Goal: Information Seeking & Learning: Find specific page/section

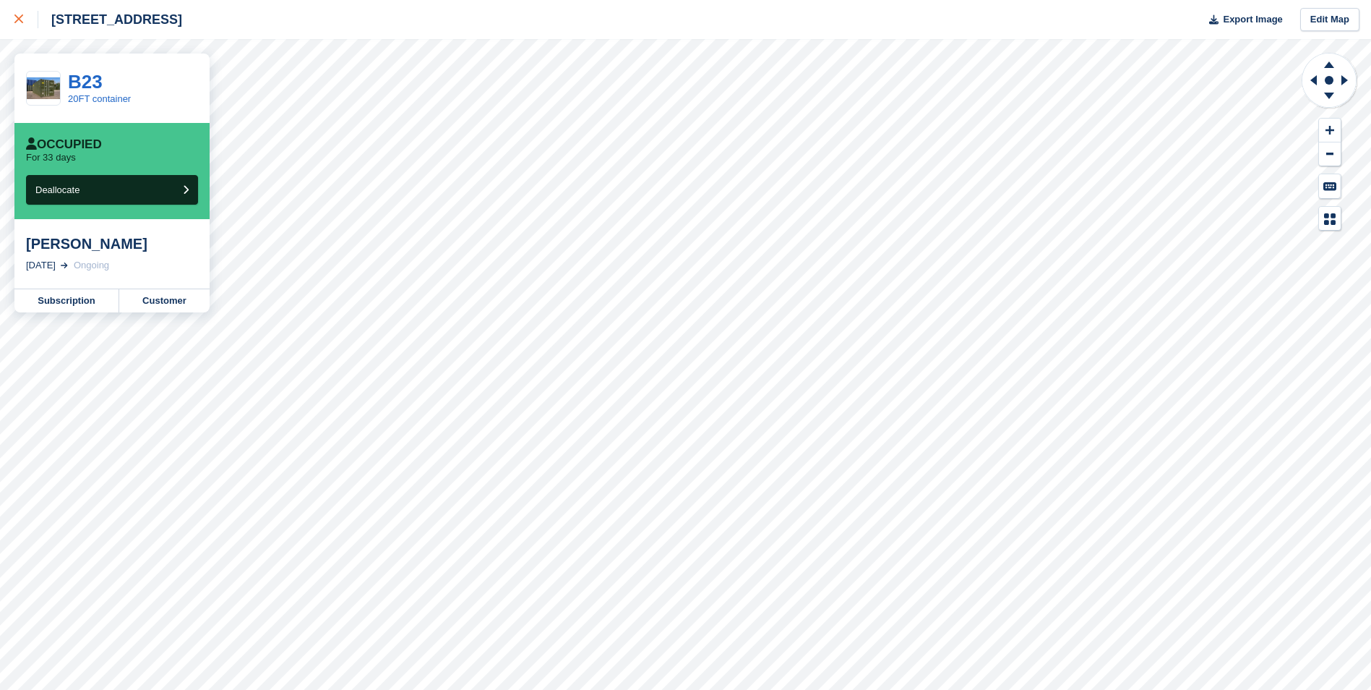
click at [19, 14] on div at bounding box center [26, 19] width 24 height 17
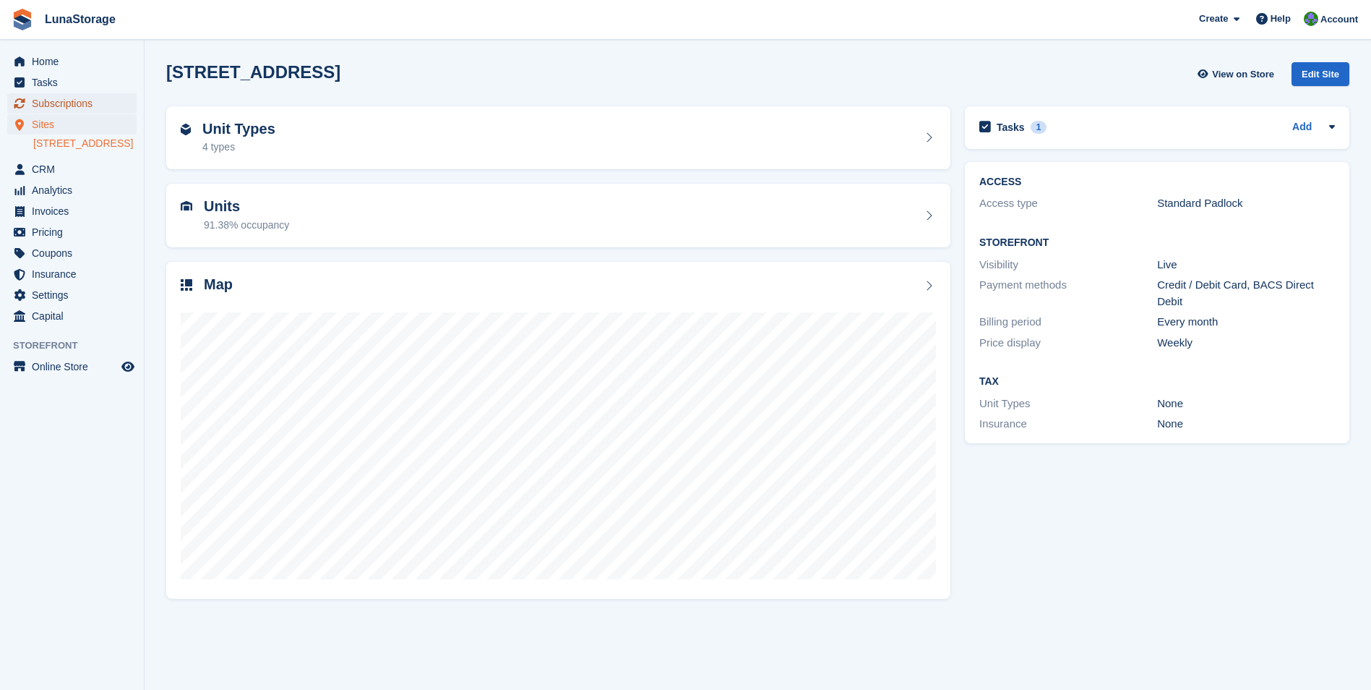
click at [48, 105] on span "Subscriptions" at bounding box center [75, 103] width 87 height 20
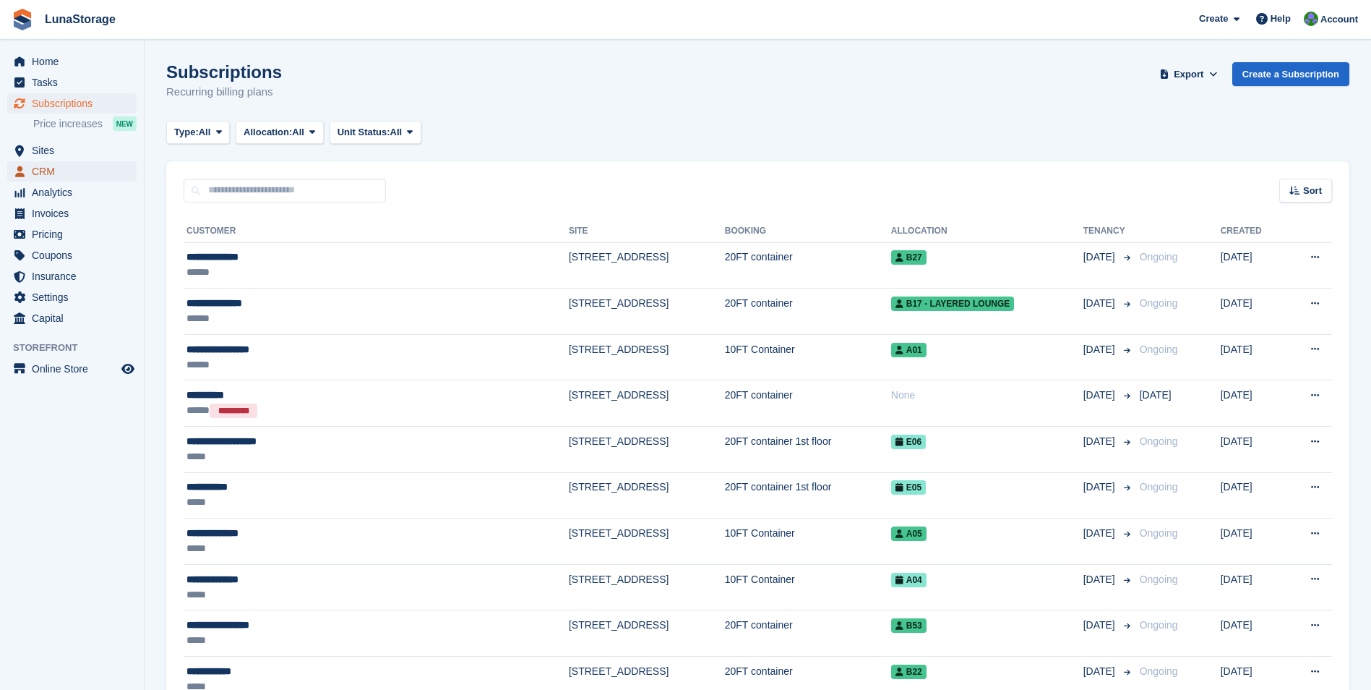
click at [45, 174] on span "CRM" at bounding box center [75, 171] width 87 height 20
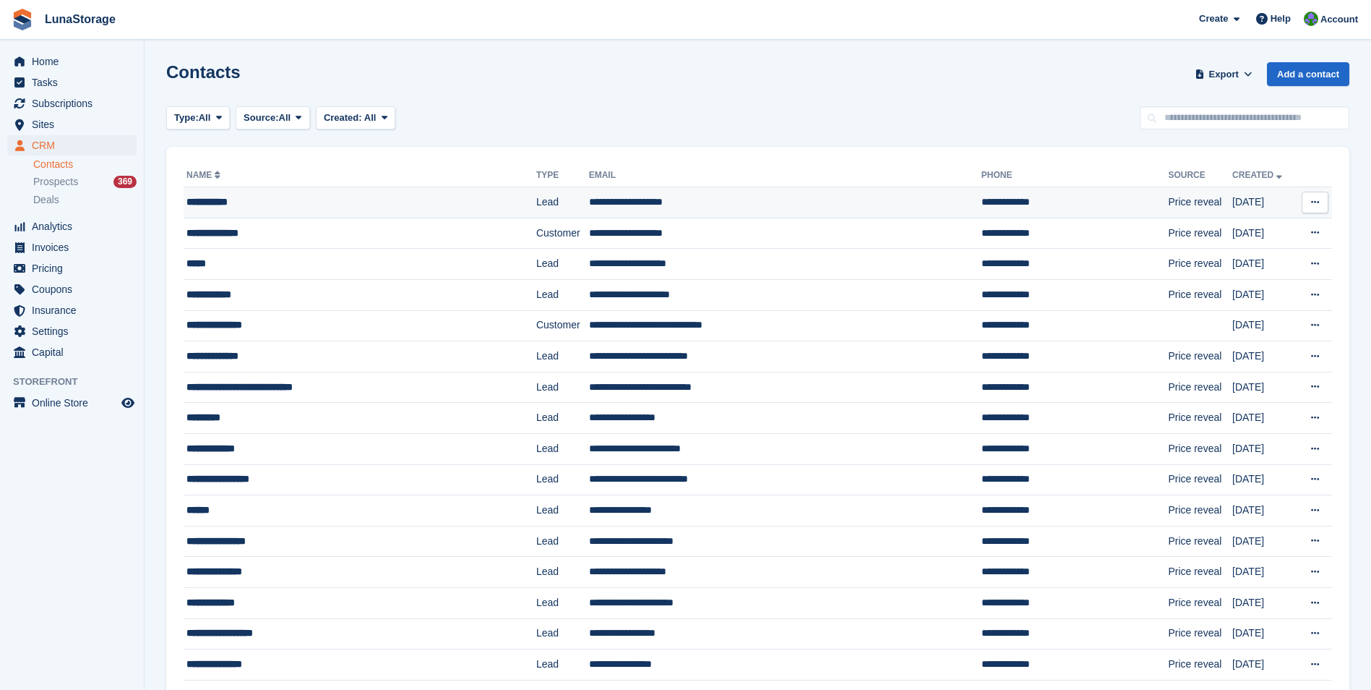
click at [226, 199] on div "**********" at bounding box center [331, 201] width 291 height 15
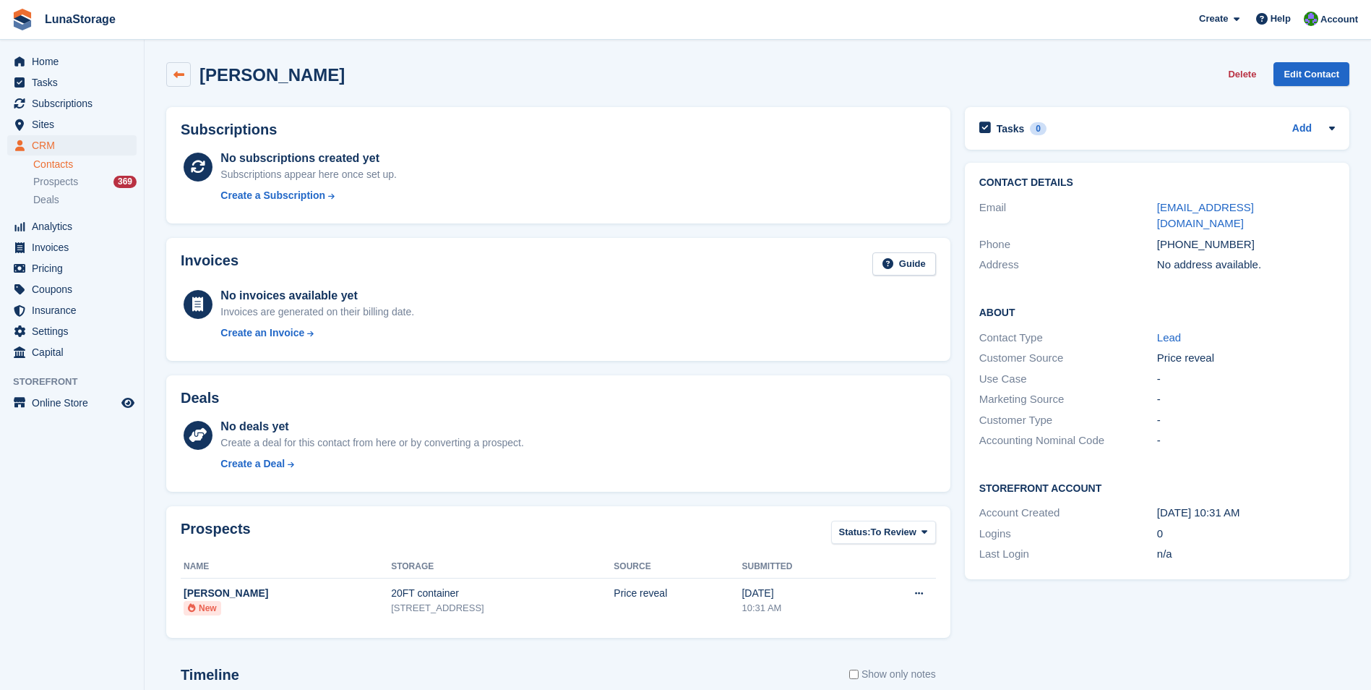
click at [184, 81] on link at bounding box center [178, 74] width 25 height 25
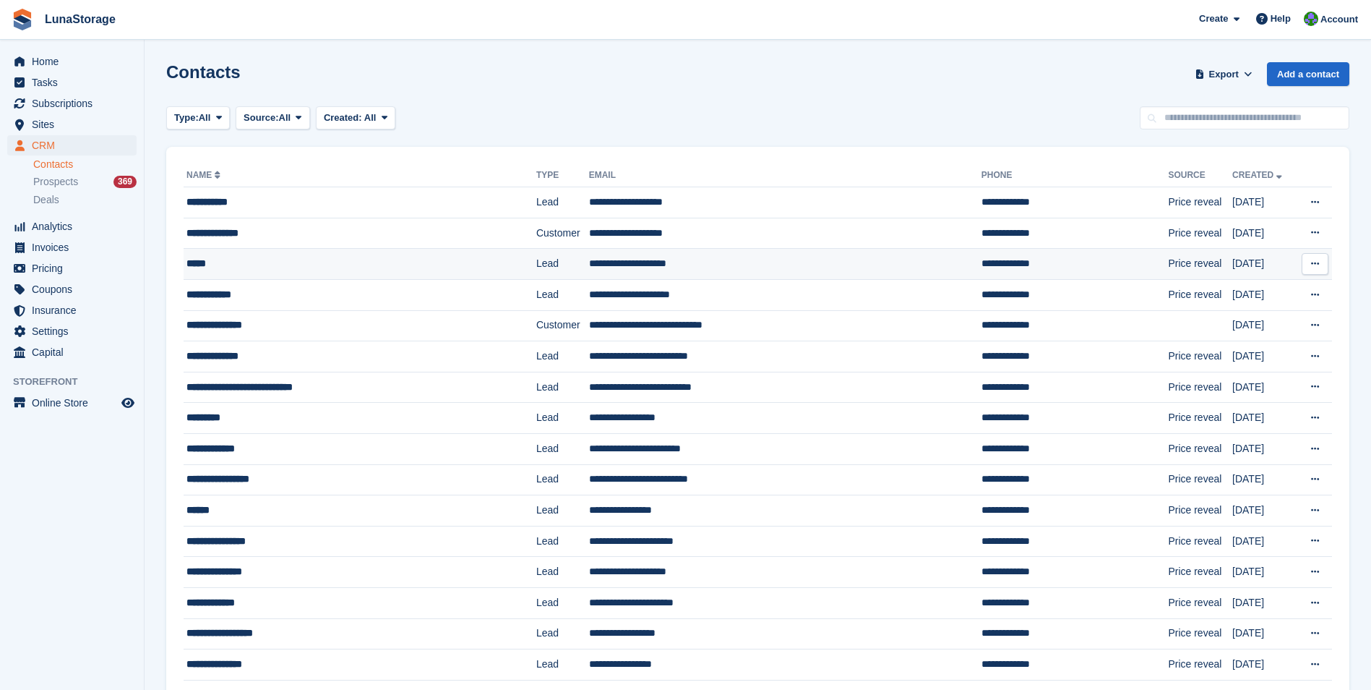
click at [198, 267] on div "*****" at bounding box center [331, 263] width 291 height 15
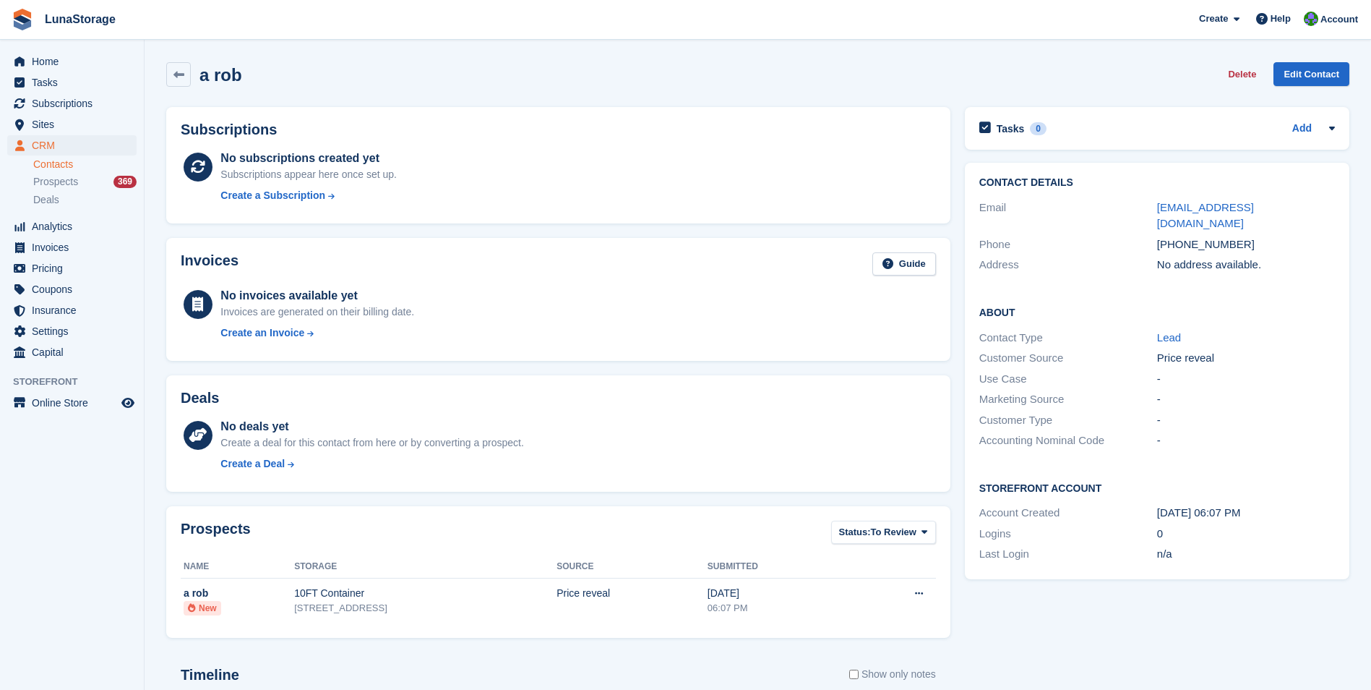
drag, startPoint x: 1188, startPoint y: 679, endPoint x: 1376, endPoint y: 718, distance: 191.8
click at [1371, 689] on html "LunaStorage Create Subscription Invoice Contact Deal Discount Page Help Chat Su…" at bounding box center [685, 345] width 1371 height 690
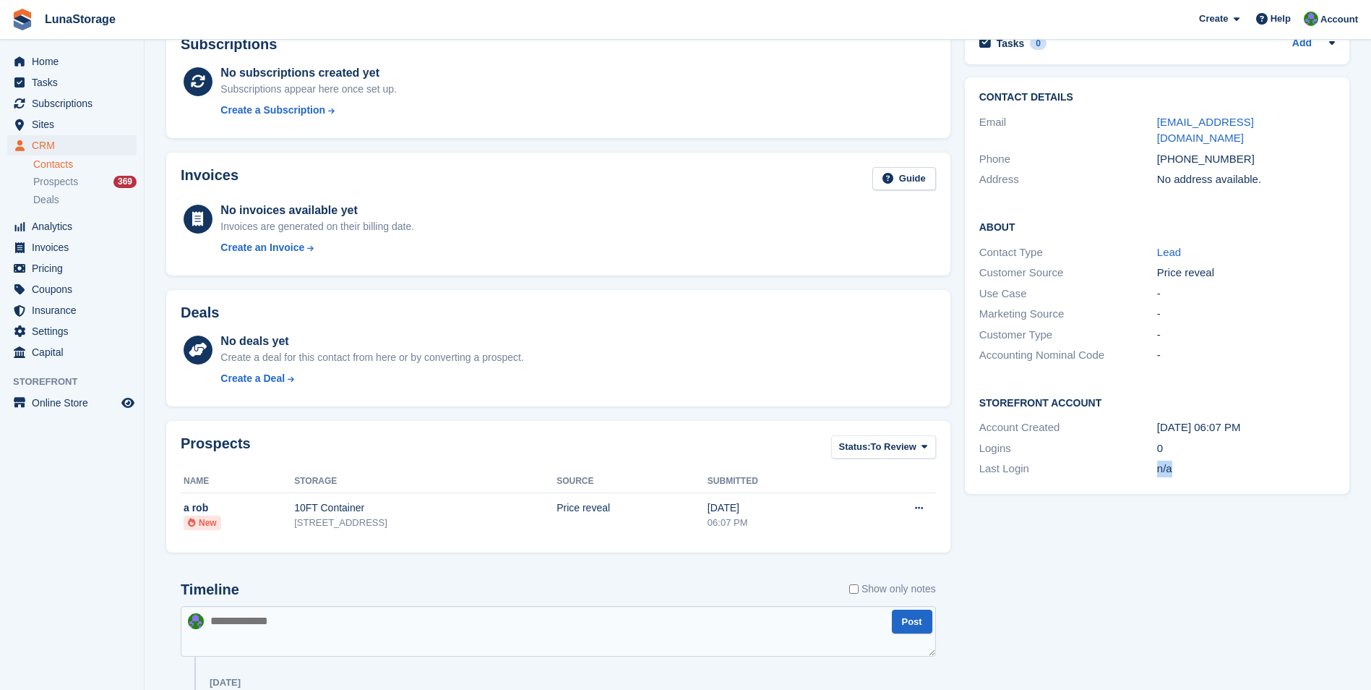
scroll to position [231, 0]
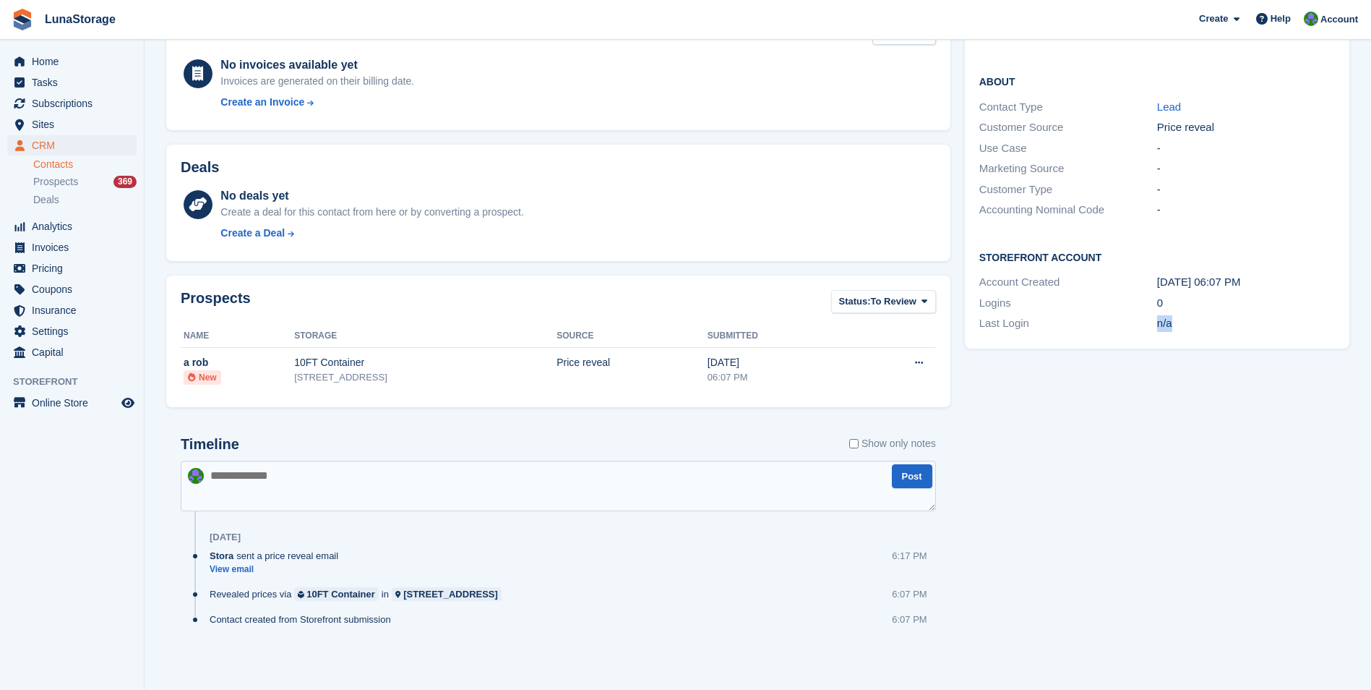
drag, startPoint x: 1154, startPoint y: 673, endPoint x: 1311, endPoint y: 713, distance: 162.0
click at [1311, 459] on html "LunaStorage Create Subscription Invoice Contact Deal Discount Page Help Chat Su…" at bounding box center [685, 114] width 1371 height 690
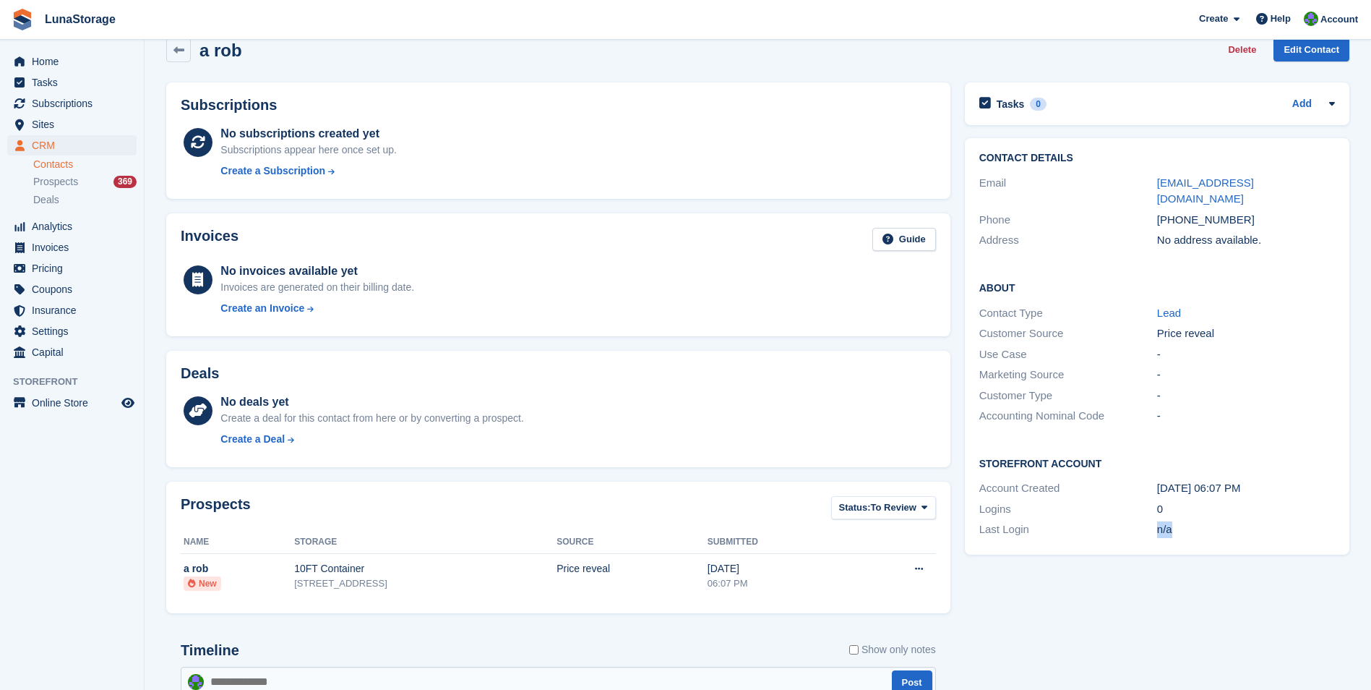
scroll to position [0, 0]
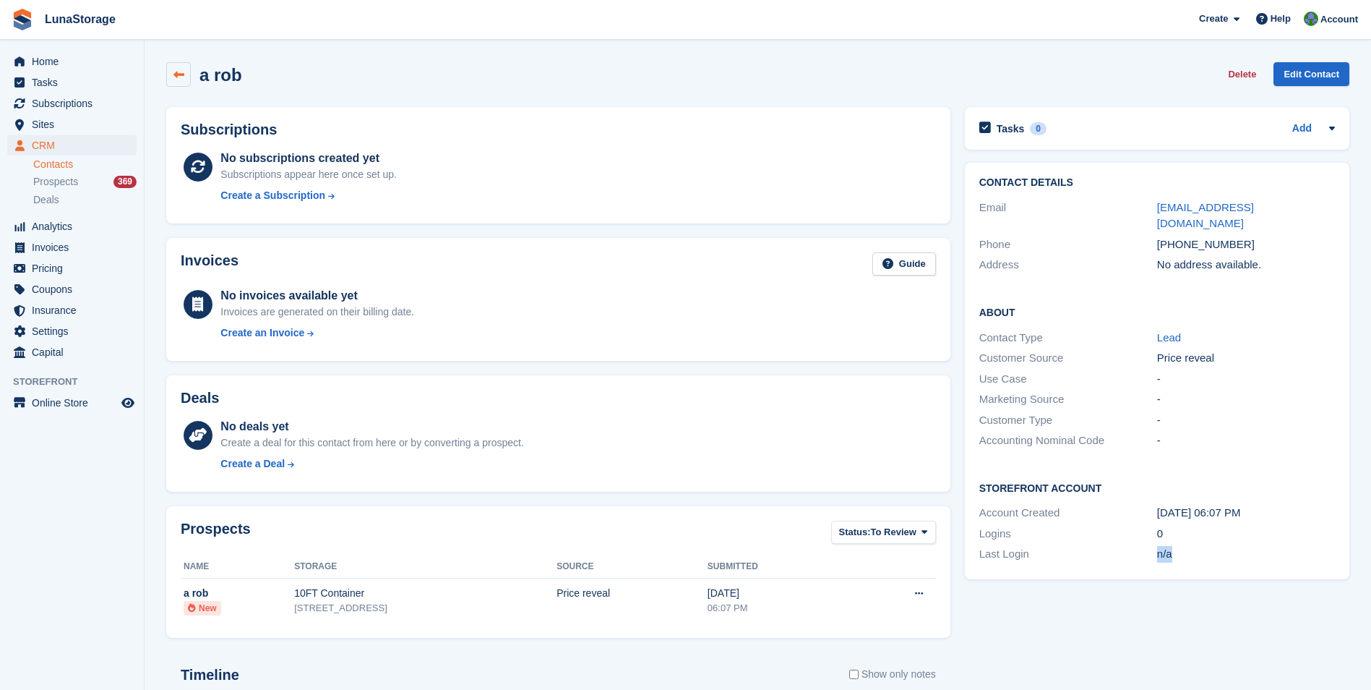
click at [172, 82] on link at bounding box center [178, 74] width 25 height 25
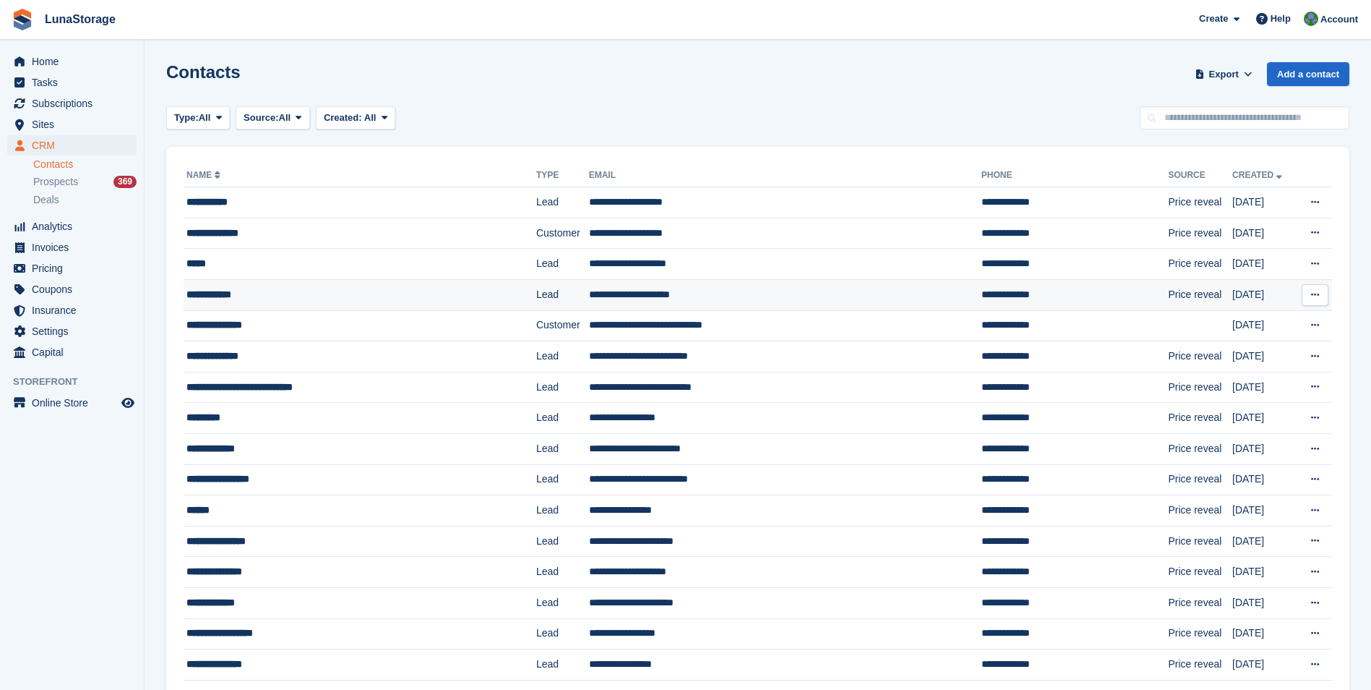
click at [224, 296] on div "**********" at bounding box center [331, 294] width 291 height 15
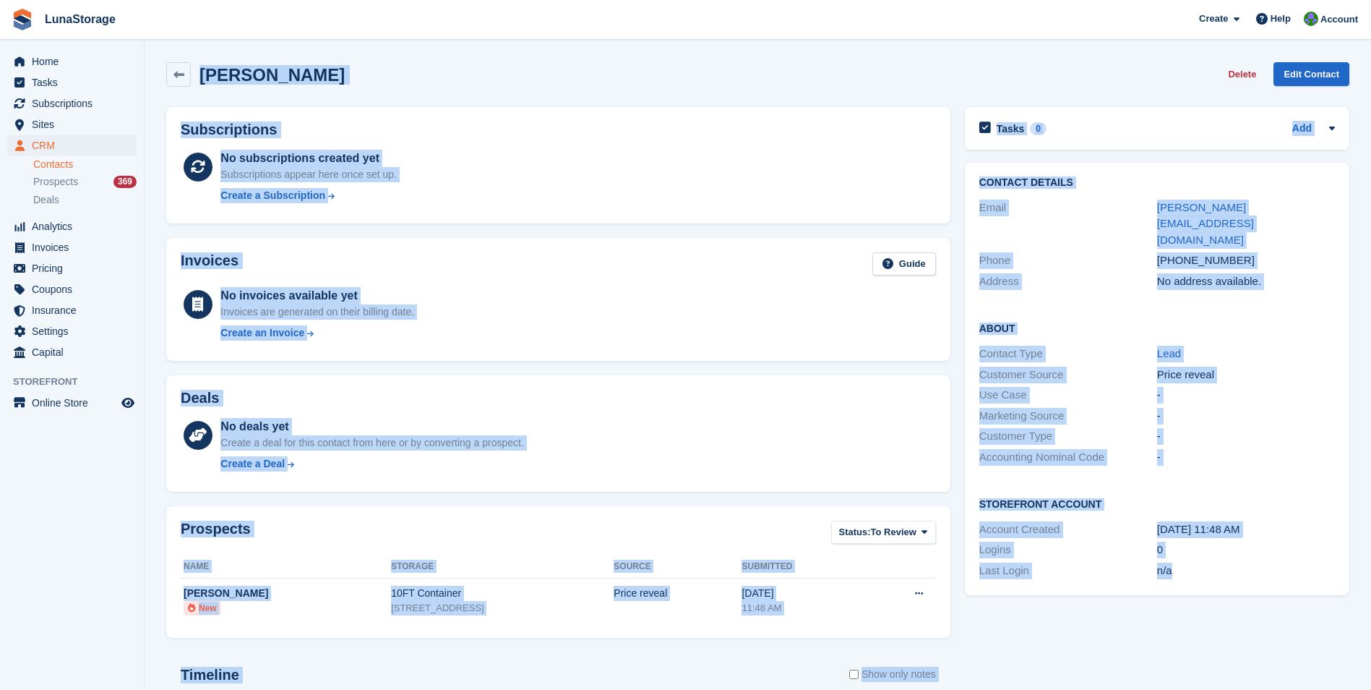
drag, startPoint x: 158, startPoint y: 55, endPoint x: 1243, endPoint y: 606, distance: 1217.5
click at [1243, 606] on section "Steve Worron Delete Edit Contact Subscriptions No subscriptions created yet Sub…" at bounding box center [758, 460] width 1227 height 920
drag, startPoint x: 1243, startPoint y: 606, endPoint x: 1233, endPoint y: 622, distance: 19.5
click at [1233, 622] on div "Tasks 0 Add No tasks related to Steve Worron Contact Details Email steve.worron…" at bounding box center [1157, 503] width 399 height 807
drag, startPoint x: 1233, startPoint y: 622, endPoint x: 209, endPoint y: 65, distance: 1166.1
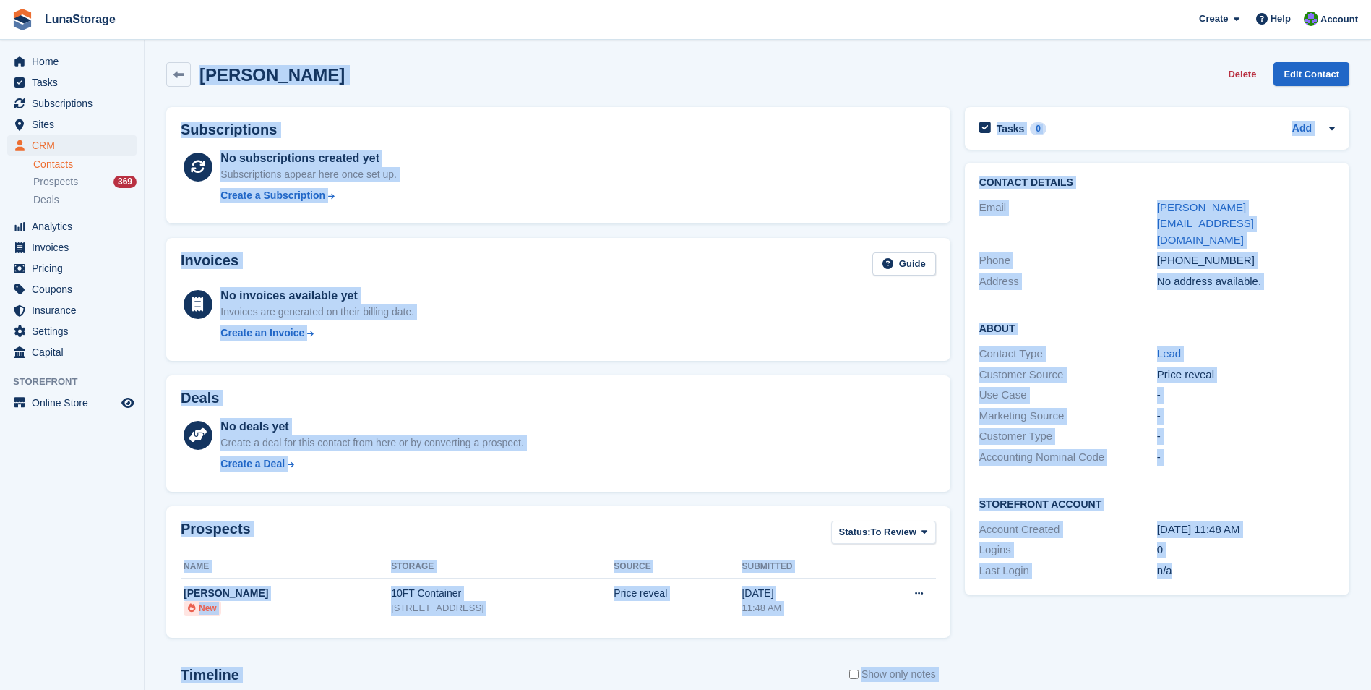
click at [209, 65] on div "Steve Worron Delete Edit Contact Subscriptions No subscriptions created yet Sub…" at bounding box center [757, 481] width 1183 height 852
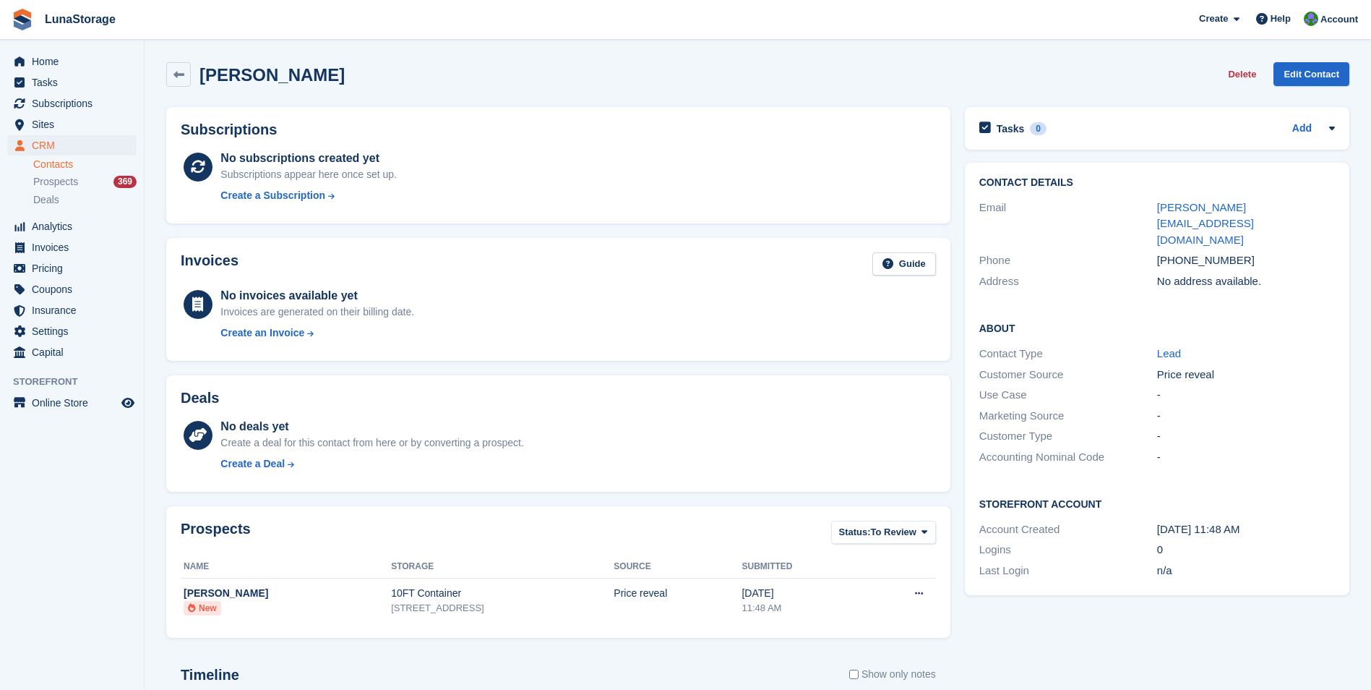
drag, startPoint x: 209, startPoint y: 65, endPoint x: 157, endPoint y: 50, distance: 54.2
click at [157, 50] on section "Steve Worron Delete Edit Contact Subscriptions No subscriptions created yet Sub…" at bounding box center [758, 460] width 1227 height 920
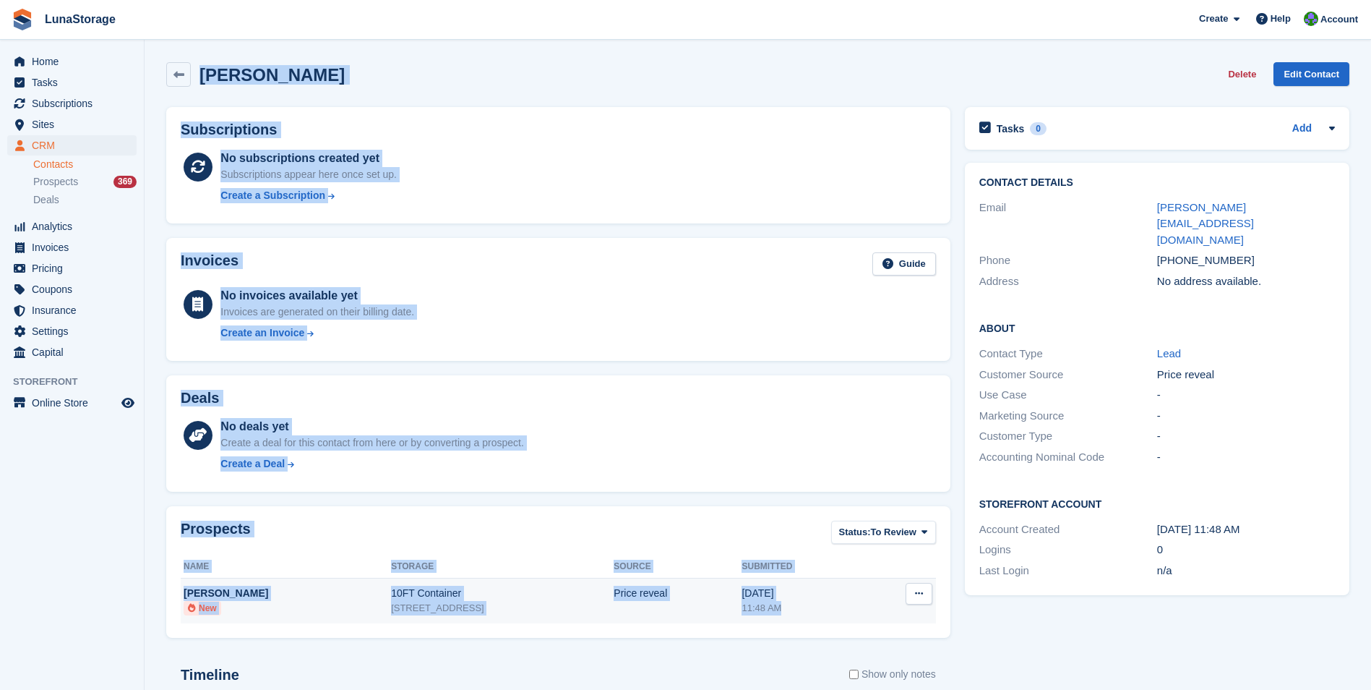
drag, startPoint x: 157, startPoint y: 47, endPoint x: 935, endPoint y: 622, distance: 967.5
click at [935, 622] on section "Steve Worron Delete Edit Contact Subscriptions No subscriptions created yet Sub…" at bounding box center [758, 460] width 1227 height 920
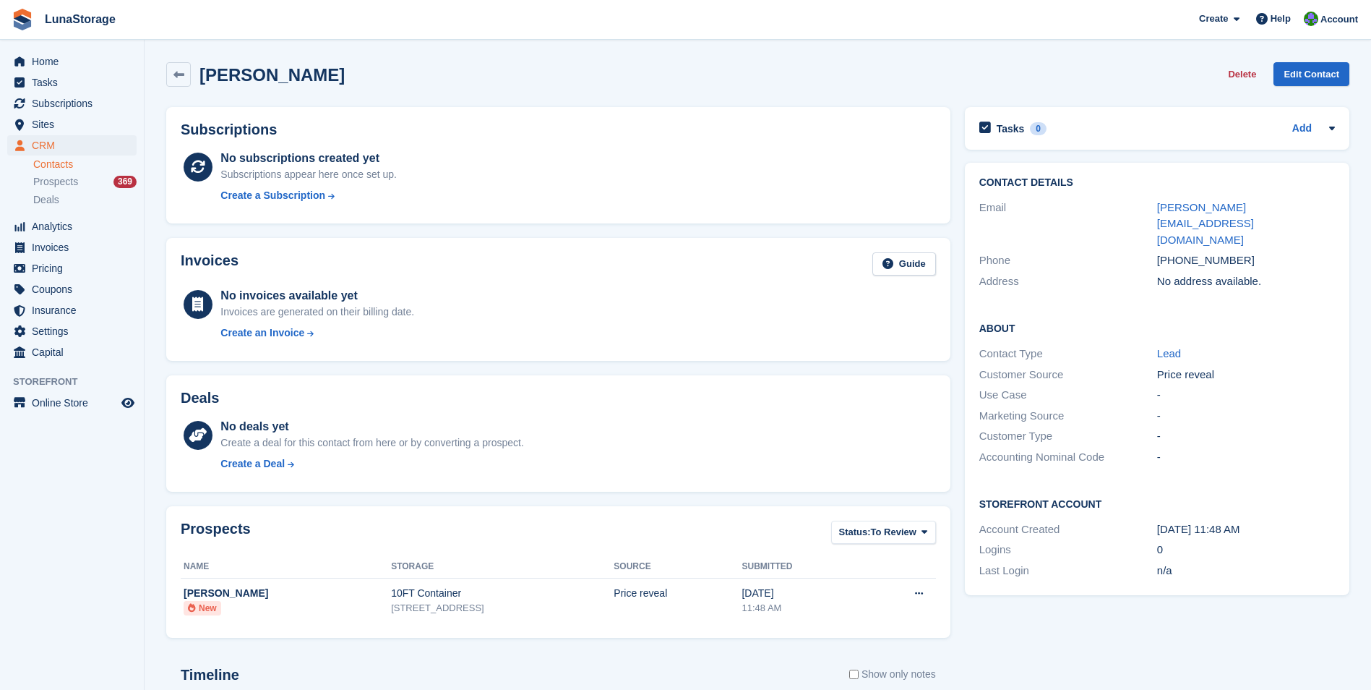
drag, startPoint x: 935, startPoint y: 622, endPoint x: 969, endPoint y: 646, distance: 41.5
click at [969, 646] on div "Tasks 0 Add No tasks related to Steve Worron Contact Details Email steve.worron…" at bounding box center [1157, 503] width 399 height 807
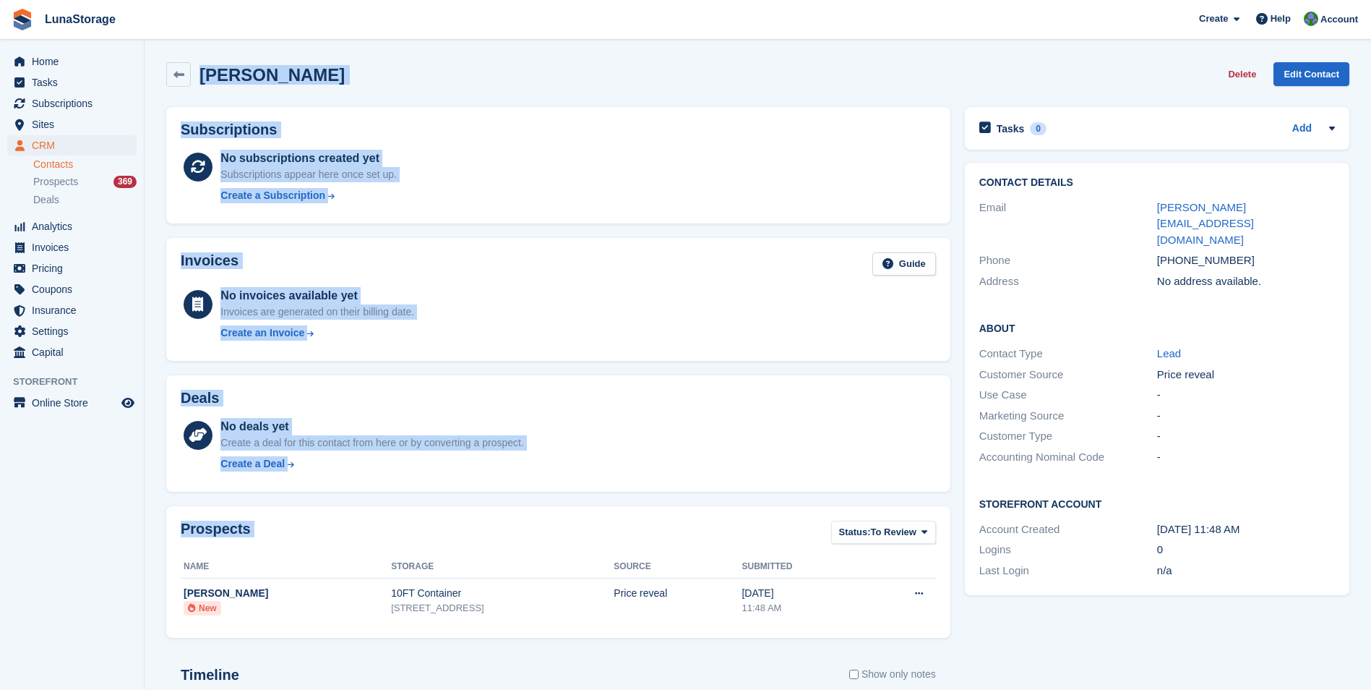
drag, startPoint x: 147, startPoint y: 50, endPoint x: 950, endPoint y: 630, distance: 990.9
click at [950, 630] on section "Steve Worron Delete Edit Contact Subscriptions No subscriptions created yet Sub…" at bounding box center [758, 460] width 1227 height 920
drag, startPoint x: 950, startPoint y: 630, endPoint x: 952, endPoint y: 641, distance: 11.1
click at [952, 641] on div "Prospects Status: To Review All Archived To Review Name Storage Source Submitte…" at bounding box center [558, 572] width 799 height 146
drag, startPoint x: 952, startPoint y: 641, endPoint x: 177, endPoint y: 54, distance: 972.1
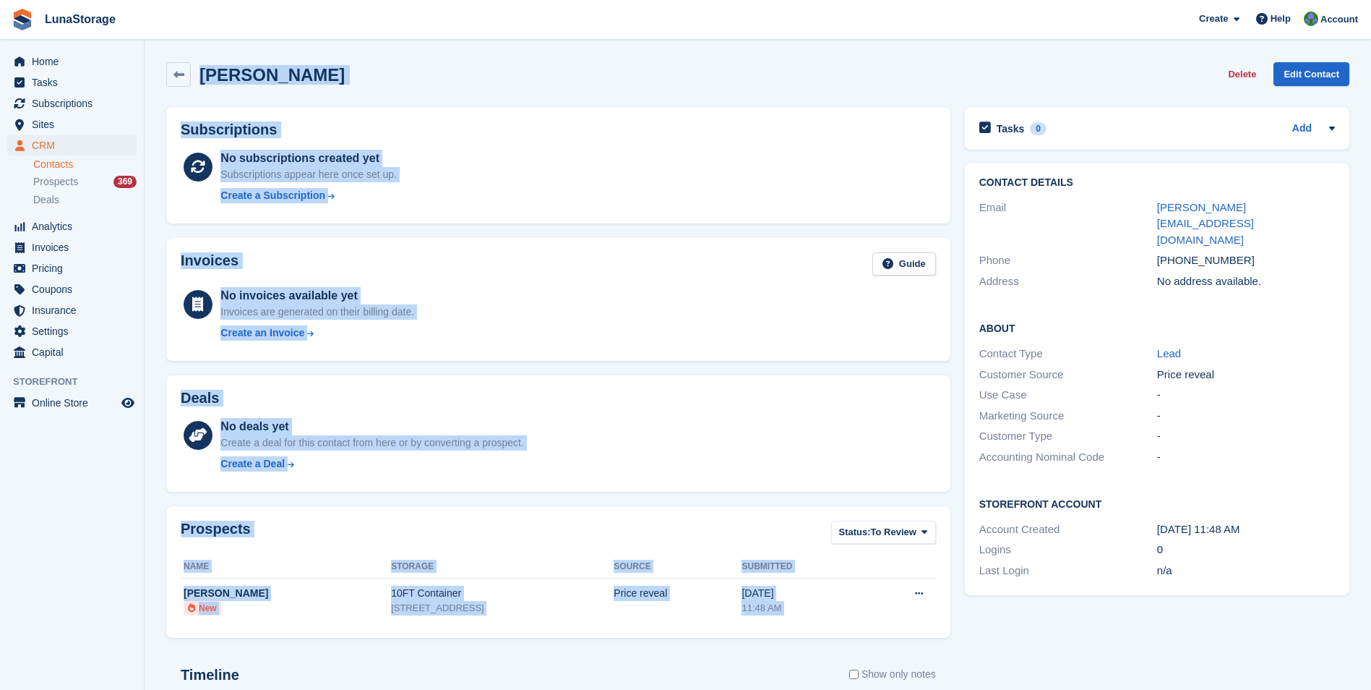
click at [177, 54] on section "Steve Worron Delete Edit Contact Subscriptions No subscriptions created yet Sub…" at bounding box center [758, 460] width 1227 height 920
drag, startPoint x: 177, startPoint y: 54, endPoint x: 160, endPoint y: 59, distance: 17.4
click at [160, 59] on div "Steve Worron Delete Edit Contact" at bounding box center [758, 77] width 1198 height 45
drag, startPoint x: 160, startPoint y: 59, endPoint x: 935, endPoint y: 620, distance: 956.0
click at [935, 620] on div "Steve Worron Delete Edit Contact Subscriptions No subscriptions created yet Sub…" at bounding box center [757, 481] width 1183 height 852
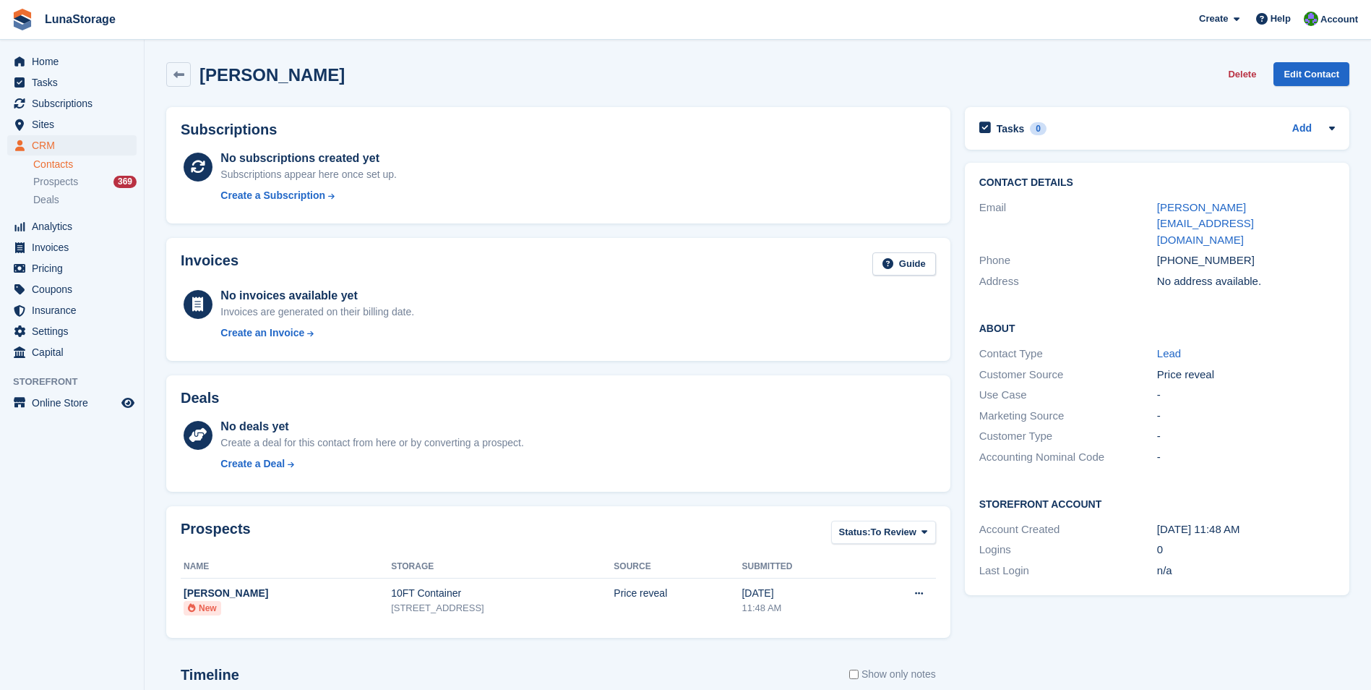
drag, startPoint x: 935, startPoint y: 620, endPoint x: 959, endPoint y: 636, distance: 28.7
click at [959, 636] on div "Tasks 0 Add No tasks related to Steve Worron Contact Details Email steve.worron…" at bounding box center [1157, 503] width 399 height 807
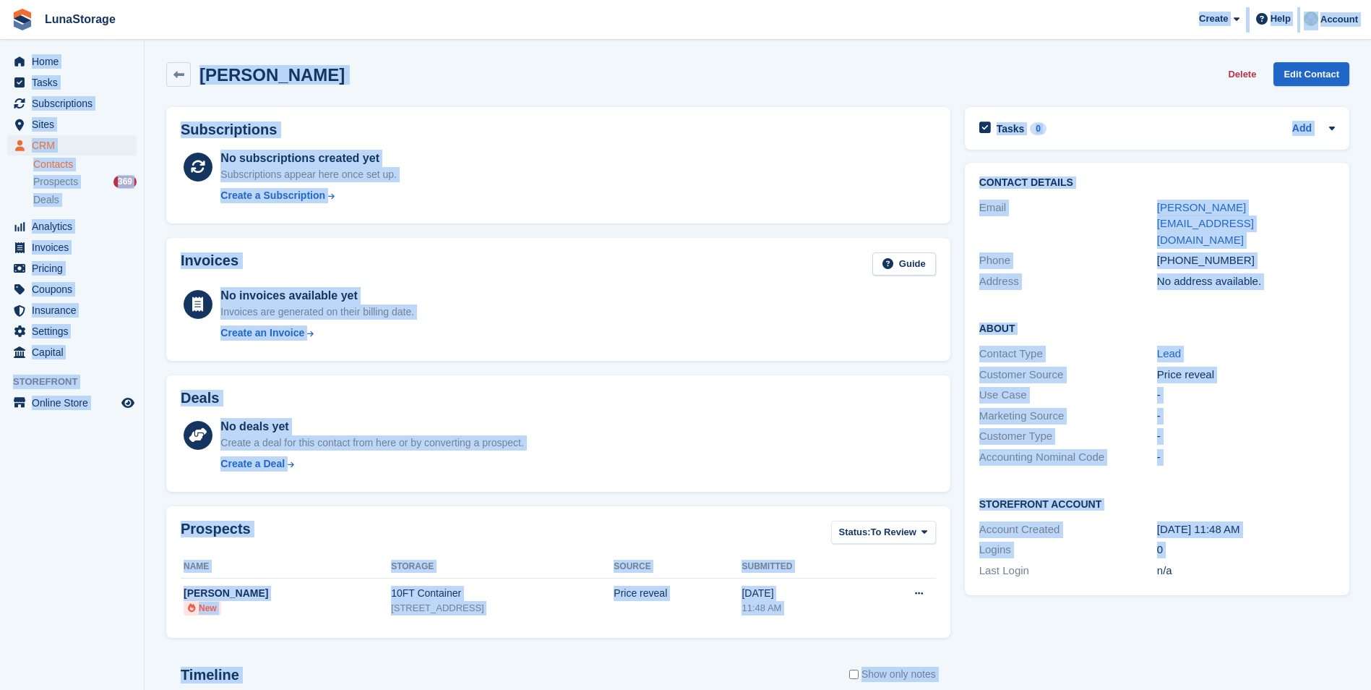
drag, startPoint x: 959, startPoint y: 636, endPoint x: 215, endPoint y: 33, distance: 957.4
click at [215, 33] on div "LunaStorage Create Subscription Invoice Contact Deal Discount Page Help Chat Su…" at bounding box center [685, 460] width 1371 height 920
drag, startPoint x: 215, startPoint y: 33, endPoint x: 153, endPoint y: 46, distance: 63.5
click at [153, 46] on section "Steve Worron Delete Edit Contact Subscriptions No subscriptions created yet Sub…" at bounding box center [758, 460] width 1227 height 920
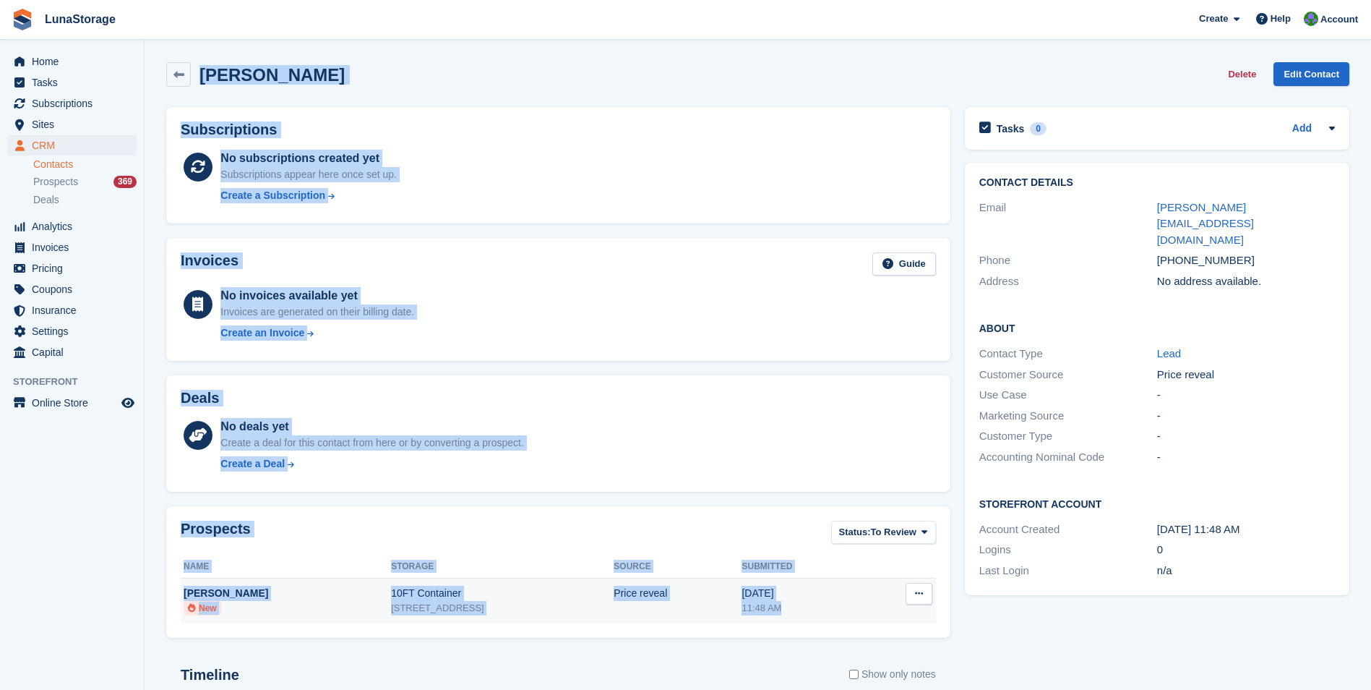
drag, startPoint x: 153, startPoint y: 46, endPoint x: 935, endPoint y: 609, distance: 964.3
click at [935, 609] on section "Steve Worron Delete Edit Contact Subscriptions No subscriptions created yet Sub…" at bounding box center [758, 460] width 1227 height 920
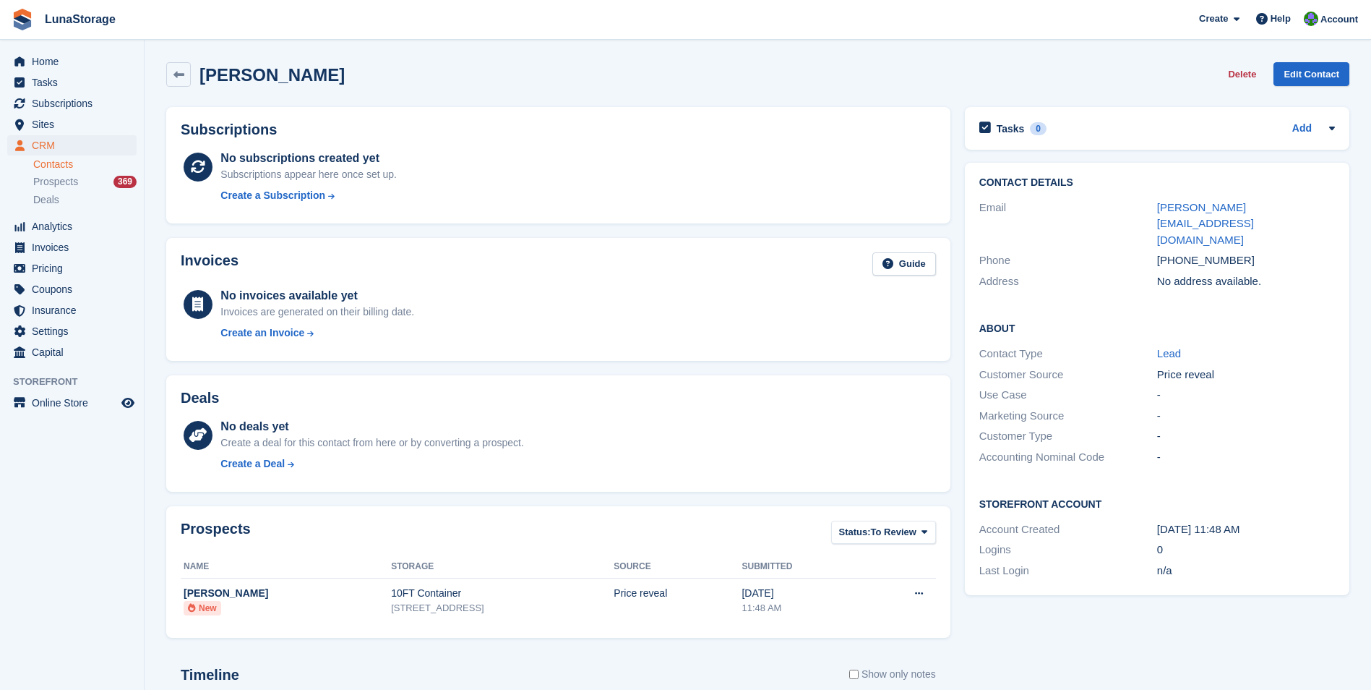
drag, startPoint x: 935, startPoint y: 609, endPoint x: 974, endPoint y: 638, distance: 48.1
click at [974, 638] on div "Tasks 0 Add No tasks related to Steve Worron Contact Details Email steve.worron…" at bounding box center [1157, 503] width 399 height 807
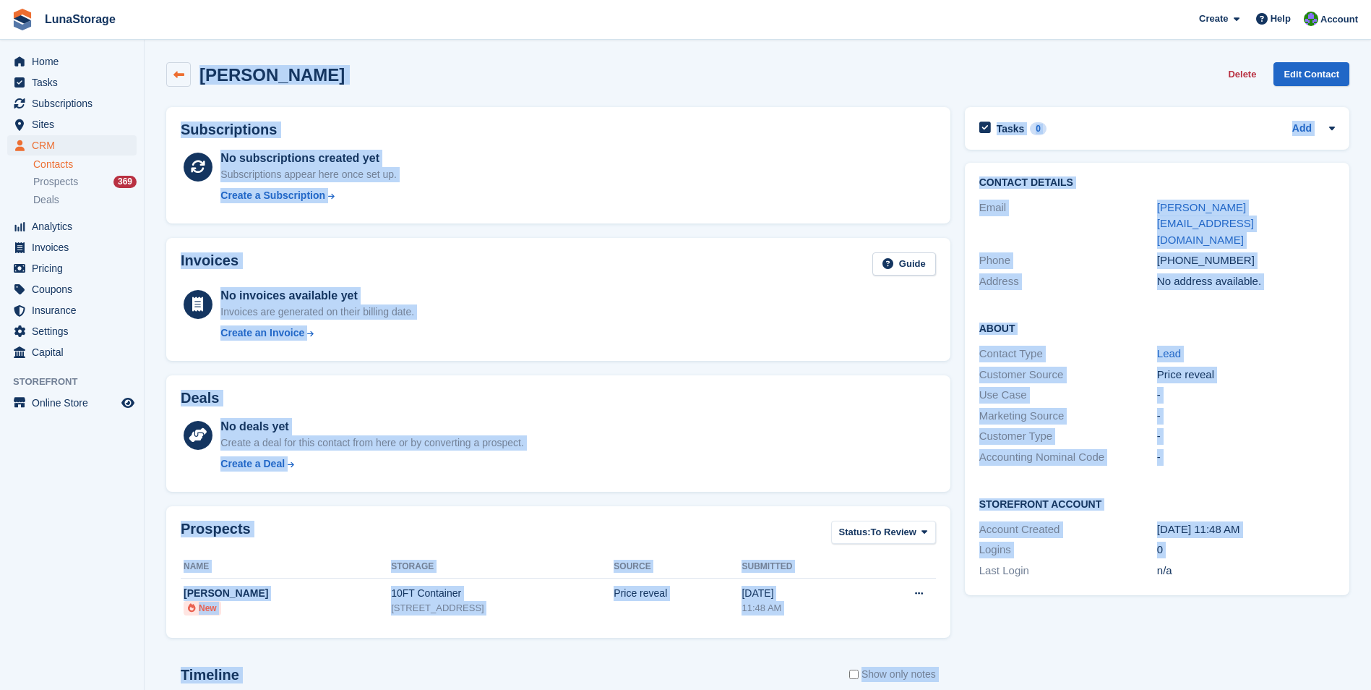
drag, startPoint x: 960, startPoint y: 641, endPoint x: 171, endPoint y: 63, distance: 978.5
click at [171, 63] on div "Steve Worron Delete Edit Contact Subscriptions No subscriptions created yet Sub…" at bounding box center [757, 481] width 1183 height 852
drag, startPoint x: 171, startPoint y: 63, endPoint x: 157, endPoint y: 56, distance: 15.5
click at [157, 56] on section "Steve Worron Delete Edit Contact Subscriptions No subscriptions created yet Sub…" at bounding box center [758, 460] width 1227 height 920
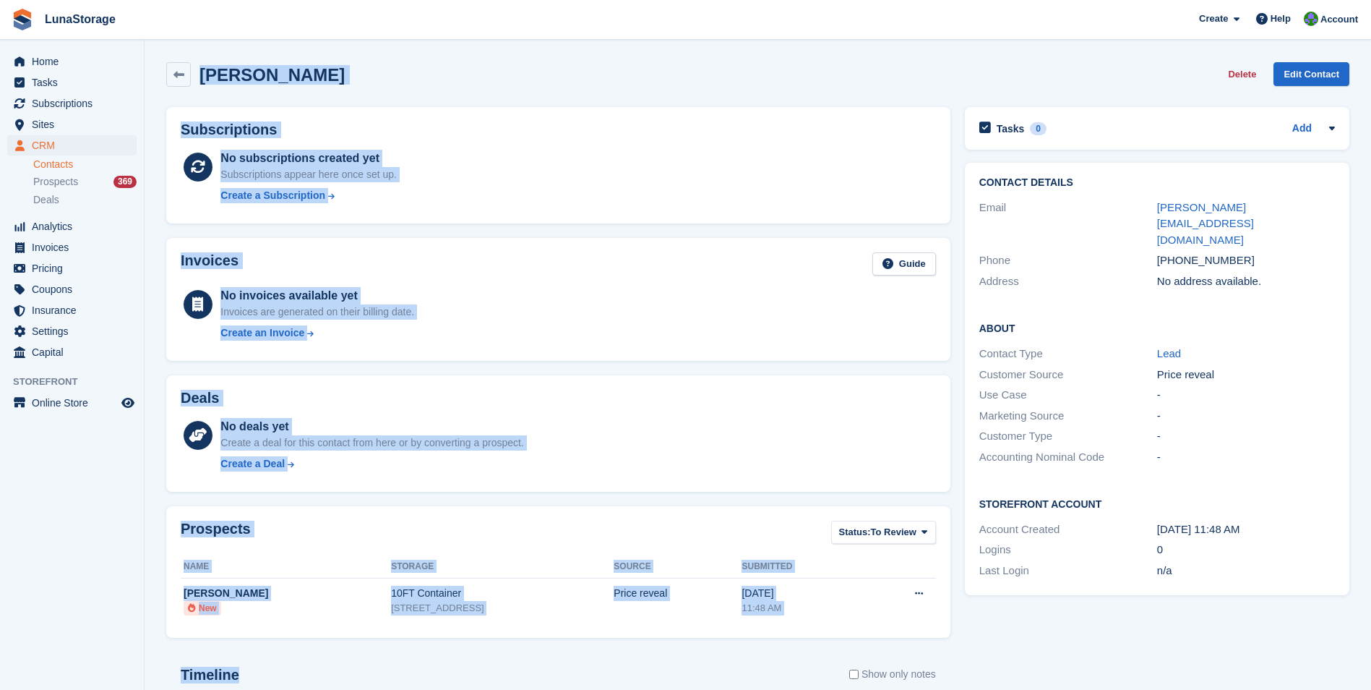
drag, startPoint x: 157, startPoint y: 56, endPoint x: 944, endPoint y: 649, distance: 985.8
click at [944, 649] on section "Steve Worron Delete Edit Contact Subscriptions No subscriptions created yet Sub…" at bounding box center [758, 460] width 1227 height 920
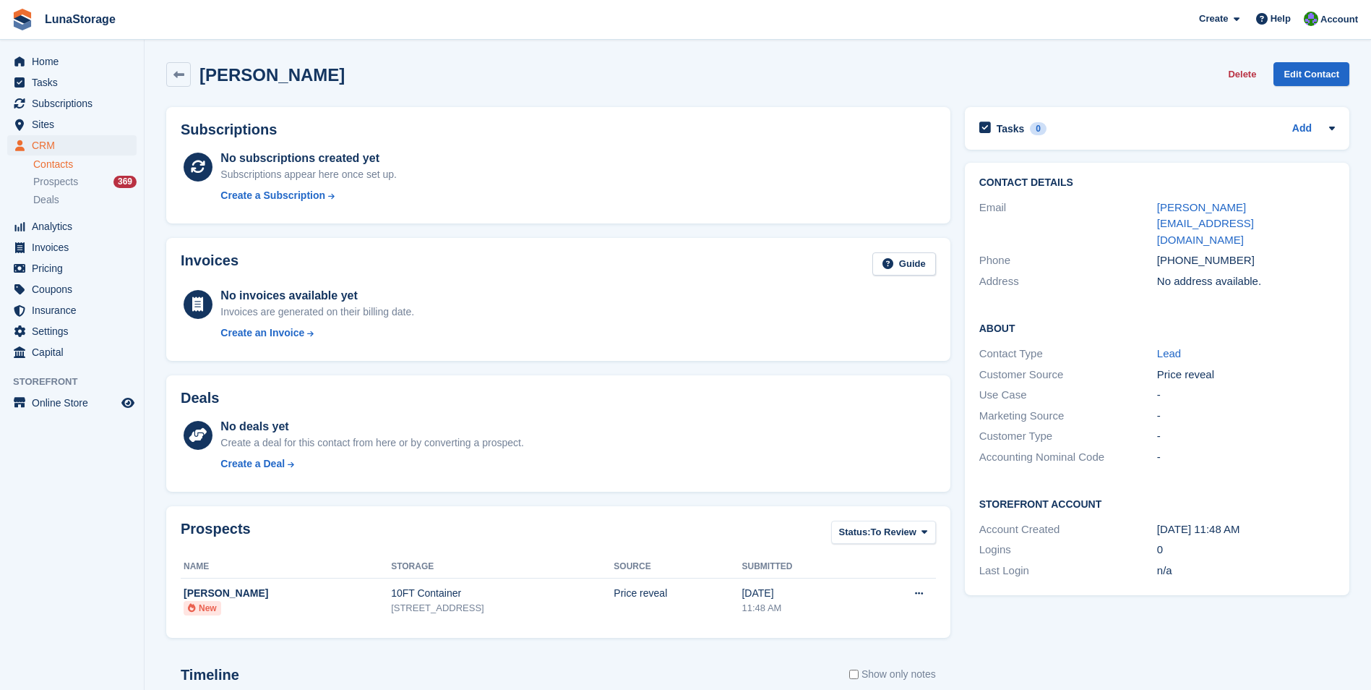
drag, startPoint x: 944, startPoint y: 649, endPoint x: 959, endPoint y: 651, distance: 14.5
click at [959, 651] on div "Tasks 0 Add No tasks related to Steve Worron Contact Details Email steve.worron…" at bounding box center [1157, 503] width 399 height 807
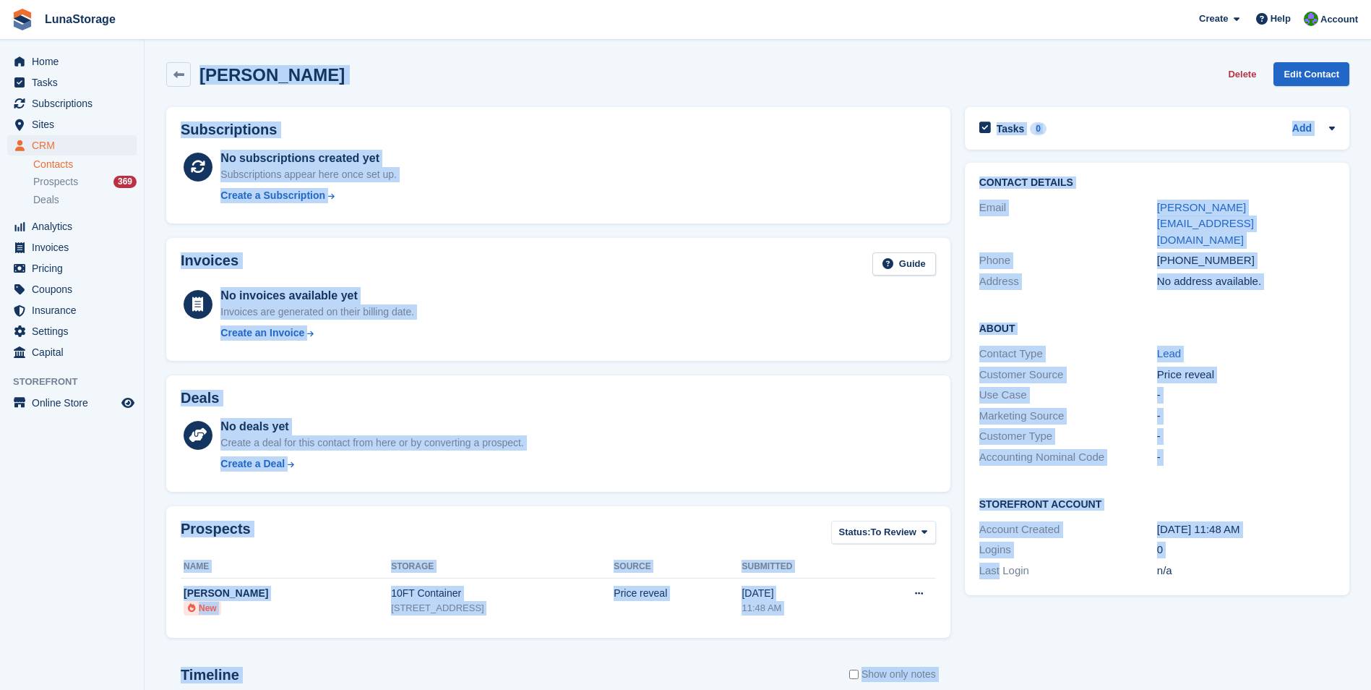
drag, startPoint x: 959, startPoint y: 651, endPoint x: 160, endPoint y: 64, distance: 991.2
click at [166, 64] on div "Steve Worron Delete Edit Contact Subscriptions No subscriptions created yet Sub…" at bounding box center [757, 481] width 1183 height 852
drag, startPoint x: 160, startPoint y: 64, endPoint x: 152, endPoint y: 48, distance: 17.8
click at [152, 48] on section "Steve Worron Delete Edit Contact Subscriptions No subscriptions created yet Sub…" at bounding box center [758, 460] width 1227 height 920
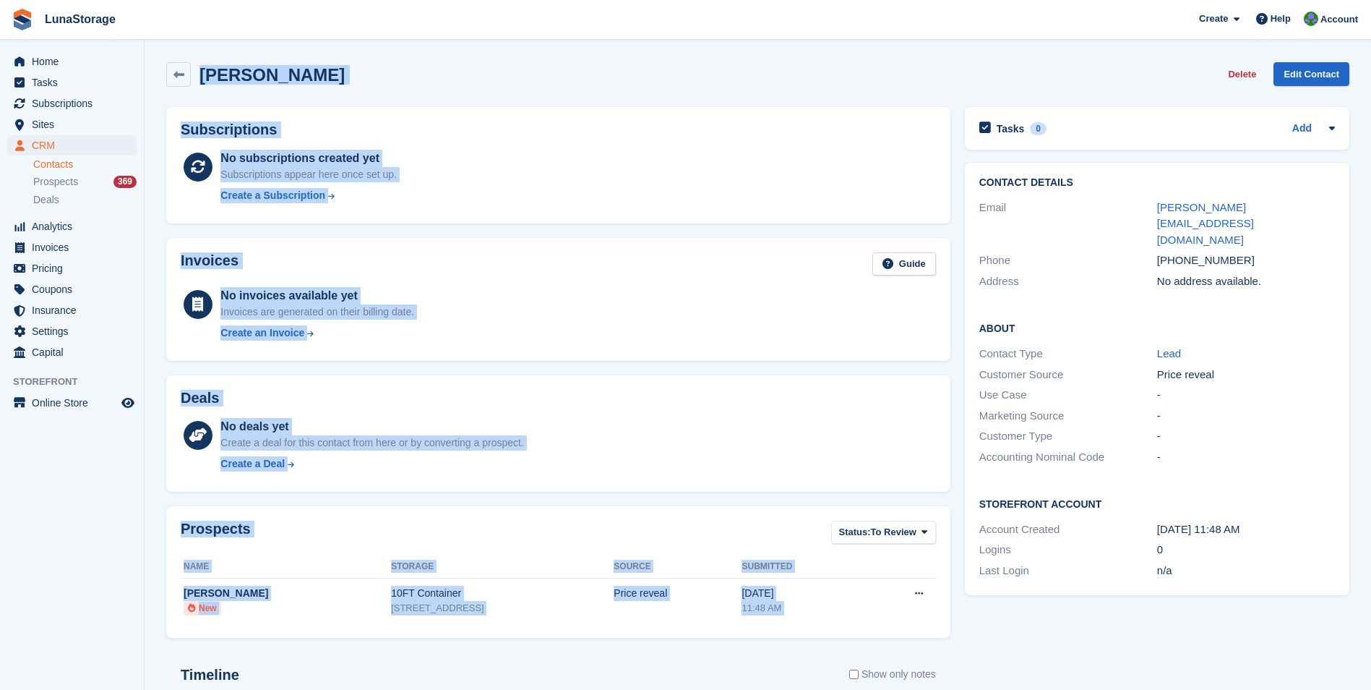
drag, startPoint x: 152, startPoint y: 48, endPoint x: 906, endPoint y: 639, distance: 958.7
click at [906, 639] on section "Steve Worron Delete Edit Contact Subscriptions No subscriptions created yet Sub…" at bounding box center [758, 460] width 1227 height 920
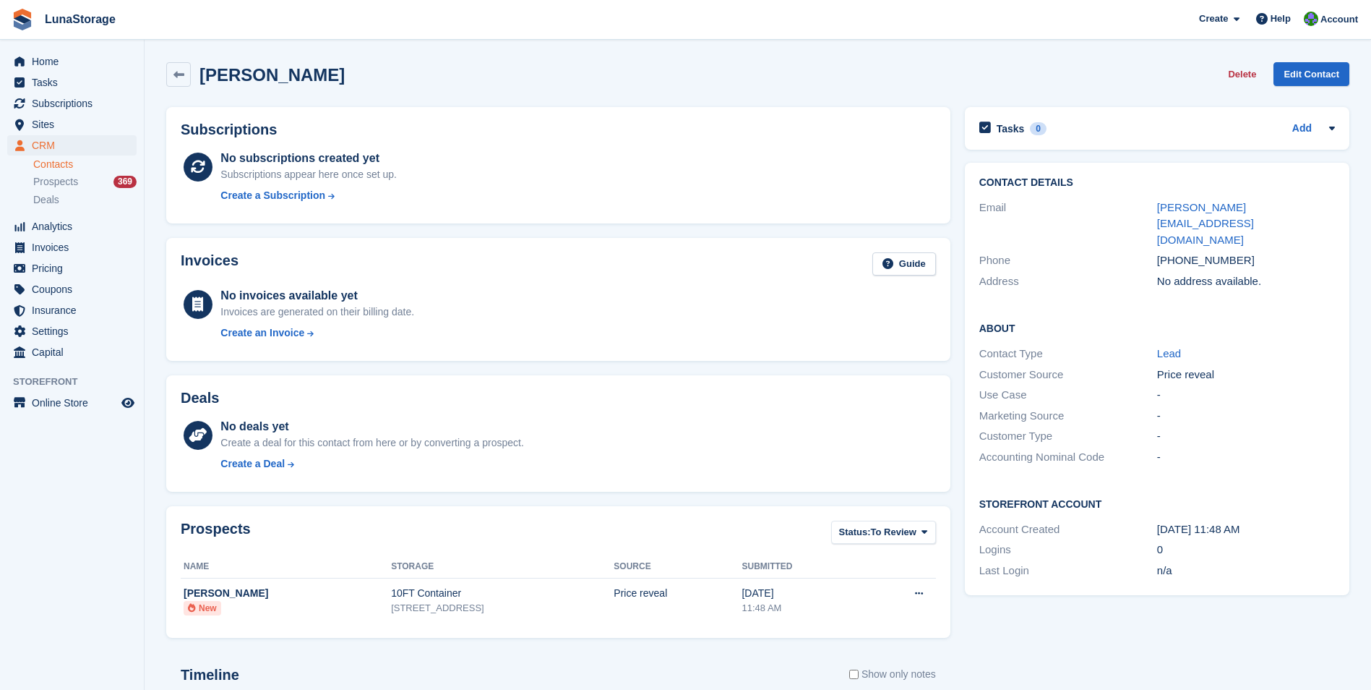
drag, startPoint x: 906, startPoint y: 639, endPoint x: 969, endPoint y: 653, distance: 63.7
click at [969, 653] on div "Tasks 0 Add No tasks related to Steve Worron Contact Details Email steve.worron…" at bounding box center [1157, 503] width 399 height 807
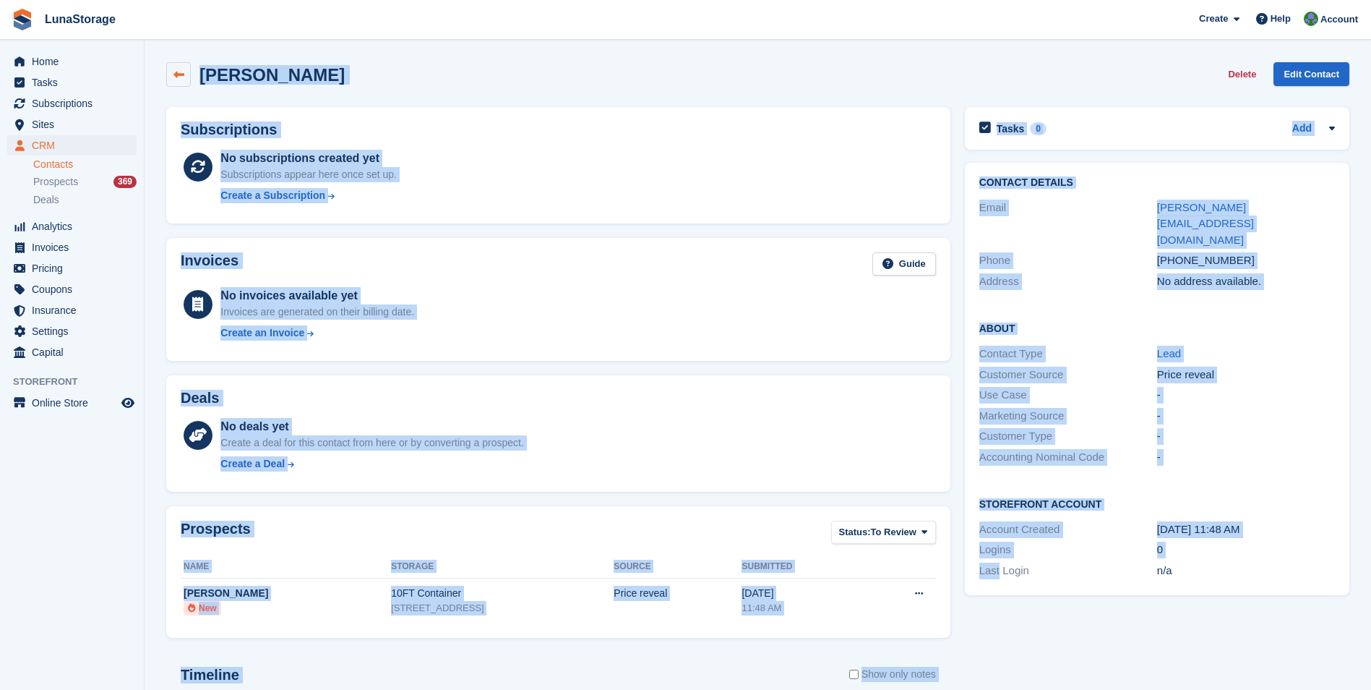
drag, startPoint x: 969, startPoint y: 653, endPoint x: 178, endPoint y: 70, distance: 982.2
click at [178, 70] on div "Steve Worron Delete Edit Contact Subscriptions No subscriptions created yet Sub…" at bounding box center [757, 481] width 1183 height 852
drag, startPoint x: 178, startPoint y: 70, endPoint x: 160, endPoint y: 54, distance: 24.1
click at [160, 54] on section "Steve Worron Delete Edit Contact Subscriptions No subscriptions created yet Sub…" at bounding box center [758, 460] width 1227 height 920
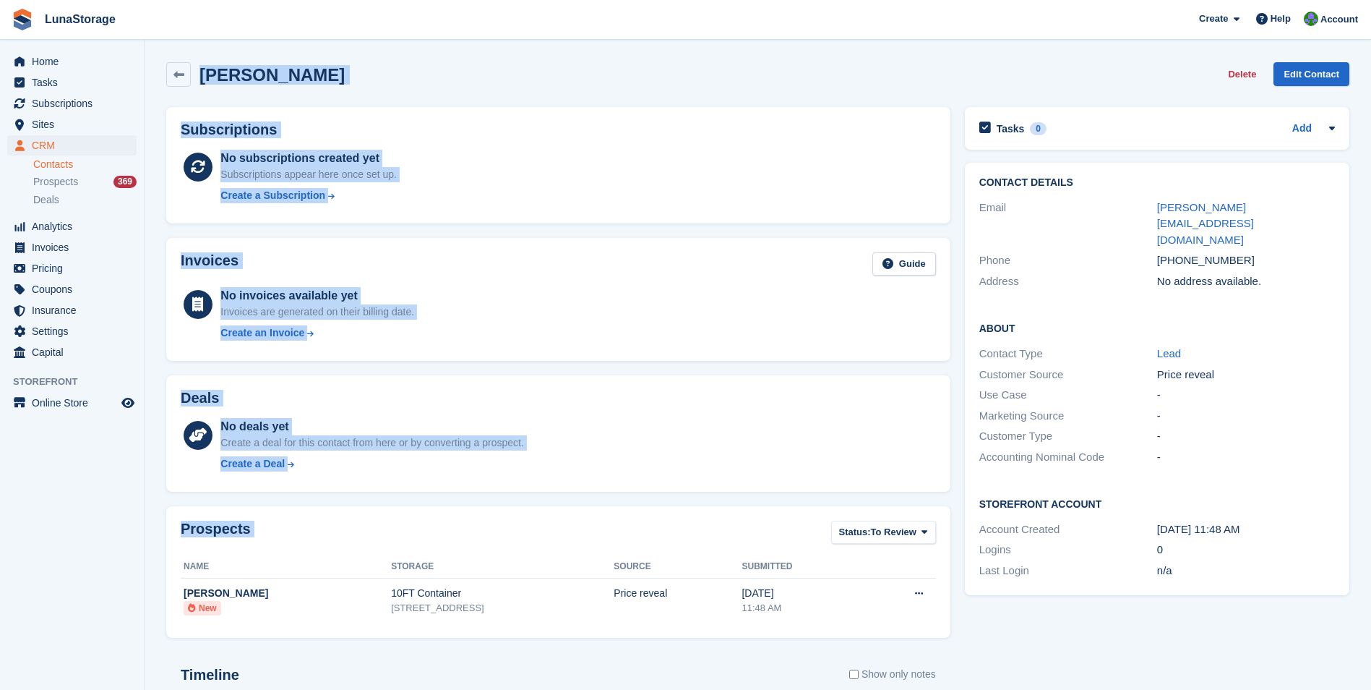
drag, startPoint x: 160, startPoint y: 54, endPoint x: 908, endPoint y: 639, distance: 949.6
click at [908, 639] on section "Steve Worron Delete Edit Contact Subscriptions No subscriptions created yet Sub…" at bounding box center [758, 460] width 1227 height 920
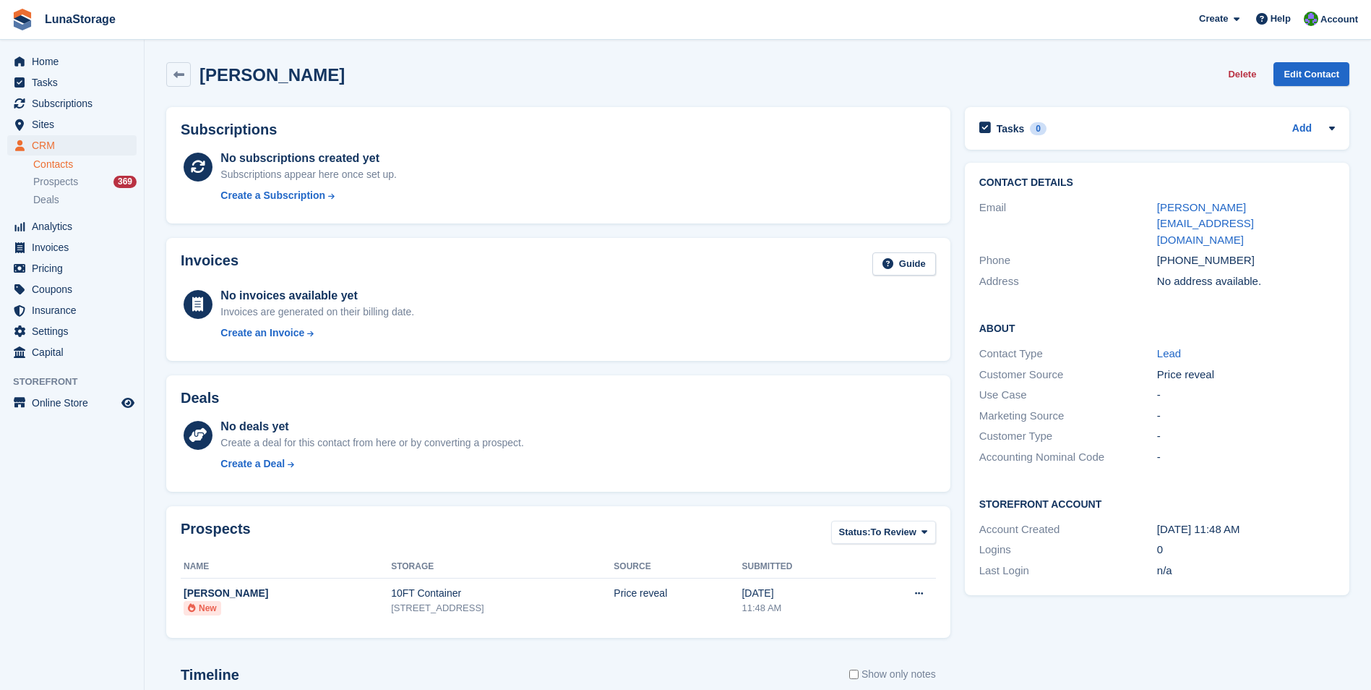
drag, startPoint x: 908, startPoint y: 639, endPoint x: 989, endPoint y: 659, distance: 83.5
click at [989, 659] on div "Tasks 0 Add No tasks related to Steve Worron Contact Details Email steve.worron…" at bounding box center [1157, 503] width 399 height 807
click at [35, 264] on span "Pricing" at bounding box center [75, 268] width 87 height 20
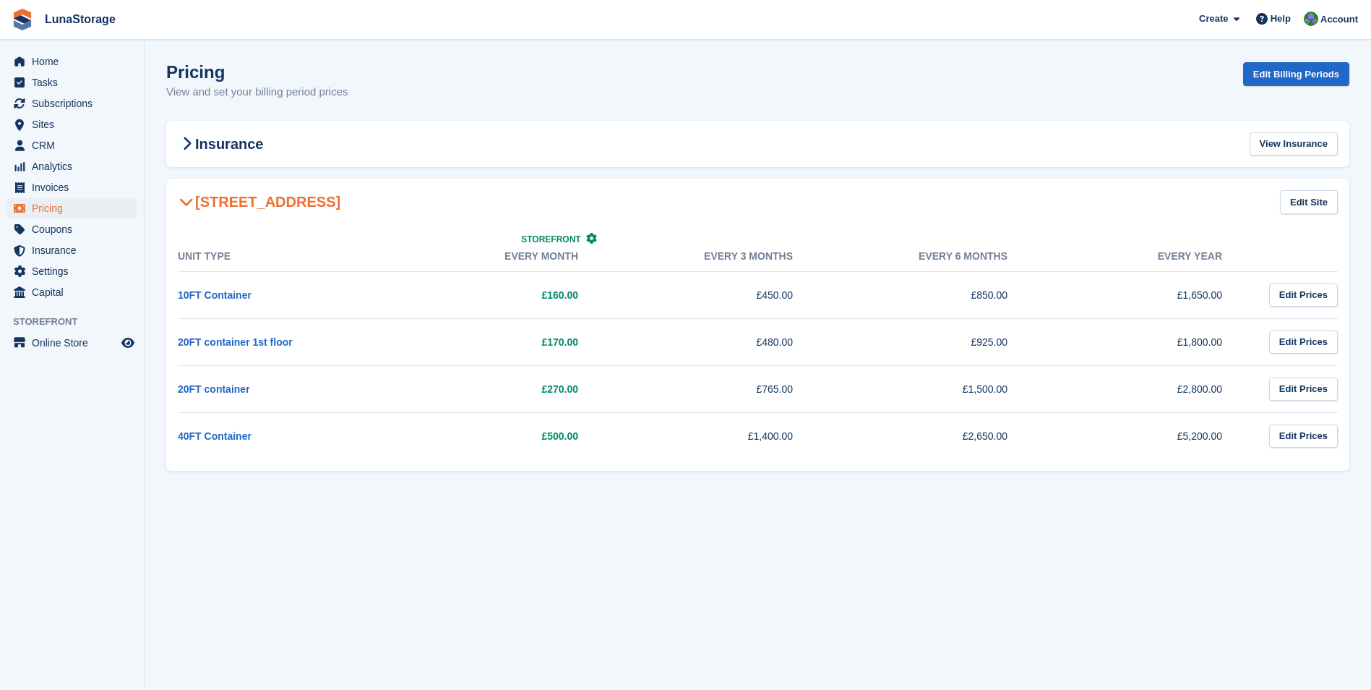
drag, startPoint x: 1008, startPoint y: 351, endPoint x: 972, endPoint y: 283, distance: 77.6
click at [972, 283] on tbody "10FT Container £160.00 £450.00 £850.00 £1,650.00 Edit Prices 20FT container 1st…" at bounding box center [758, 365] width 1160 height 188
drag, startPoint x: 972, startPoint y: 283, endPoint x: 964, endPoint y: 286, distance: 7.8
click at [964, 286] on td "£850.00" at bounding box center [929, 294] width 215 height 47
drag, startPoint x: 964, startPoint y: 286, endPoint x: 1012, endPoint y: 341, distance: 73.3
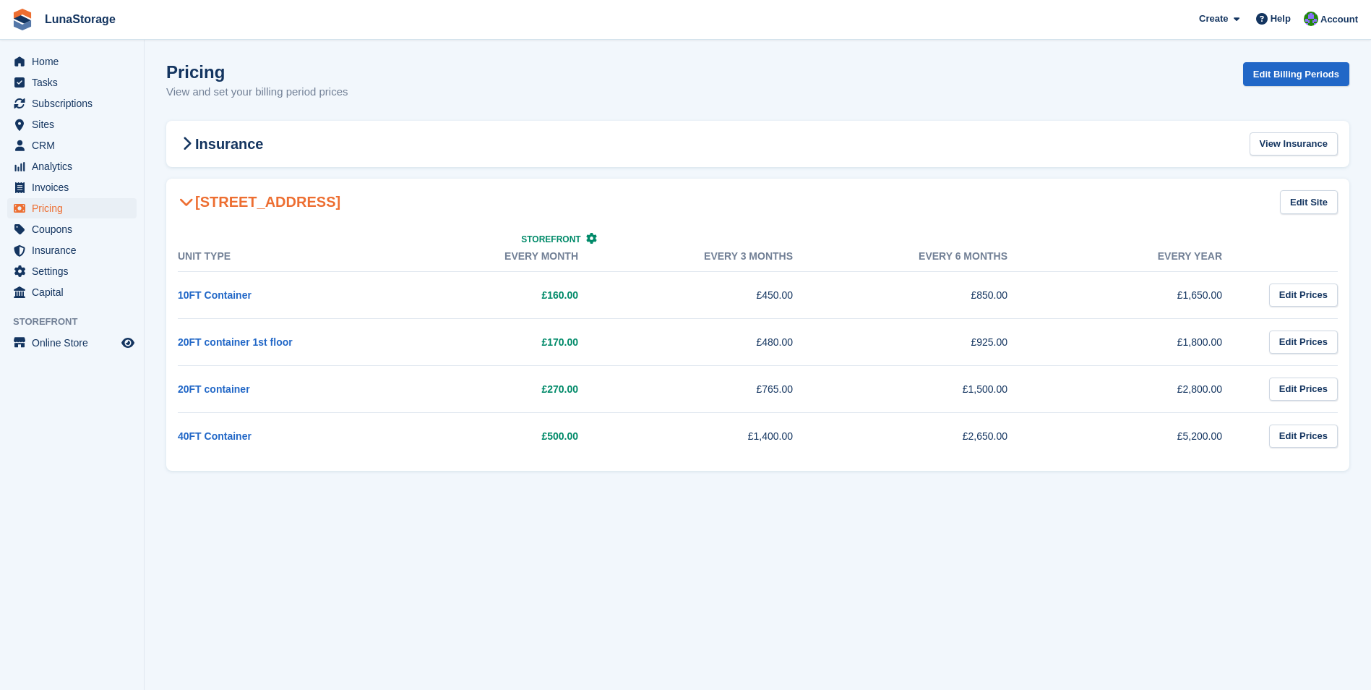
click at [1012, 341] on tbody "10FT Container £160.00 £450.00 £850.00 £1,650.00 Edit Prices 20FT container 1st…" at bounding box center [758, 365] width 1160 height 188
drag, startPoint x: 1012, startPoint y: 341, endPoint x: 1016, endPoint y: 358, distance: 17.2
click at [1016, 358] on td "£925.00" at bounding box center [929, 341] width 215 height 47
drag, startPoint x: 1016, startPoint y: 358, endPoint x: 959, endPoint y: 283, distance: 93.8
click at [959, 283] on tbody "10FT Container £160.00 £450.00 £850.00 £1,650.00 Edit Prices 20FT container 1st…" at bounding box center [758, 365] width 1160 height 188
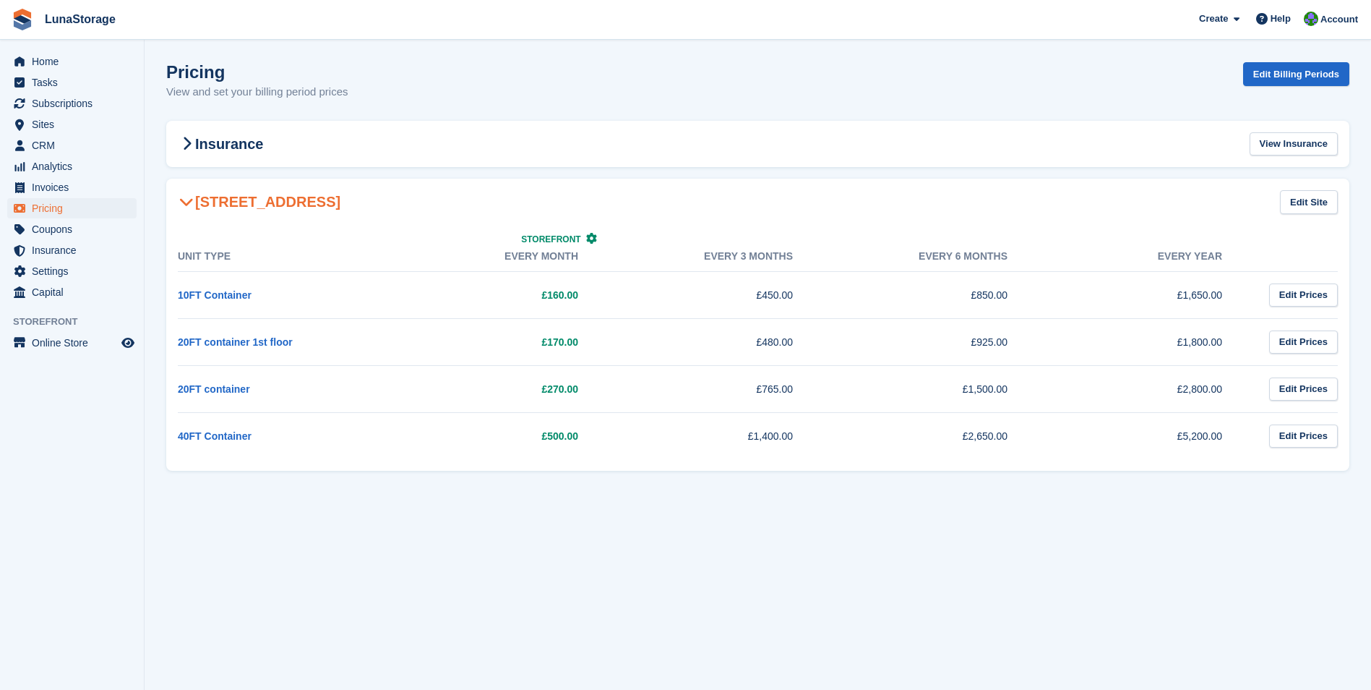
click at [959, 283] on td "£850.00" at bounding box center [929, 294] width 215 height 47
drag, startPoint x: 176, startPoint y: 252, endPoint x: 1377, endPoint y: 445, distance: 1216.2
click at [1371, 445] on html "LunaStorage Create Subscription Invoice Contact Deal Discount Page Help Chat Su…" at bounding box center [685, 345] width 1371 height 690
drag, startPoint x: 1377, startPoint y: 445, endPoint x: 1354, endPoint y: 466, distance: 31.2
click at [1354, 466] on section "Pricing View and set your billing period prices Edit Billing Periods Insurance …" at bounding box center [758, 345] width 1227 height 690
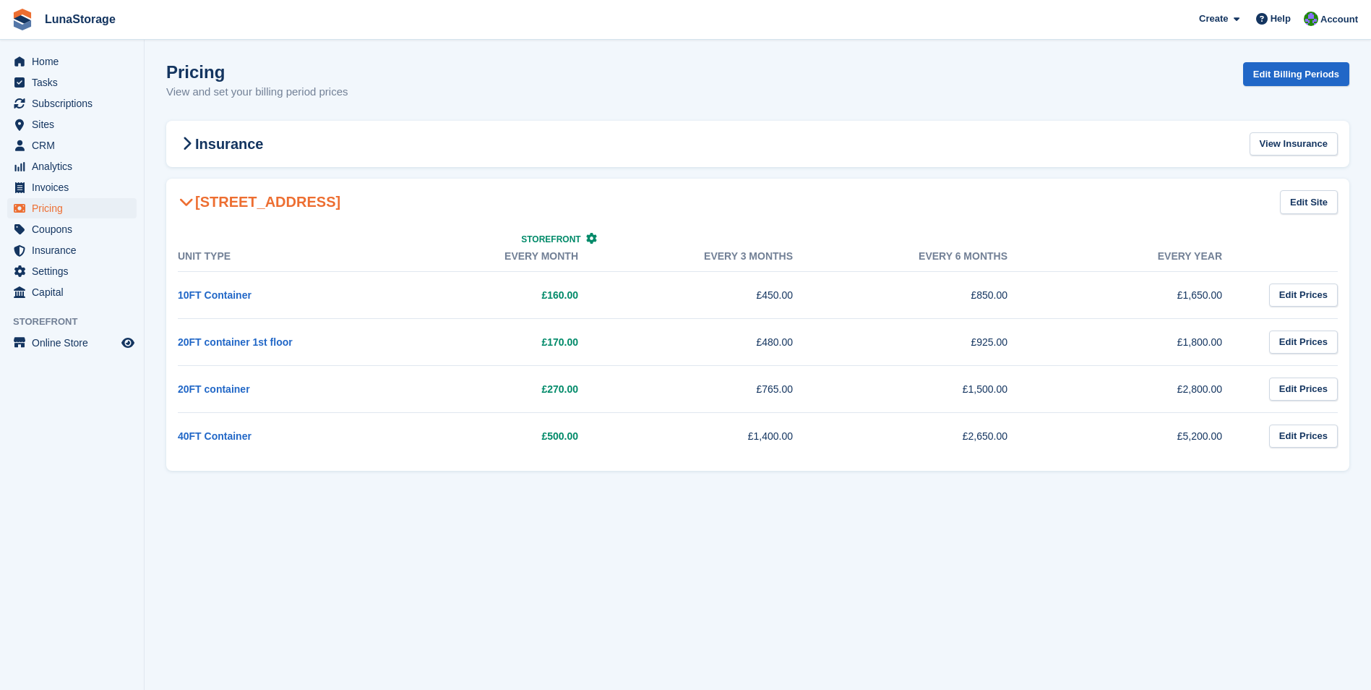
drag, startPoint x: 1348, startPoint y: 465, endPoint x: 179, endPoint y: 187, distance: 1202.1
click at [179, 187] on div "Oxford Road Gerrards Cross SL9 7BB Edit Site Unit Type Storefront Every month E…" at bounding box center [757, 325] width 1183 height 292
drag, startPoint x: 179, startPoint y: 187, endPoint x: 159, endPoint y: 177, distance: 22.0
click at [159, 177] on section "Pricing View and set your billing period prices Edit Billing Periods Insurance …" at bounding box center [758, 345] width 1227 height 690
drag, startPoint x: 159, startPoint y: 177, endPoint x: 1362, endPoint y: 463, distance: 1236.2
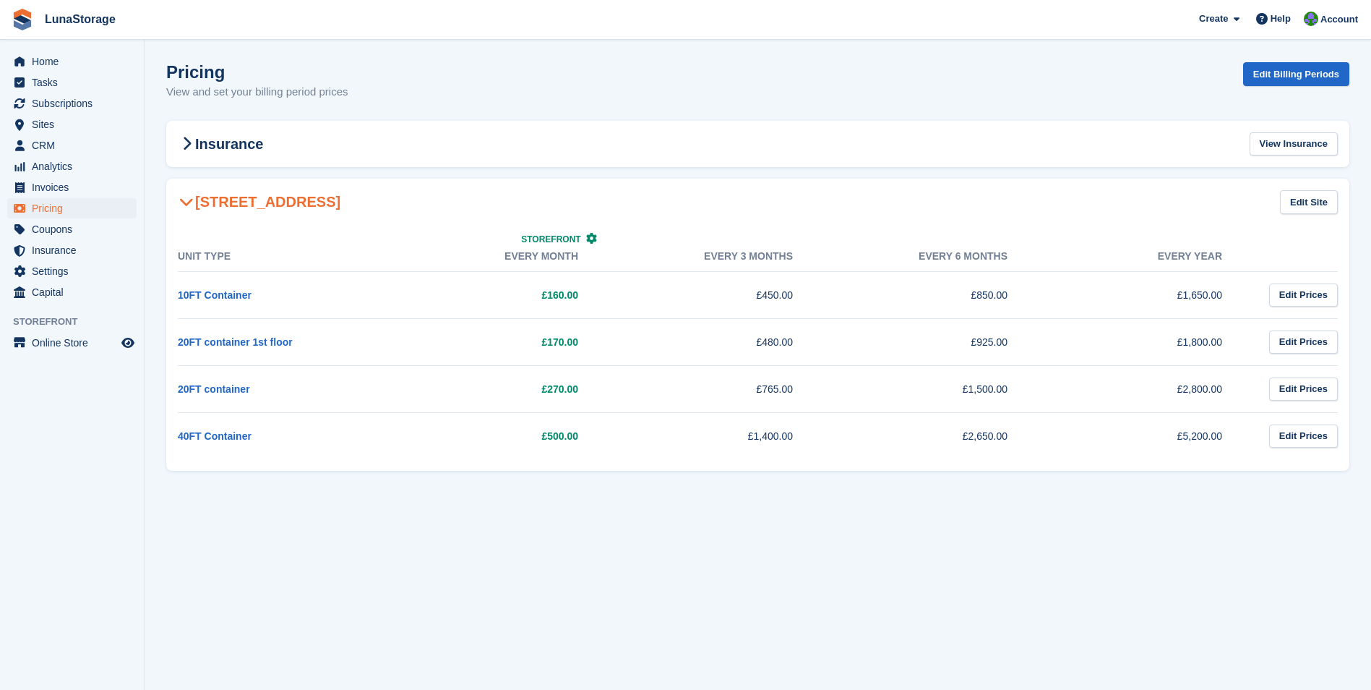
click at [1362, 463] on section "Pricing View and set your billing period prices Edit Billing Periods Insurance …" at bounding box center [758, 345] width 1227 height 690
drag, startPoint x: 1362, startPoint y: 463, endPoint x: 1363, endPoint y: 470, distance: 7.3
click at [1363, 470] on section "Pricing View and set your billing period prices Edit Billing Periods Insurance …" at bounding box center [758, 345] width 1227 height 690
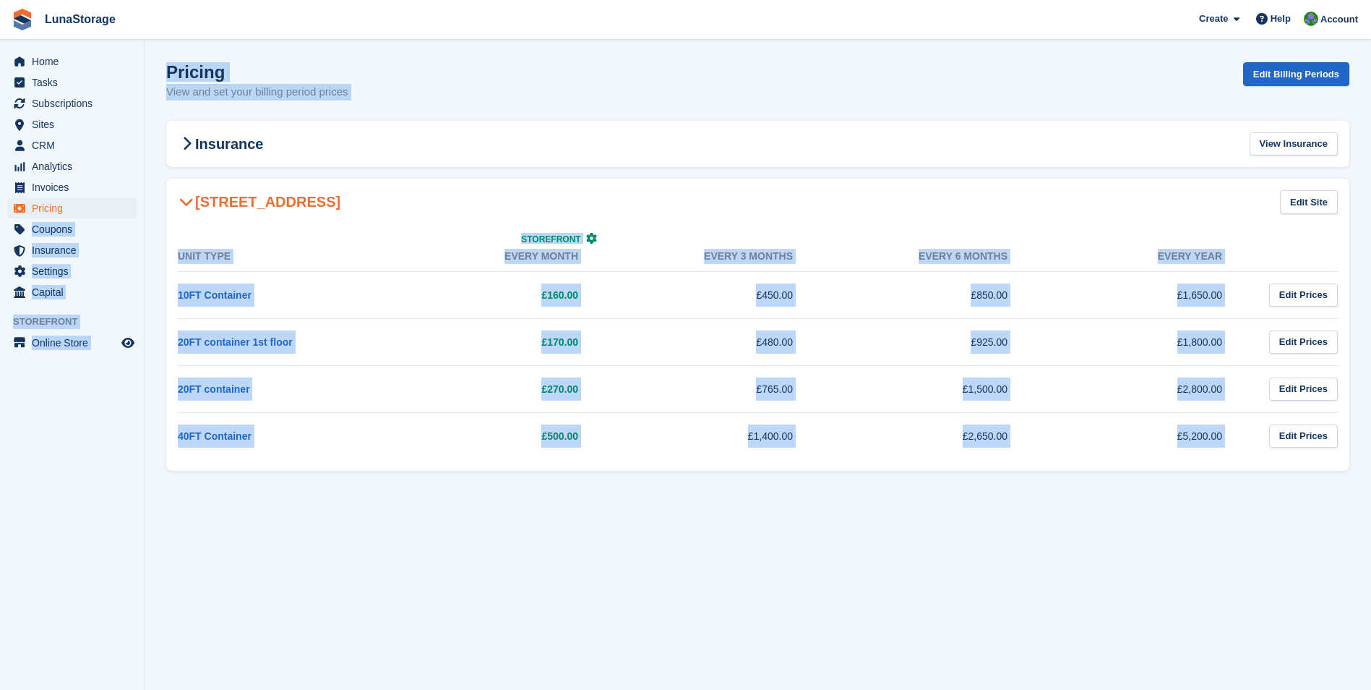
drag, startPoint x: 1363, startPoint y: 470, endPoint x: 138, endPoint y: 202, distance: 1253.5
click at [138, 202] on div "Home Tasks Subscriptions Subscriptions Subscriptions Price increases NEW Price …" at bounding box center [685, 345] width 1371 height 690
drag, startPoint x: 138, startPoint y: 202, endPoint x: 156, endPoint y: 215, distance: 22.3
click at [156, 215] on section "Pricing View and set your billing period prices Edit Billing Periods Insurance …" at bounding box center [758, 345] width 1227 height 690
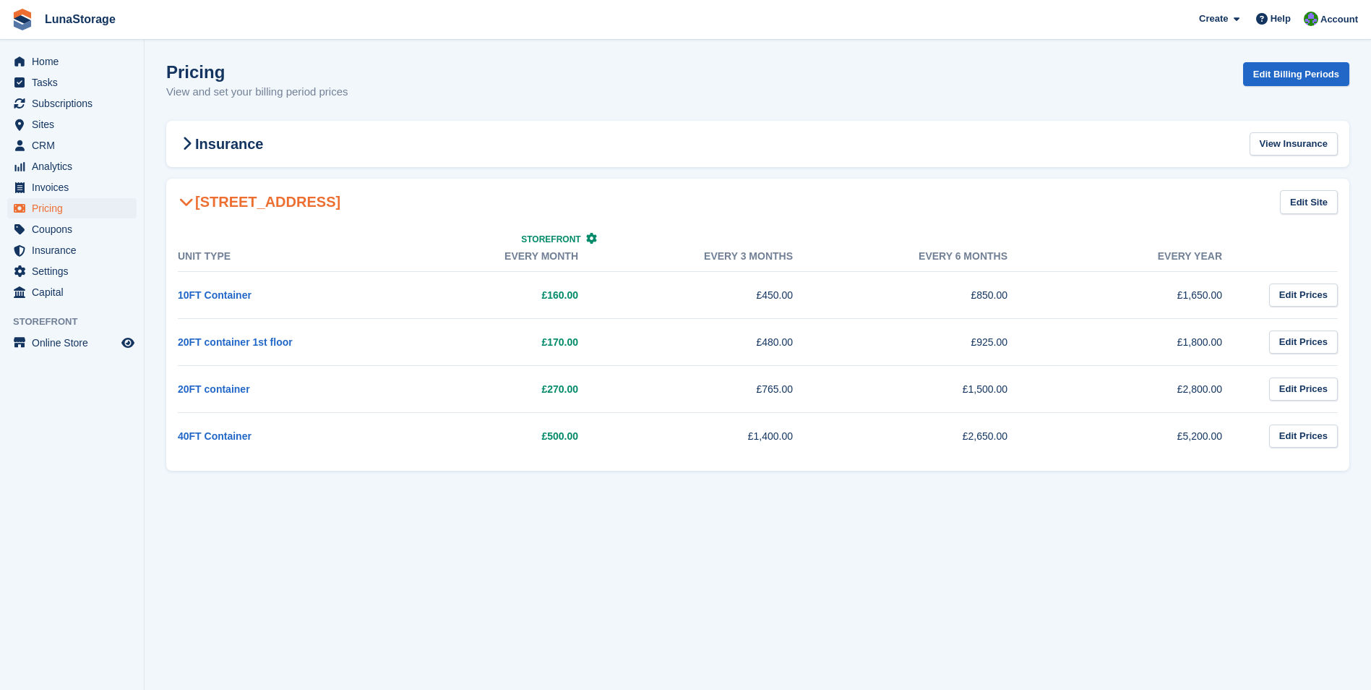
drag, startPoint x: 162, startPoint y: 166, endPoint x: 1371, endPoint y: 455, distance: 1242.5
click at [1371, 455] on section "Pricing View and set your billing period prices Edit Billing Periods Insurance …" at bounding box center [758, 345] width 1227 height 690
drag, startPoint x: 1371, startPoint y: 455, endPoint x: 1362, endPoint y: 465, distance: 13.3
click at [1362, 465] on section "Pricing View and set your billing period prices Edit Billing Periods Insurance …" at bounding box center [758, 345] width 1227 height 690
drag, startPoint x: 1362, startPoint y: 468, endPoint x: 158, endPoint y: 160, distance: 1243.0
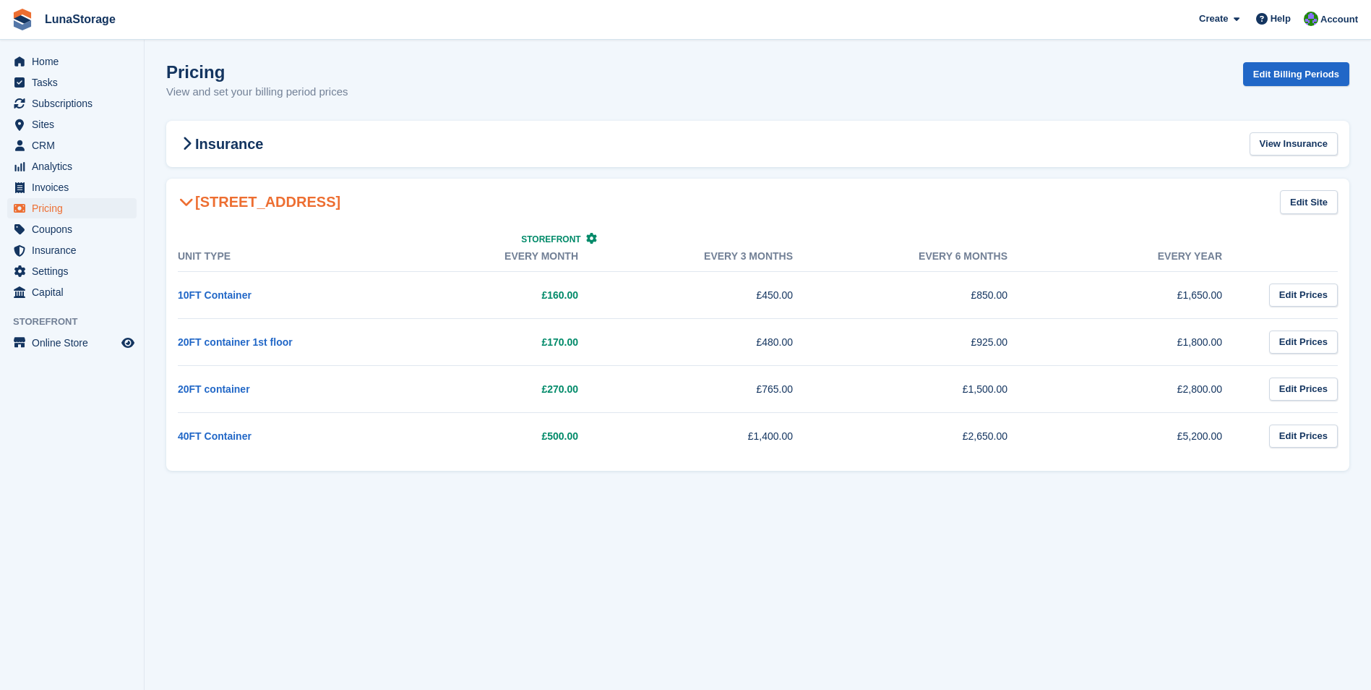
click at [158, 160] on section "Pricing View and set your billing period prices Edit Billing Periods Insurance …" at bounding box center [758, 345] width 1227 height 690
drag, startPoint x: 158, startPoint y: 160, endPoint x: 158, endPoint y: 174, distance: 14.5
click at [158, 174] on section "Pricing View and set your billing period prices Edit Billing Periods Insurance …" at bounding box center [758, 345] width 1227 height 690
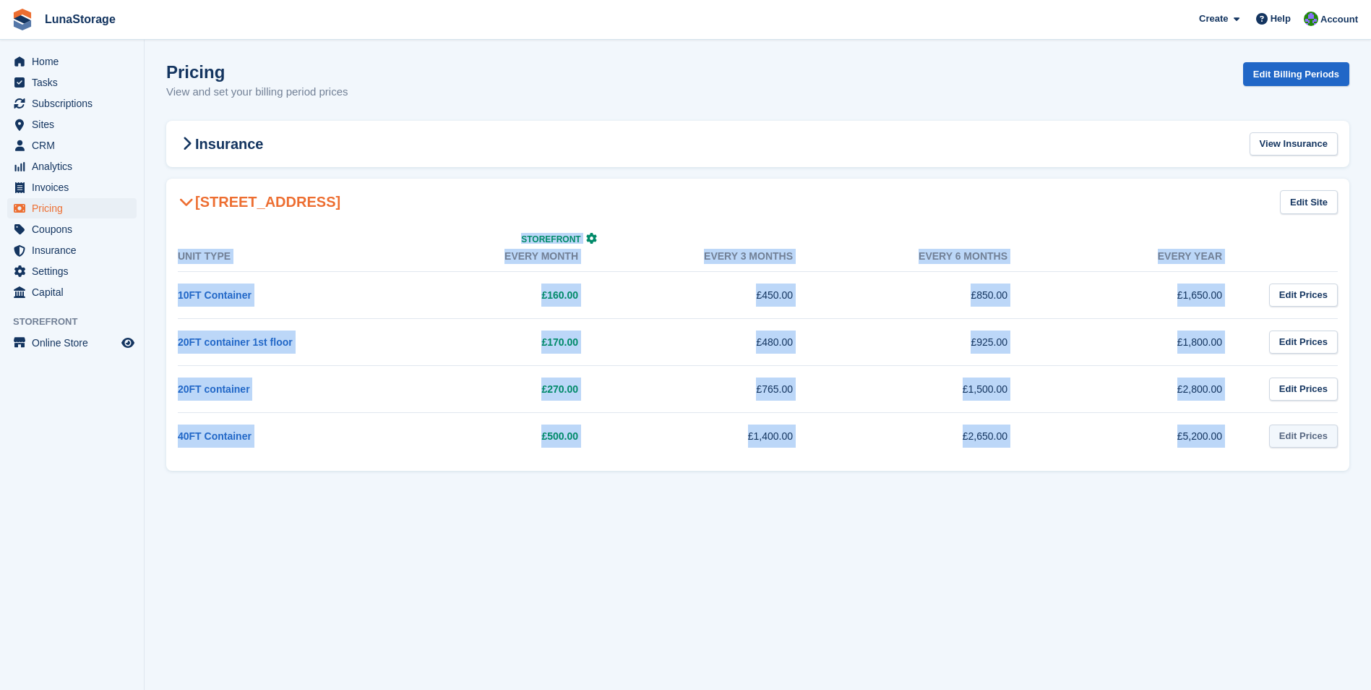
drag, startPoint x: 158, startPoint y: 174, endPoint x: 1327, endPoint y: 443, distance: 1200.1
click at [1327, 443] on section "Pricing View and set your billing period prices Edit Billing Periods Insurance …" at bounding box center [758, 345] width 1227 height 690
drag, startPoint x: 1327, startPoint y: 443, endPoint x: 1352, endPoint y: 471, distance: 37.3
click at [1352, 471] on section "Pricing View and set your billing period prices Edit Billing Periods Insurance …" at bounding box center [758, 345] width 1227 height 690
drag, startPoint x: 1352, startPoint y: 471, endPoint x: 173, endPoint y: 192, distance: 1211.4
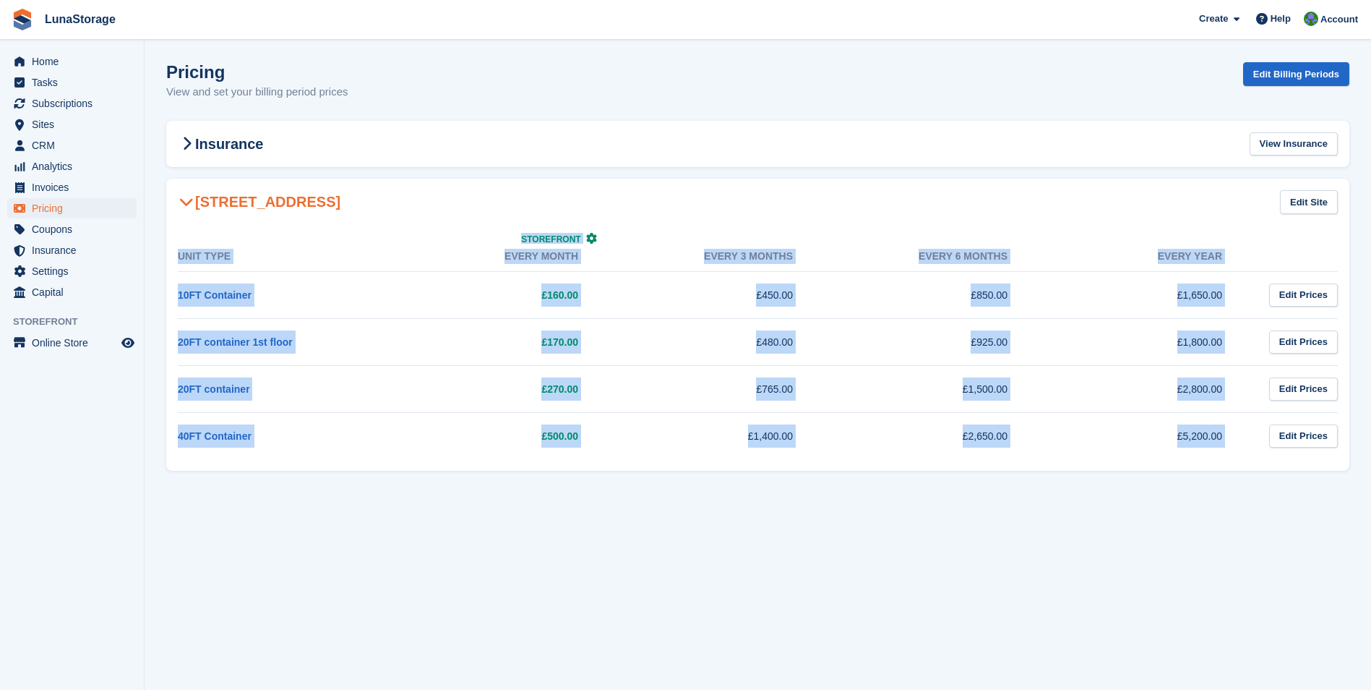
click at [173, 192] on section "Pricing View and set your billing period prices Edit Billing Periods Insurance …" at bounding box center [758, 345] width 1227 height 690
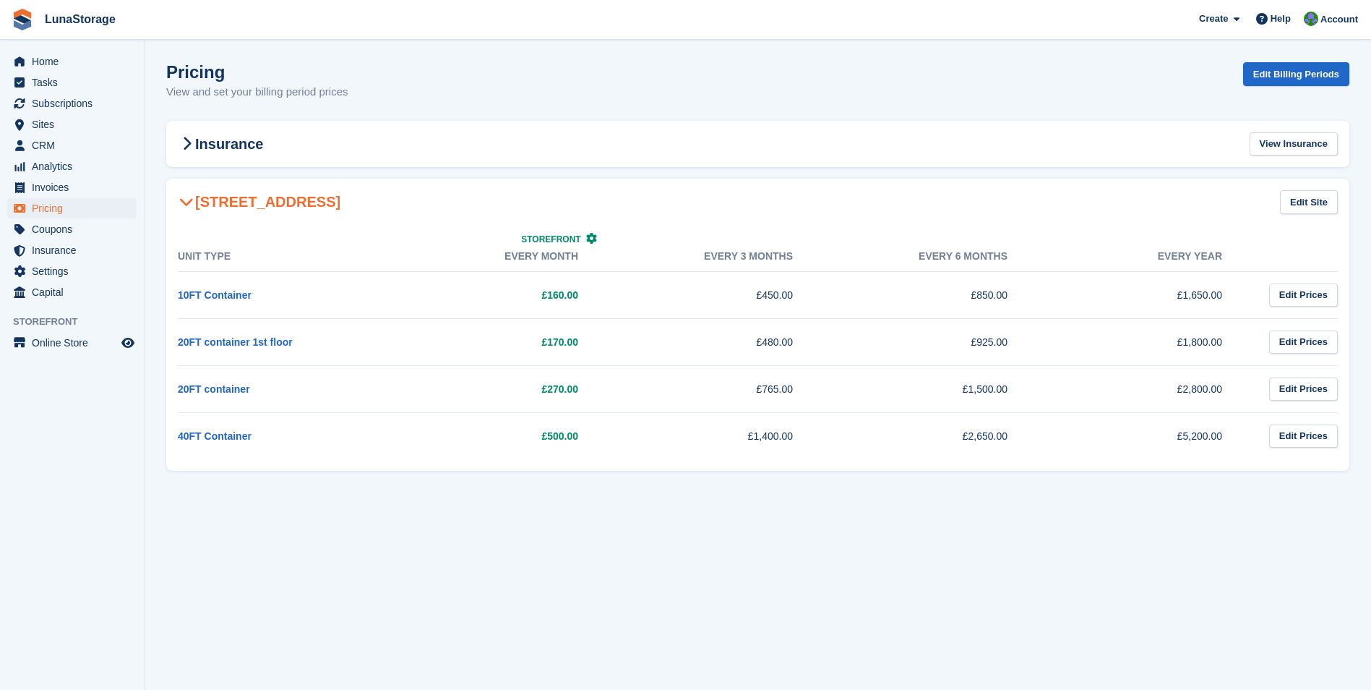
drag, startPoint x: 173, startPoint y: 192, endPoint x: 155, endPoint y: 181, distance: 21.7
click at [155, 181] on section "Pricing View and set your billing period prices Edit Billing Periods Insurance …" at bounding box center [758, 345] width 1227 height 690
drag, startPoint x: 163, startPoint y: 176, endPoint x: 1292, endPoint y: 481, distance: 1169.6
click at [1292, 481] on section "Pricing View and set your billing period prices Edit Billing Periods Insurance …" at bounding box center [758, 345] width 1227 height 690
drag, startPoint x: 1292, startPoint y: 481, endPoint x: 1318, endPoint y: 503, distance: 34.3
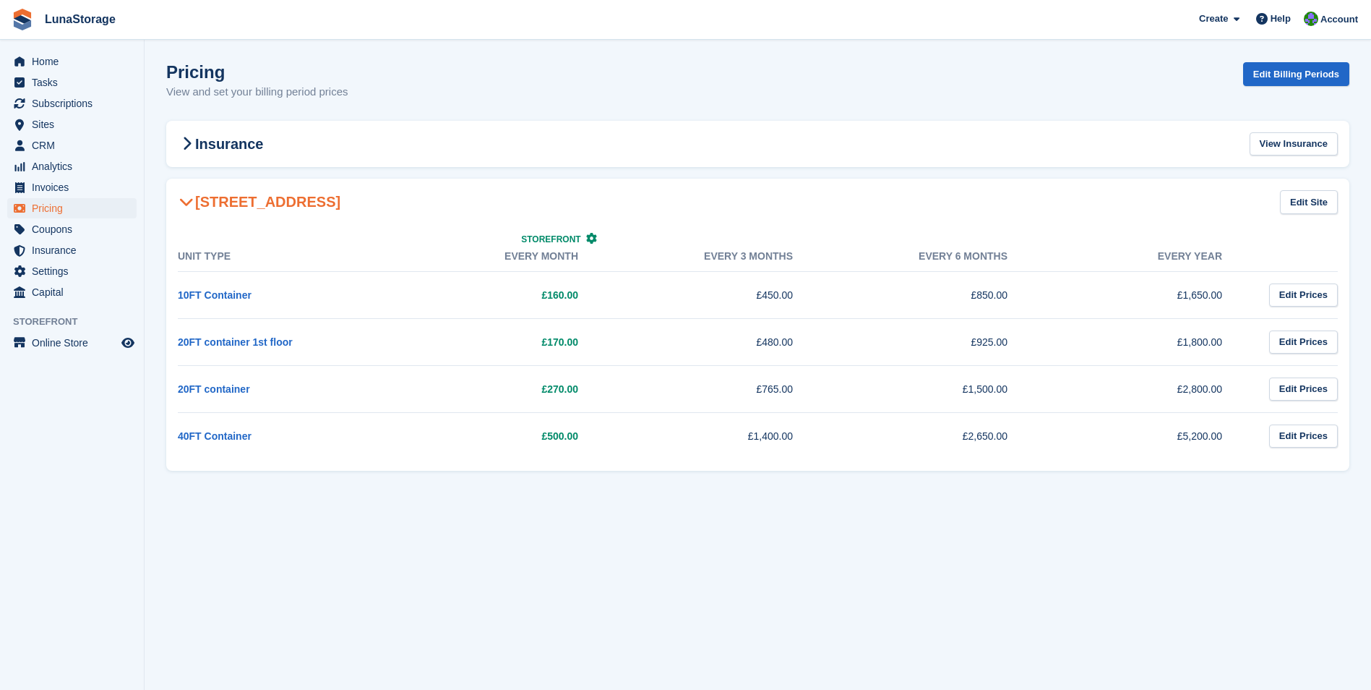
click at [1318, 503] on section "Pricing View and set your billing period prices Edit Billing Periods Insurance …" at bounding box center [758, 345] width 1227 height 690
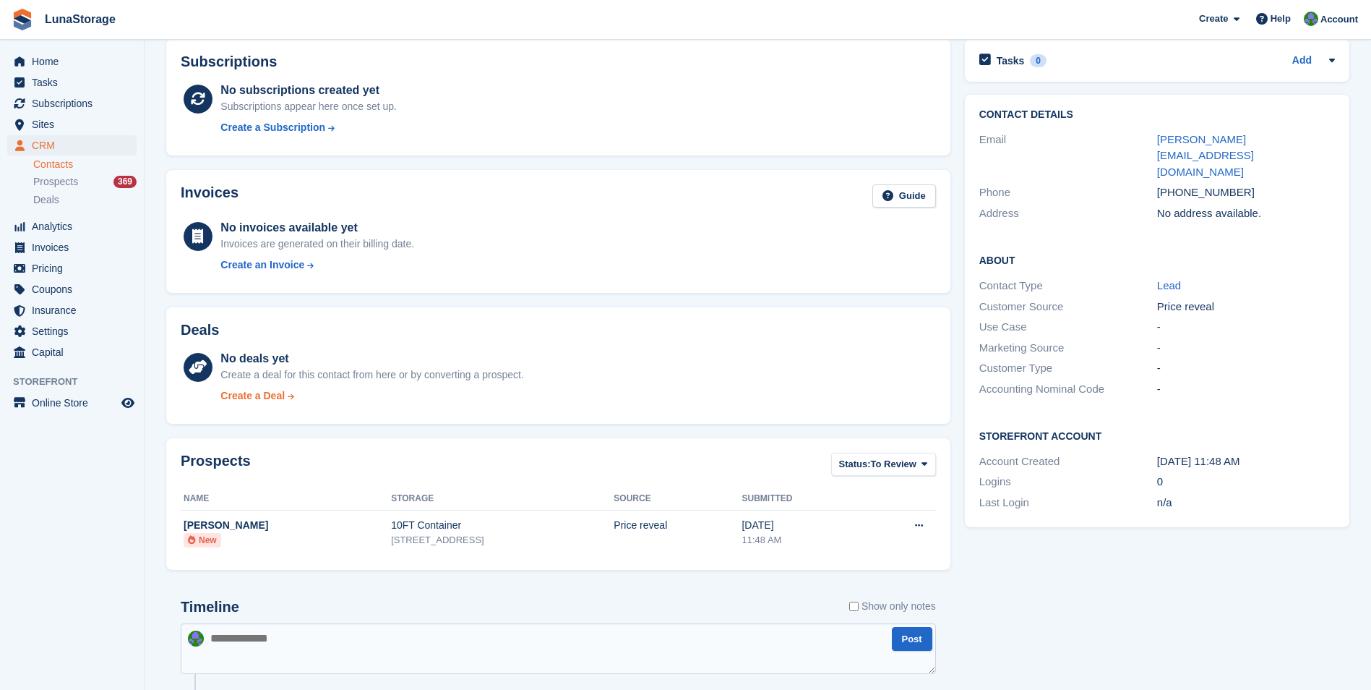
scroll to position [145, 0]
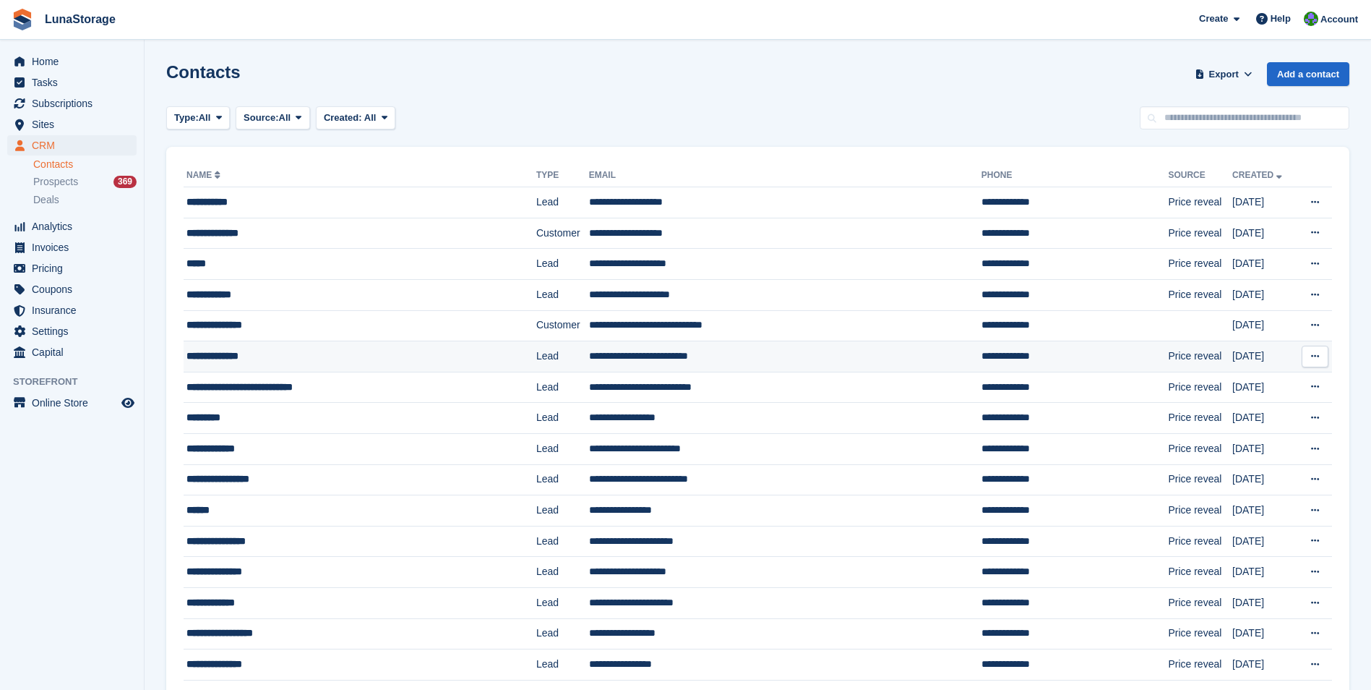
click at [244, 360] on div "**********" at bounding box center [331, 355] width 291 height 15
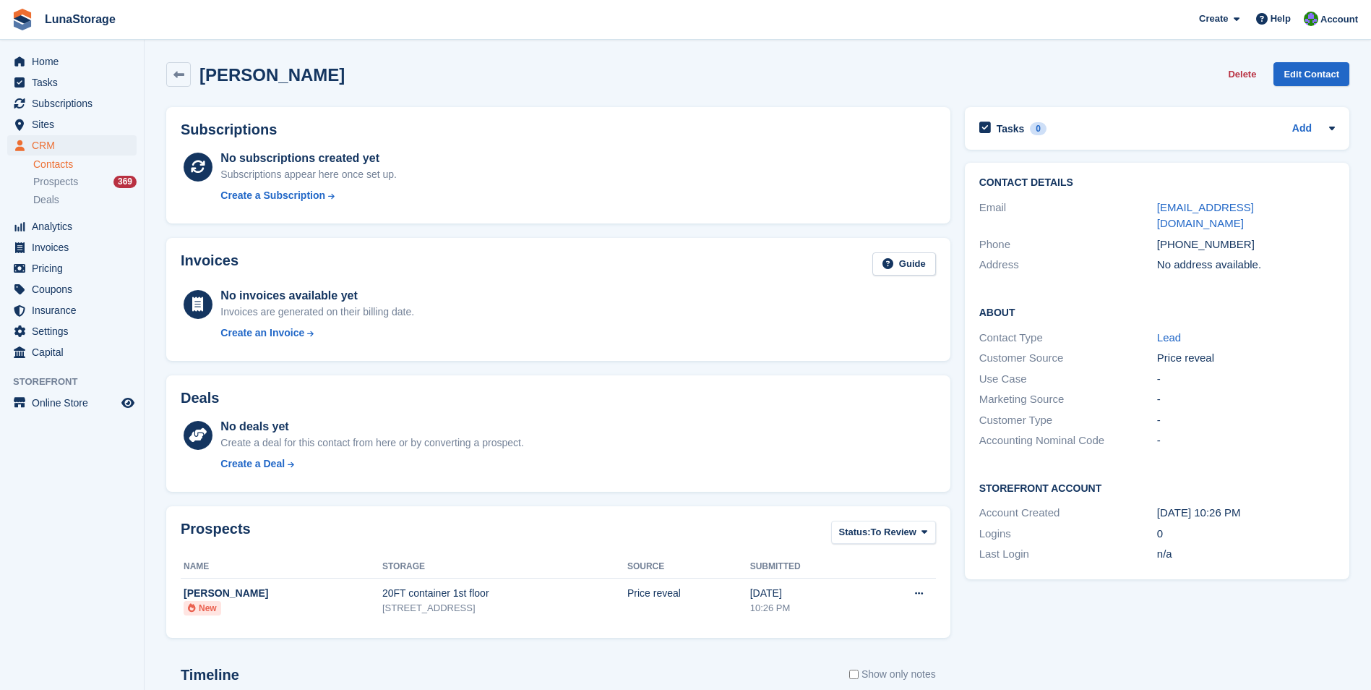
click at [1107, 599] on div "Tasks 0 Add No tasks related to [PERSON_NAME] Contact Details Email [EMAIL_ADDR…" at bounding box center [1157, 503] width 399 height 807
click at [1058, 617] on div "Tasks 0 Add No tasks related to [PERSON_NAME] Contact Details Email [EMAIL_ADDR…" at bounding box center [1157, 503] width 399 height 807
click at [1043, 596] on div "Tasks 0 Add No tasks related to [PERSON_NAME] Contact Details Email [EMAIL_ADDR…" at bounding box center [1157, 503] width 399 height 807
click at [52, 273] on span "Pricing" at bounding box center [75, 268] width 87 height 20
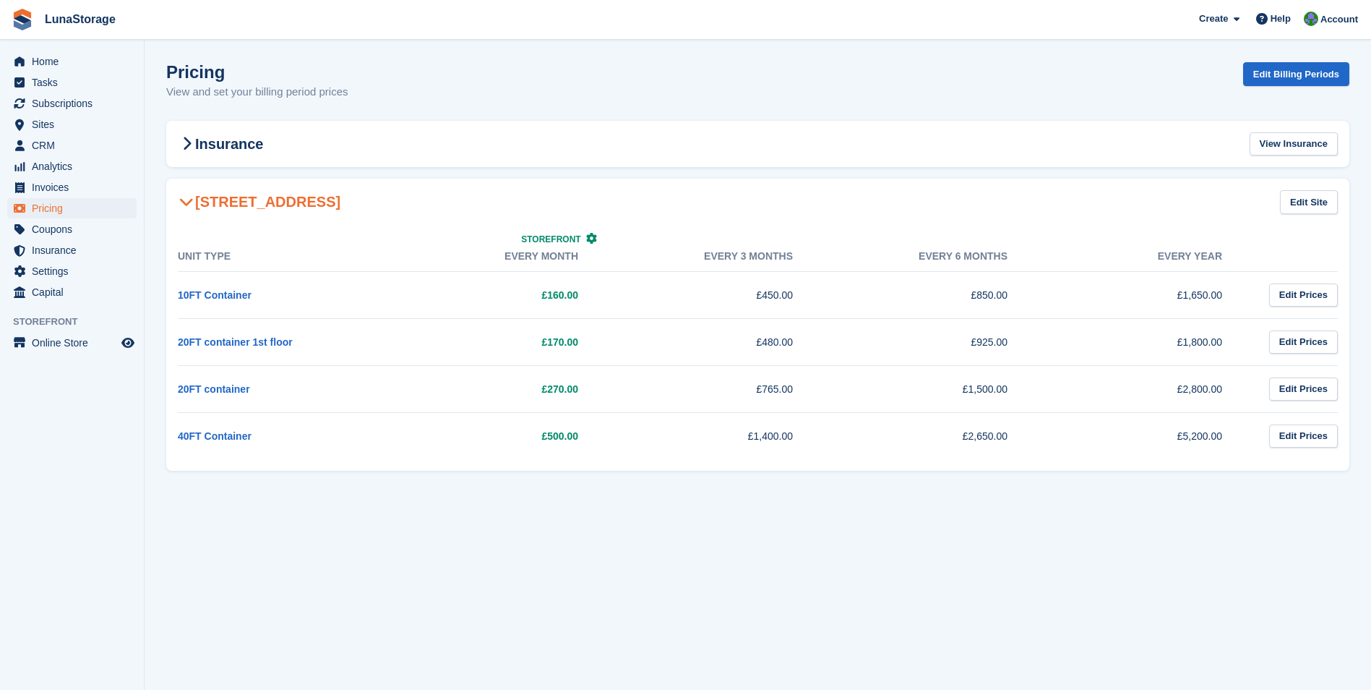
drag, startPoint x: 542, startPoint y: 341, endPoint x: 583, endPoint y: 340, distance: 40.5
click at [583, 340] on td "£170.00" at bounding box center [500, 341] width 215 height 47
drag, startPoint x: 583, startPoint y: 340, endPoint x: 513, endPoint y: 339, distance: 70.1
click at [513, 339] on td "£170.00" at bounding box center [500, 341] width 215 height 47
drag, startPoint x: 513, startPoint y: 339, endPoint x: 593, endPoint y: 335, distance: 81.0
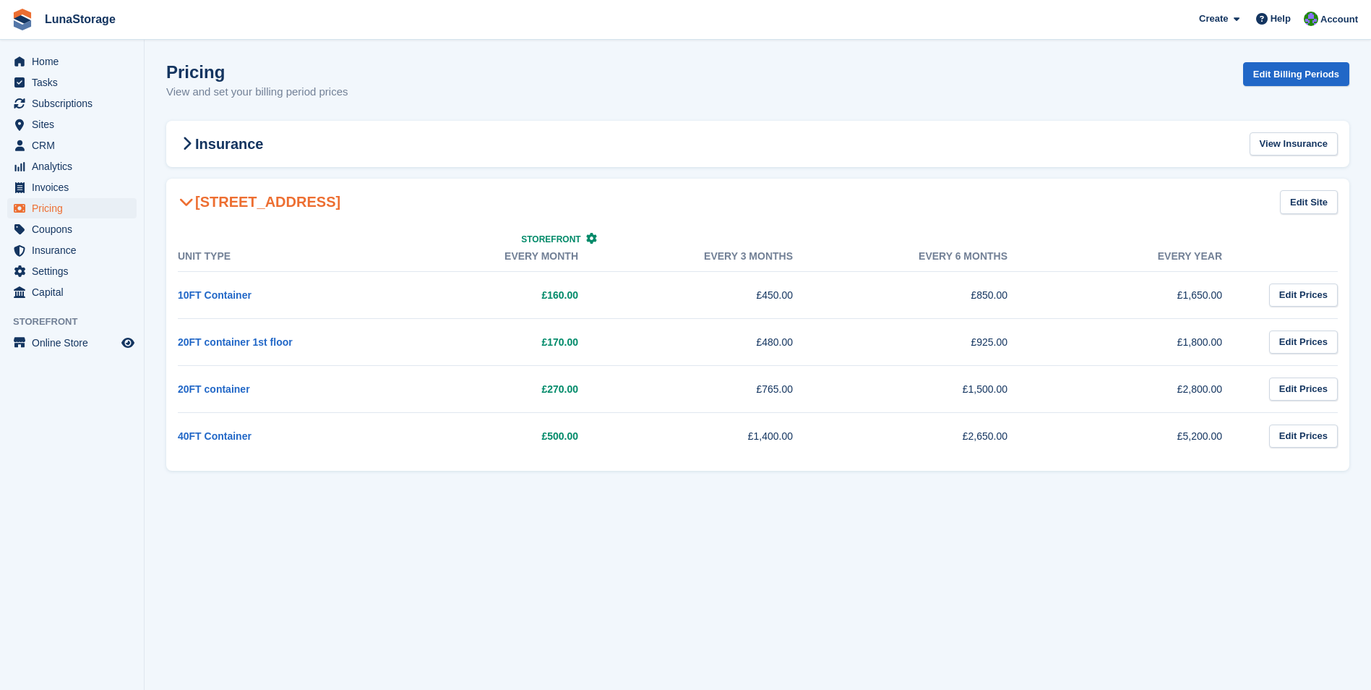
click at [593, 335] on td "£170.00" at bounding box center [500, 341] width 215 height 47
drag, startPoint x: 593, startPoint y: 335, endPoint x: 543, endPoint y: 338, distance: 50.6
click at [543, 338] on td "£170.00" at bounding box center [500, 341] width 215 height 47
click at [539, 339] on td "£170.00" at bounding box center [500, 341] width 215 height 47
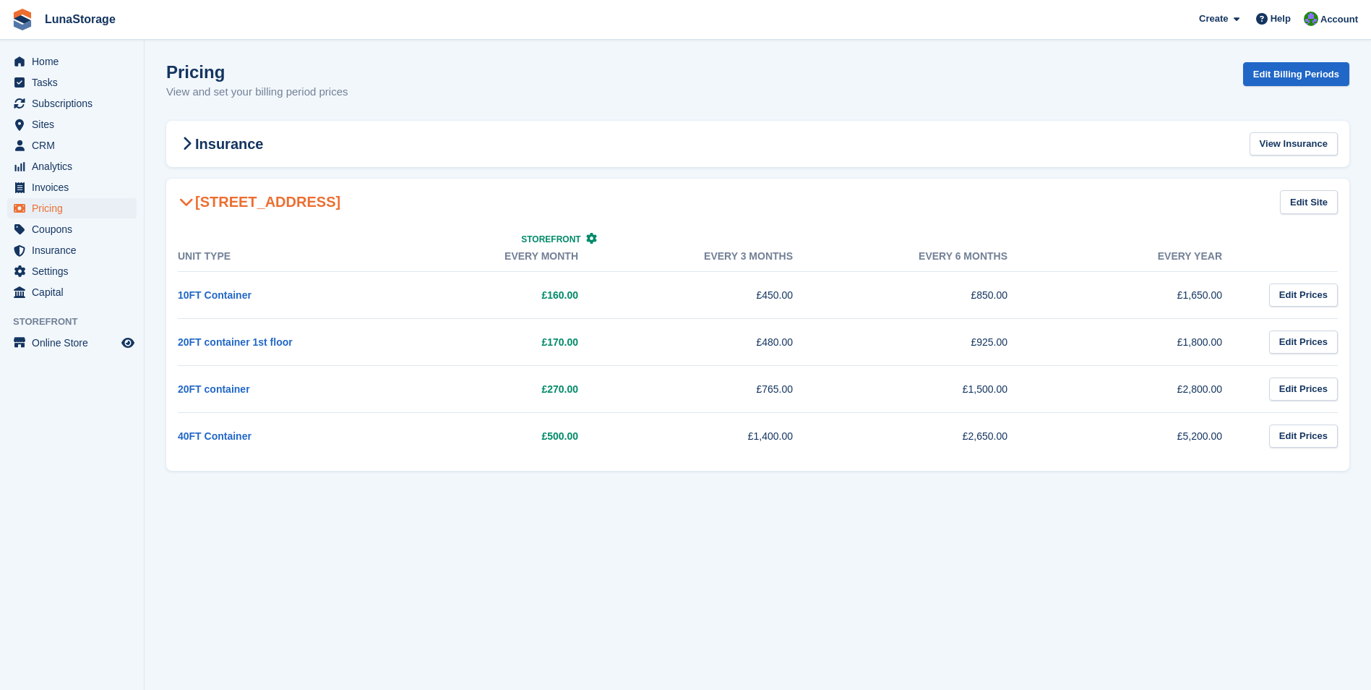
drag, startPoint x: 538, startPoint y: 339, endPoint x: 593, endPoint y: 345, distance: 56.0
click at [593, 345] on td "£170.00" at bounding box center [500, 341] width 215 height 47
click at [594, 346] on td "£170.00" at bounding box center [500, 341] width 215 height 47
drag, startPoint x: 594, startPoint y: 346, endPoint x: 520, endPoint y: 339, distance: 74.7
click at [520, 339] on td "£170.00" at bounding box center [500, 341] width 215 height 47
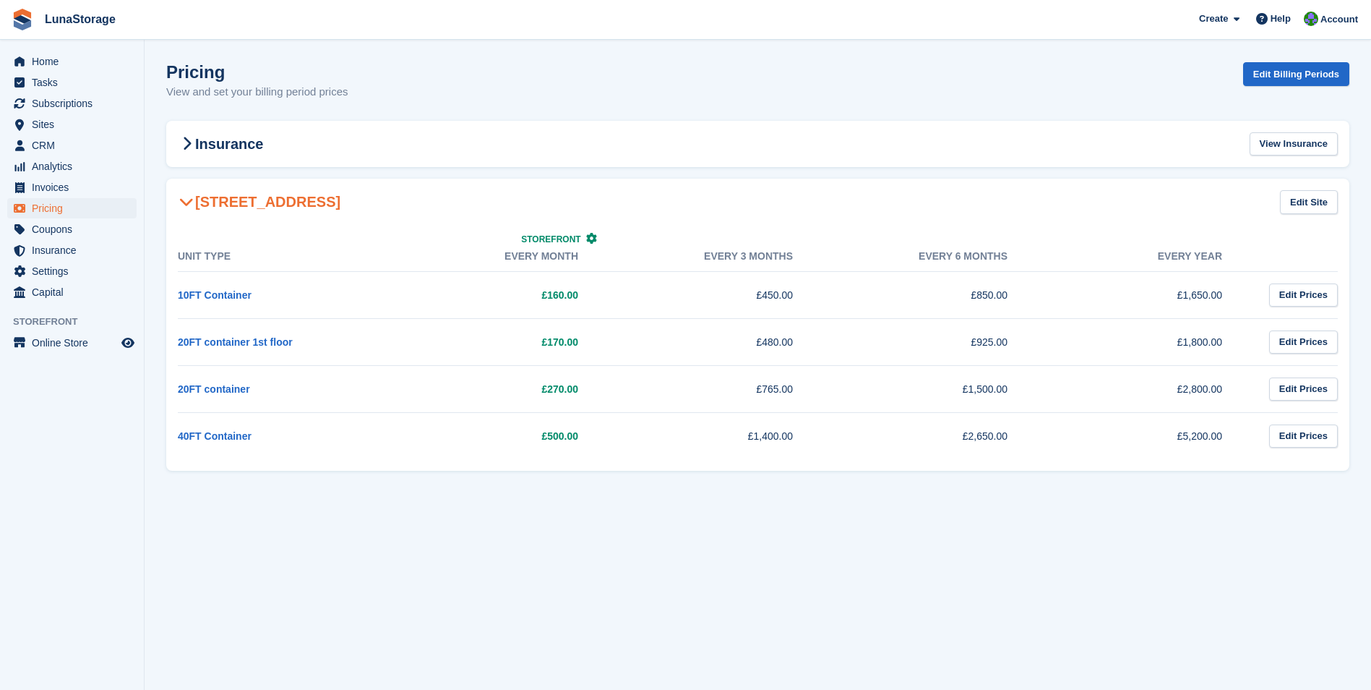
click at [520, 339] on td "£170.00" at bounding box center [500, 341] width 215 height 47
drag, startPoint x: 520, startPoint y: 339, endPoint x: 578, endPoint y: 336, distance: 57.9
click at [578, 336] on td "£170.00" at bounding box center [500, 341] width 215 height 47
click at [580, 336] on td "£170.00" at bounding box center [500, 341] width 215 height 47
drag, startPoint x: 580, startPoint y: 336, endPoint x: 528, endPoint y: 337, distance: 52.8
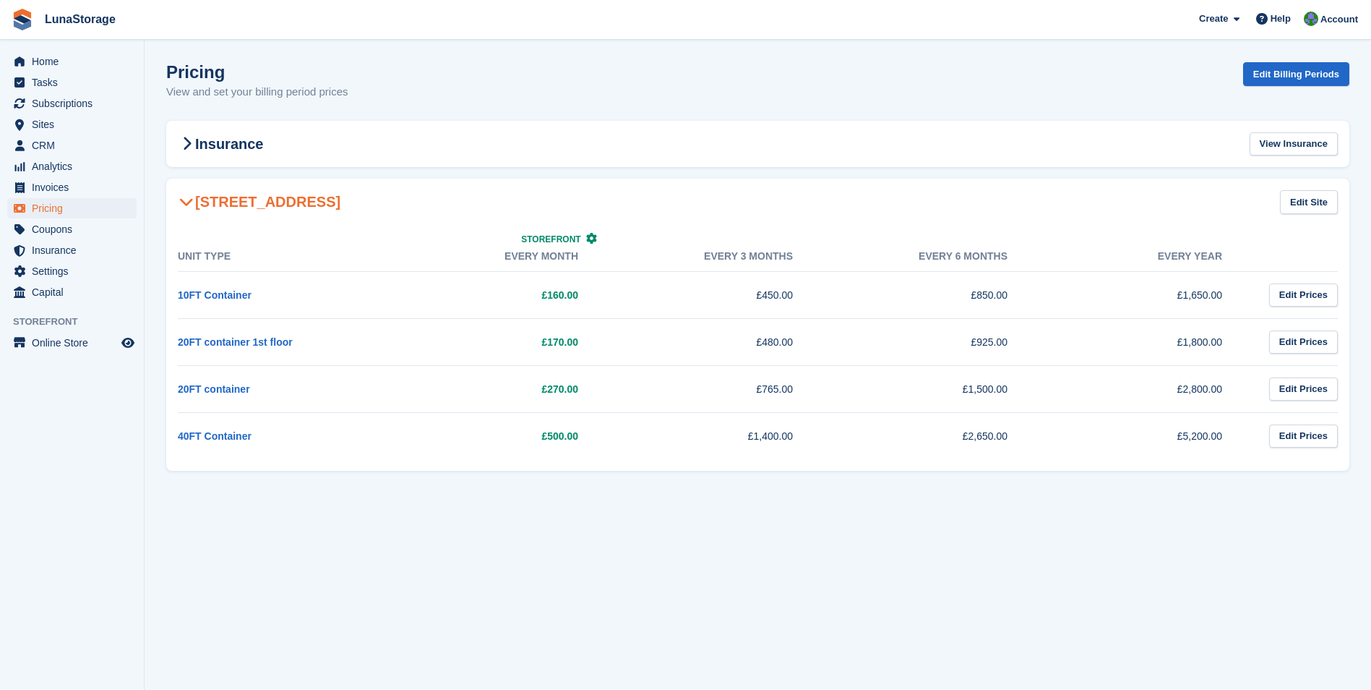
click at [528, 337] on td "£170.00" at bounding box center [500, 341] width 215 height 47
drag, startPoint x: 528, startPoint y: 337, endPoint x: 580, endPoint y: 337, distance: 52.8
click at [580, 337] on td "£170.00" at bounding box center [500, 341] width 215 height 47
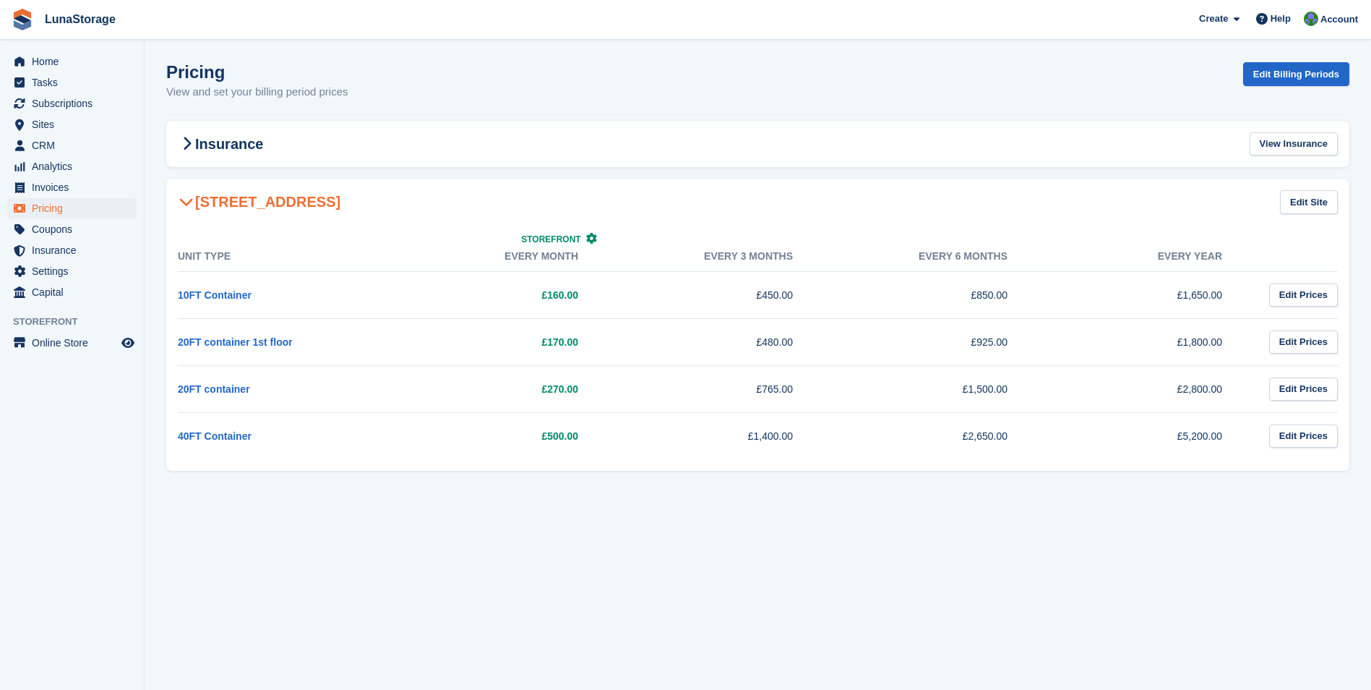
drag, startPoint x: 580, startPoint y: 337, endPoint x: 541, endPoint y: 337, distance: 39.0
click at [541, 337] on td "£170.00" at bounding box center [500, 341] width 215 height 47
drag, startPoint x: 541, startPoint y: 337, endPoint x: 580, endPoint y: 335, distance: 39.8
click at [580, 335] on td "£170.00" at bounding box center [500, 341] width 215 height 47
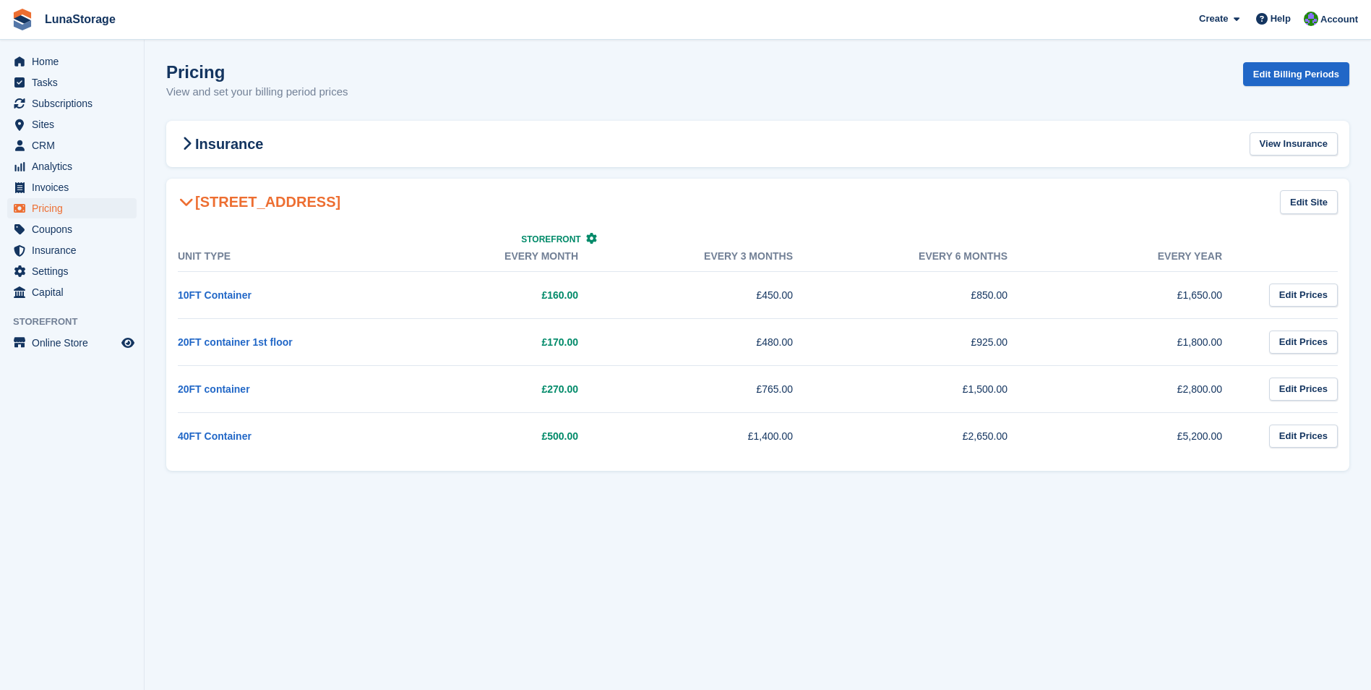
click at [580, 335] on td "£170.00" at bounding box center [500, 341] width 215 height 47
drag, startPoint x: 580, startPoint y: 335, endPoint x: 536, endPoint y: 336, distance: 44.8
click at [536, 336] on td "£170.00" at bounding box center [500, 341] width 215 height 47
drag, startPoint x: 536, startPoint y: 336, endPoint x: 575, endPoint y: 337, distance: 39.0
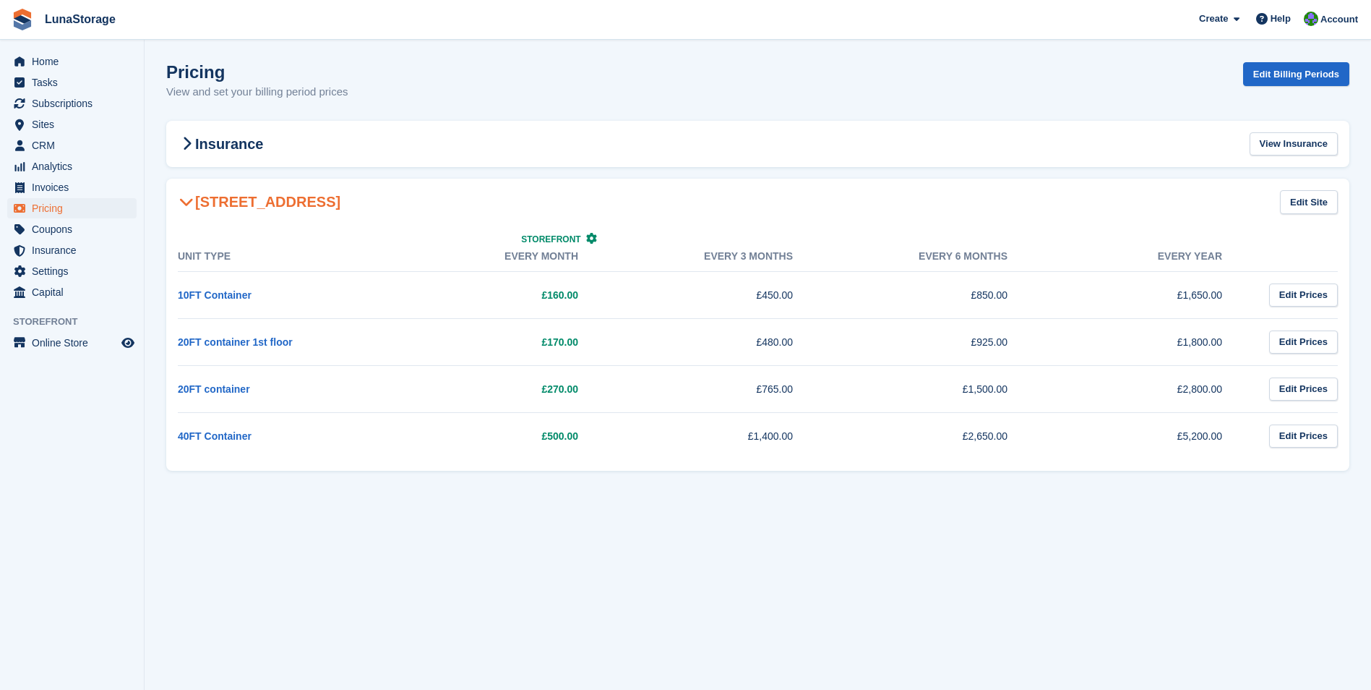
click at [575, 337] on td "£170.00" at bounding box center [500, 341] width 215 height 47
click at [581, 338] on td "£170.00" at bounding box center [500, 341] width 215 height 47
drag, startPoint x: 581, startPoint y: 338, endPoint x: 534, endPoint y: 338, distance: 47.0
click at [534, 338] on td "£170.00" at bounding box center [500, 341] width 215 height 47
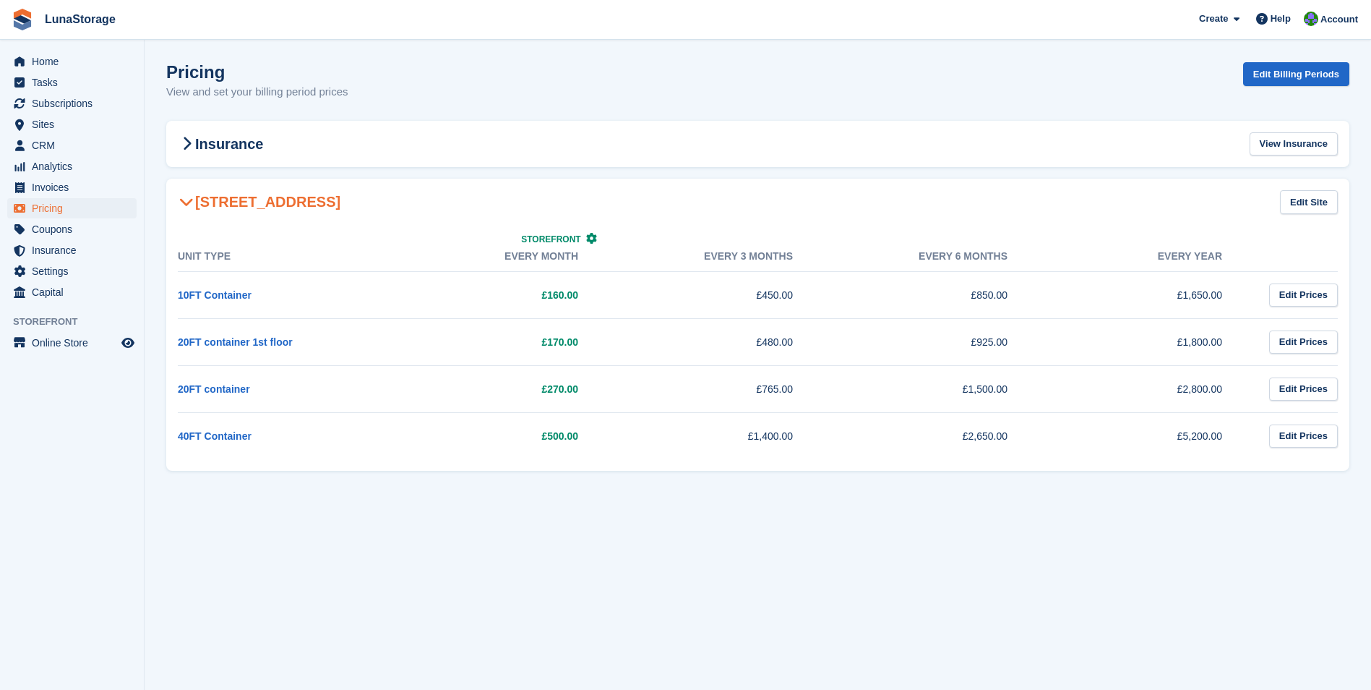
drag, startPoint x: 534, startPoint y: 338, endPoint x: 577, endPoint y: 336, distance: 42.7
click at [577, 336] on td "£170.00" at bounding box center [500, 341] width 215 height 47
drag, startPoint x: 577, startPoint y: 336, endPoint x: 533, endPoint y: 335, distance: 44.1
click at [533, 335] on td "£170.00" at bounding box center [500, 341] width 215 height 47
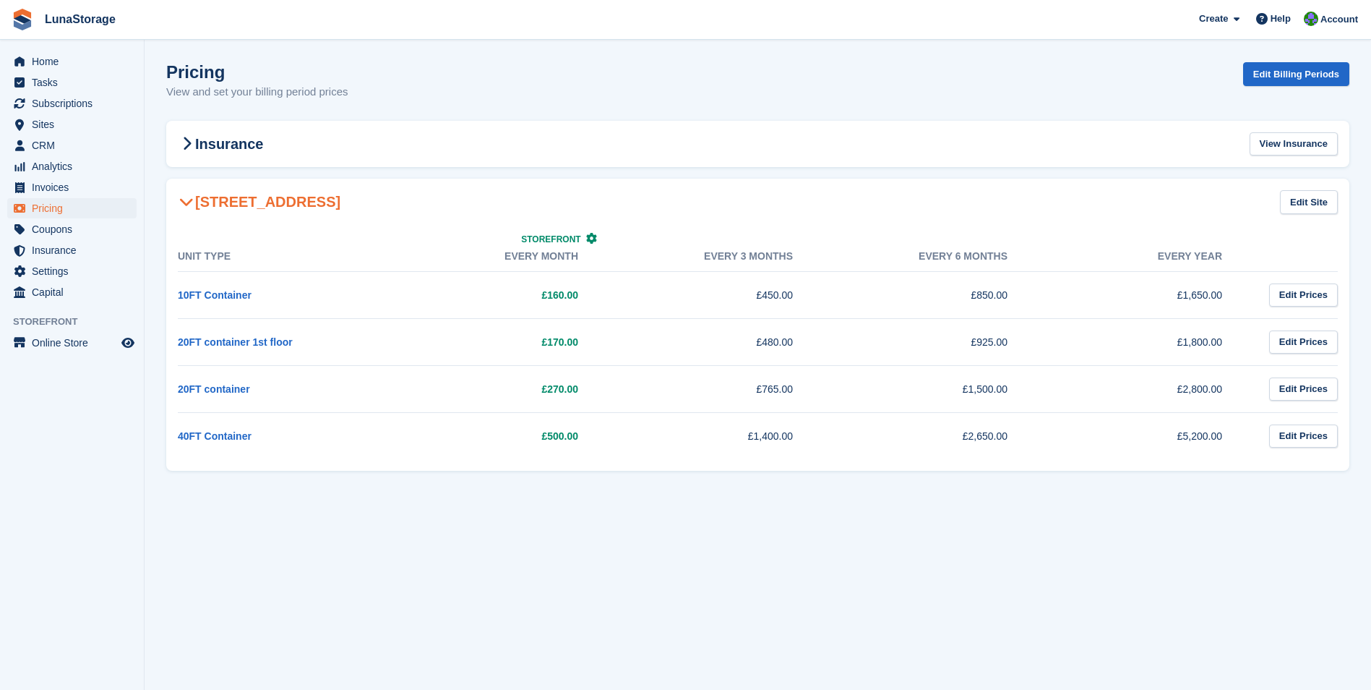
click at [533, 335] on td "£170.00" at bounding box center [500, 341] width 215 height 47
drag, startPoint x: 753, startPoint y: 343, endPoint x: 796, endPoint y: 343, distance: 42.6
click at [796, 343] on td "£480.00" at bounding box center [714, 341] width 215 height 47
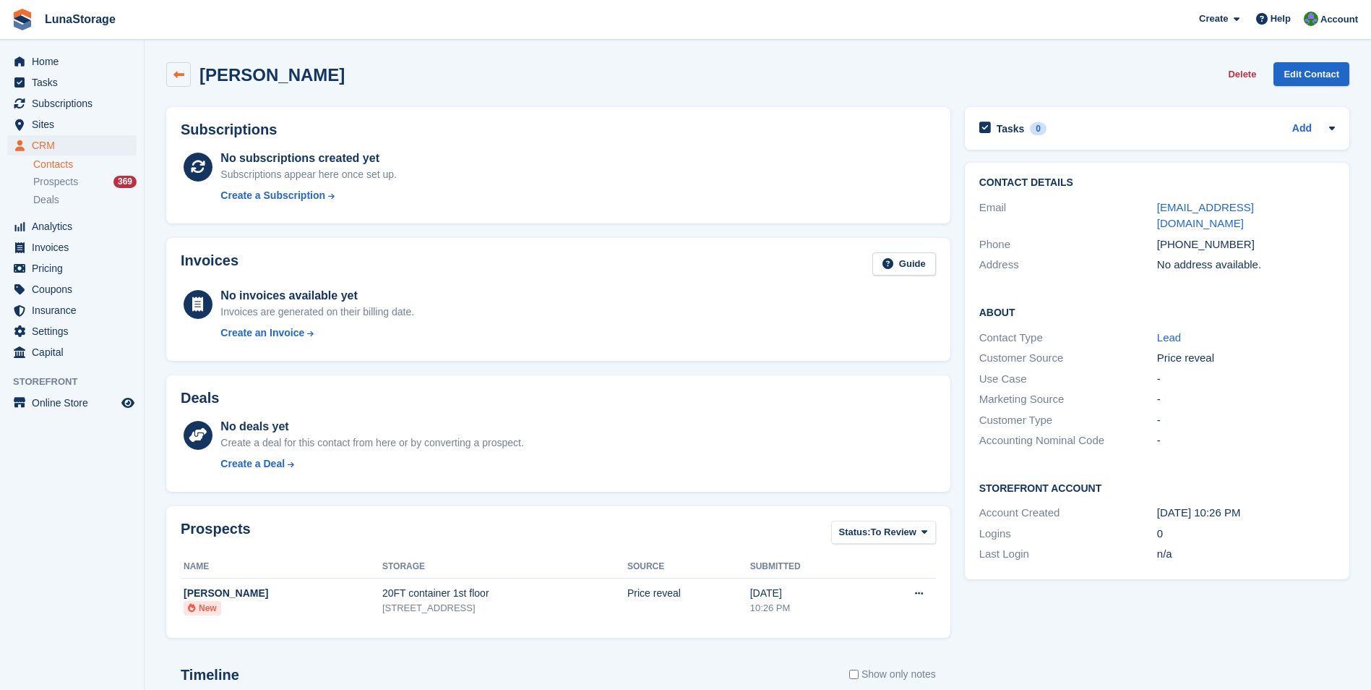
click at [178, 79] on icon at bounding box center [178, 74] width 11 height 11
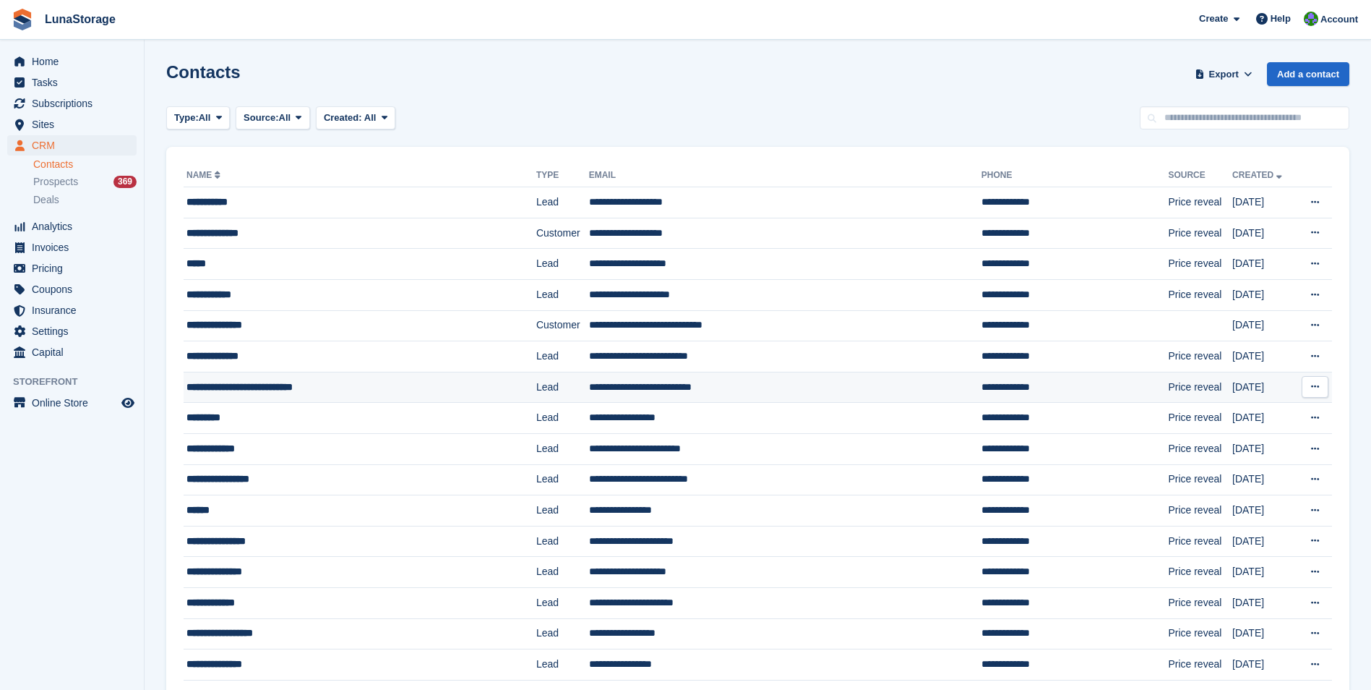
click at [265, 386] on div "**********" at bounding box center [331, 386] width 291 height 15
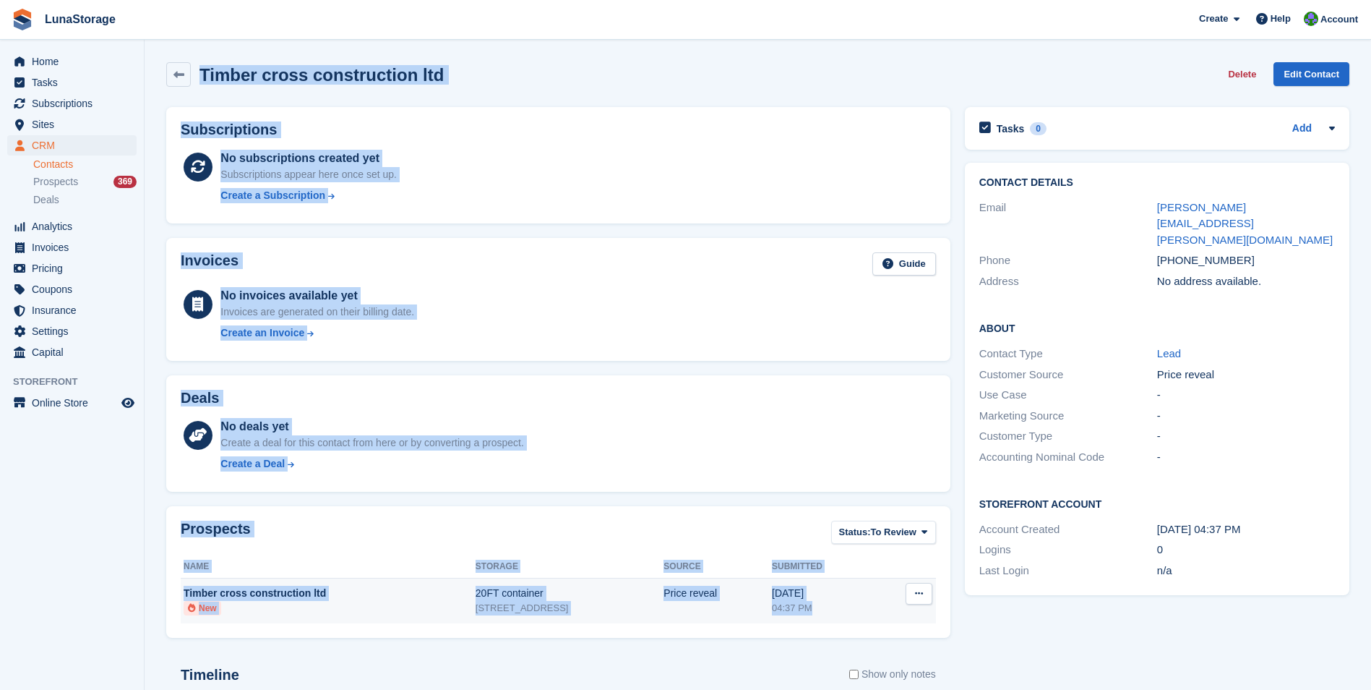
drag, startPoint x: 153, startPoint y: 47, endPoint x: 839, endPoint y: 608, distance: 886.7
click at [839, 608] on section "Timber cross construction ltd Delete Edit Contact Subscriptions No subscription…" at bounding box center [758, 460] width 1227 height 920
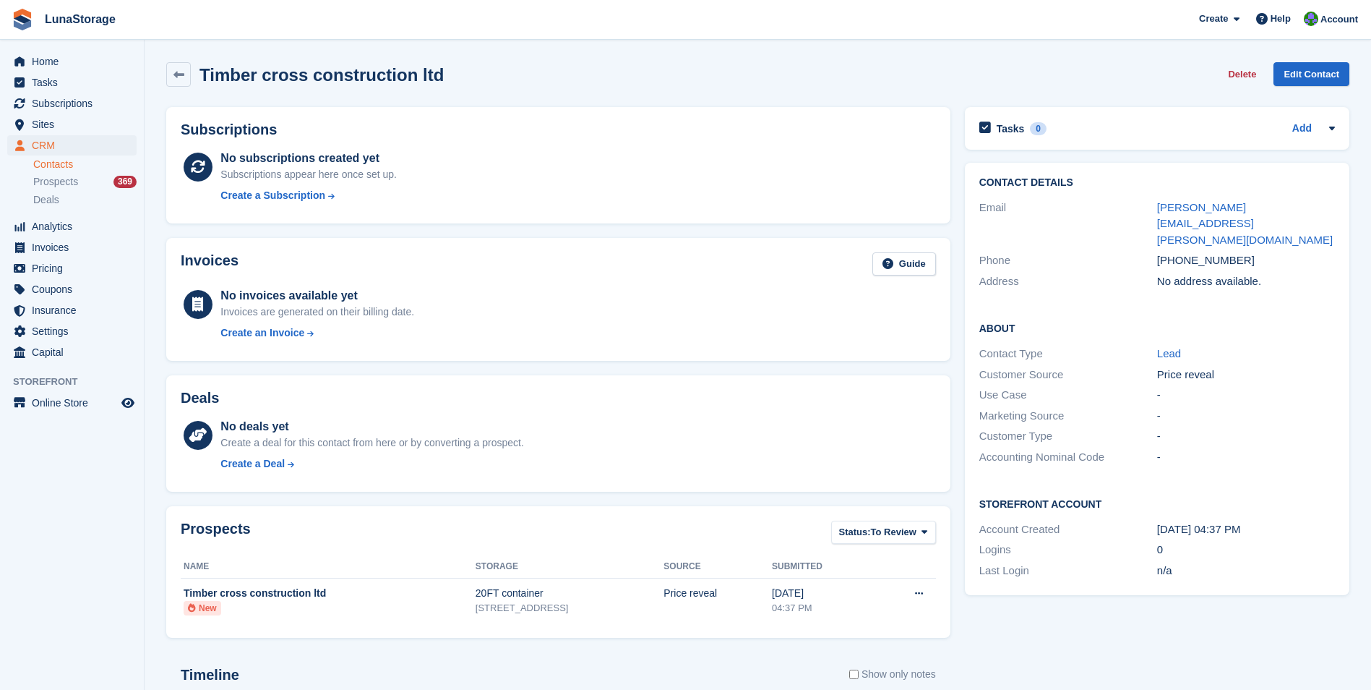
drag, startPoint x: 839, startPoint y: 608, endPoint x: 952, endPoint y: 635, distance: 116.1
click at [952, 635] on div "Prospects Status: To Review All Archived To Review Name Storage Source Submitte…" at bounding box center [558, 572] width 799 height 146
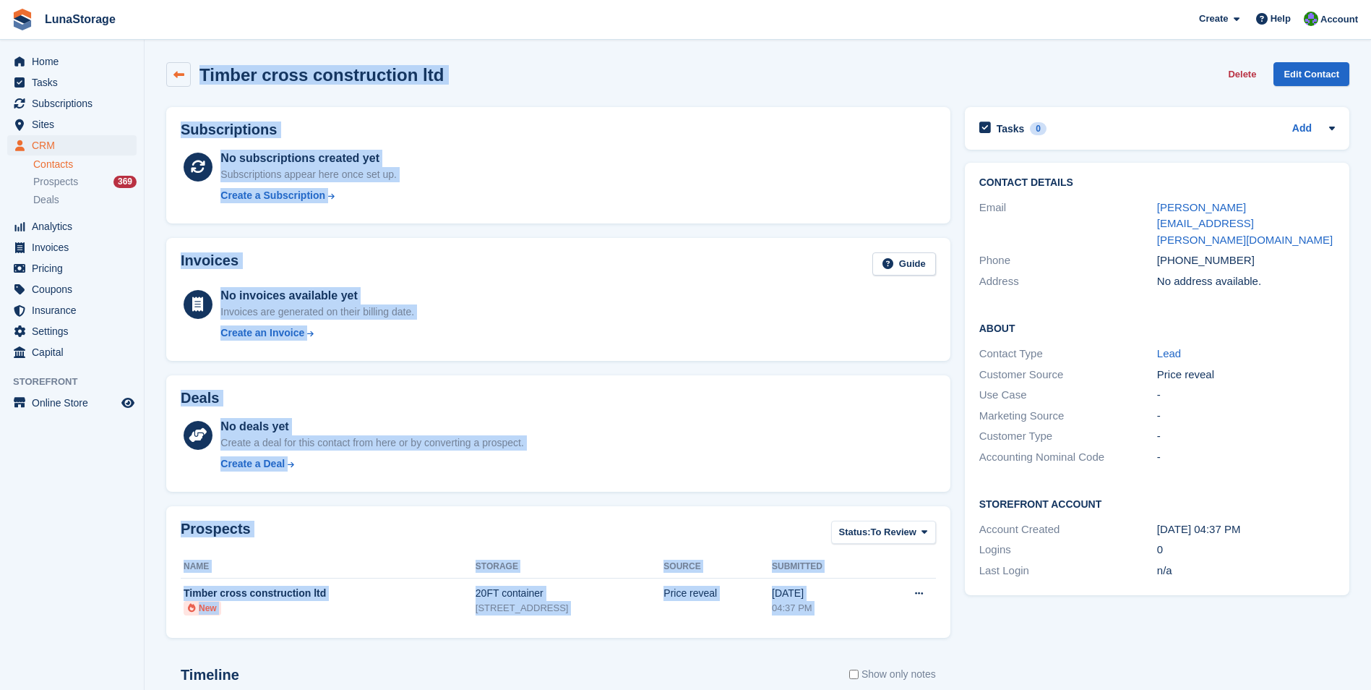
drag, startPoint x: 952, startPoint y: 635, endPoint x: 189, endPoint y: 71, distance: 948.8
click at [189, 71] on div "Timber cross construction ltd Delete Edit Contact Subscriptions No subscription…" at bounding box center [757, 481] width 1183 height 852
drag, startPoint x: 189, startPoint y: 71, endPoint x: 150, endPoint y: 58, distance: 41.1
click at [150, 58] on section "Timber cross construction ltd Delete Edit Contact Subscriptions No subscription…" at bounding box center [758, 460] width 1227 height 920
drag, startPoint x: 150, startPoint y: 57, endPoint x: 891, endPoint y: 616, distance: 928.6
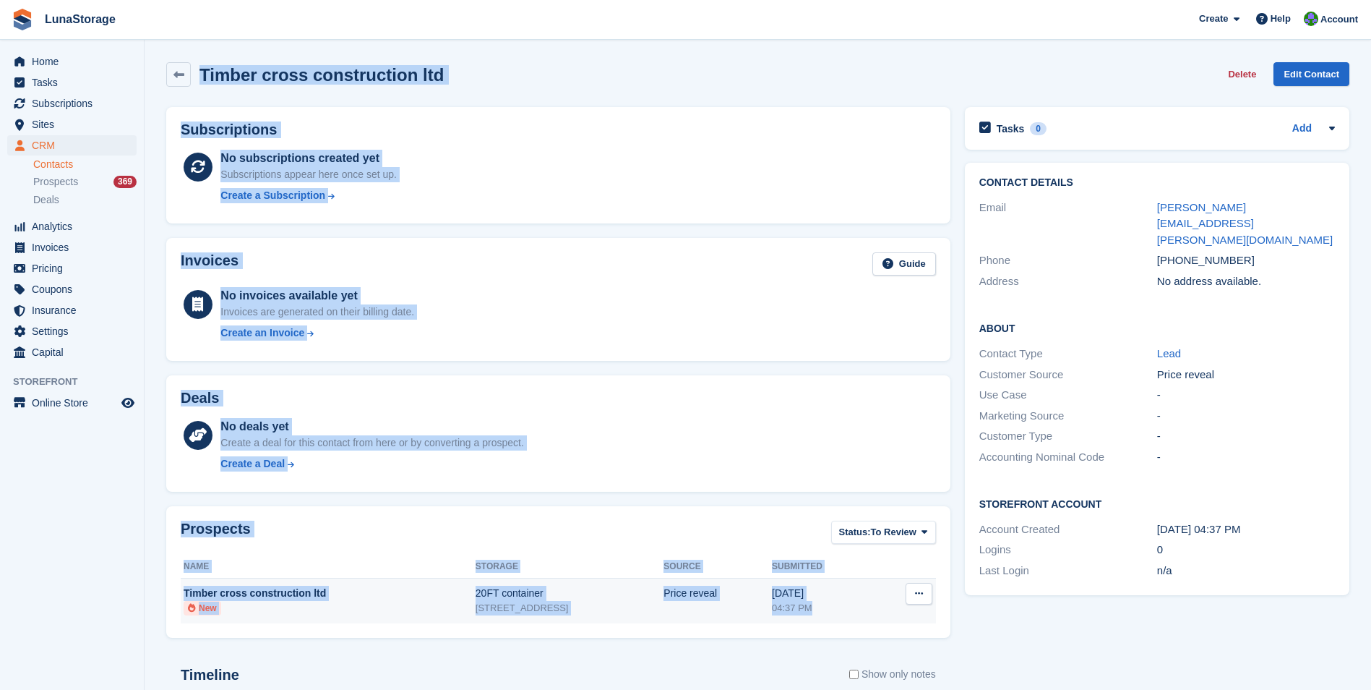
click at [891, 616] on section "Timber cross construction ltd Delete Edit Contact Subscriptions No subscription…" at bounding box center [758, 460] width 1227 height 920
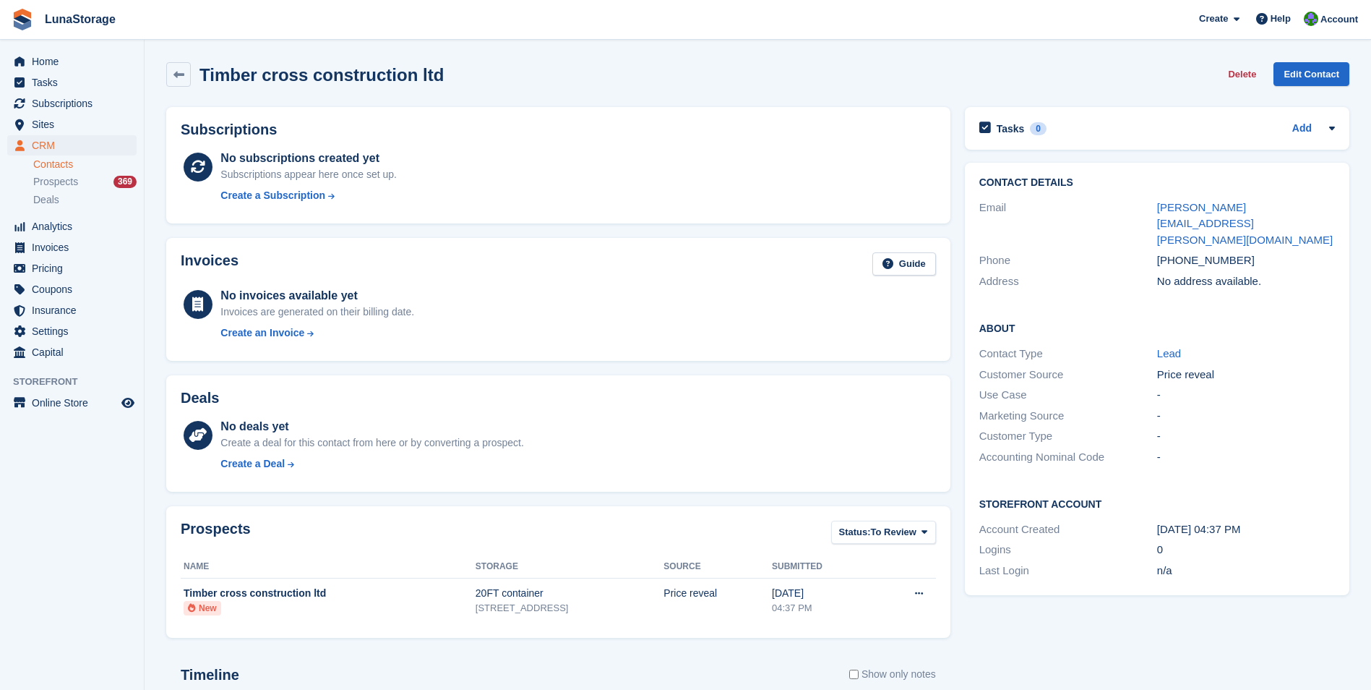
drag, startPoint x: 891, startPoint y: 616, endPoint x: 979, endPoint y: 640, distance: 90.9
click at [979, 640] on div "Tasks 0 Add No tasks related to Timber cross construction ltd Contact Details E…" at bounding box center [1157, 503] width 399 height 807
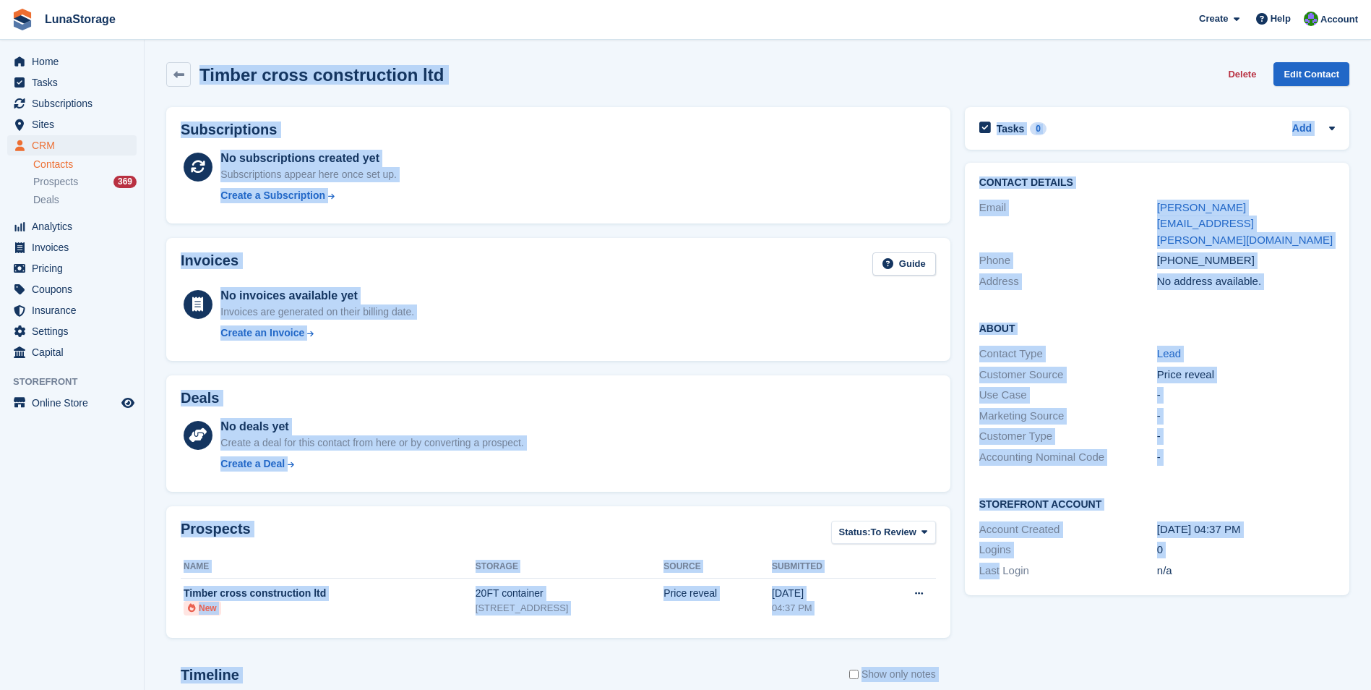
drag, startPoint x: 979, startPoint y: 640, endPoint x: 191, endPoint y: 61, distance: 977.8
click at [191, 61] on div "Timber cross construction ltd Delete Edit Contact Subscriptions No subscription…" at bounding box center [757, 481] width 1183 height 852
drag, startPoint x: 191, startPoint y: 61, endPoint x: 155, endPoint y: 55, distance: 36.7
click at [155, 55] on section "Timber cross construction ltd Delete Edit Contact Subscriptions No subscription…" at bounding box center [758, 460] width 1227 height 920
drag, startPoint x: 155, startPoint y: 55, endPoint x: 963, endPoint y: 624, distance: 988.3
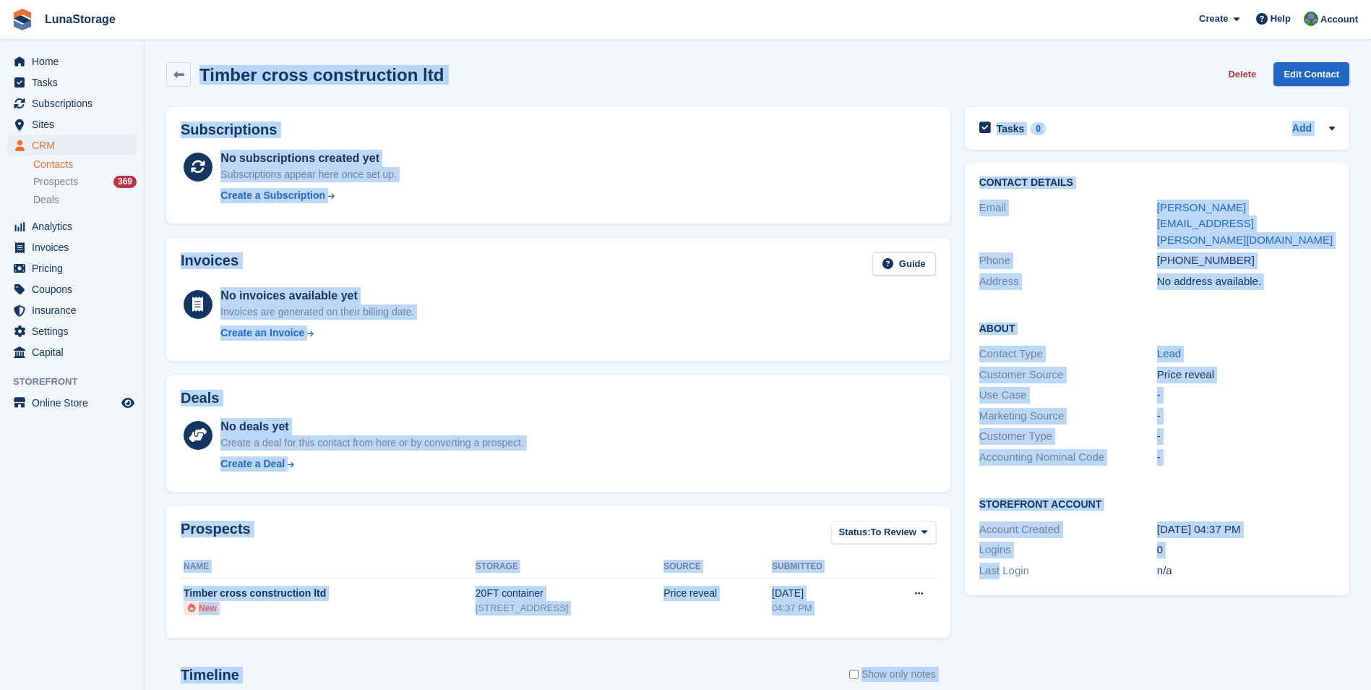
click at [963, 624] on section "Timber cross construction ltd Delete Edit Contact Subscriptions No subscription…" at bounding box center [758, 460] width 1227 height 920
drag, startPoint x: 963, startPoint y: 624, endPoint x: 979, endPoint y: 643, distance: 25.1
click at [979, 643] on div "Tasks 0 Add No tasks related to Timber cross construction ltd Contact Details E…" at bounding box center [1157, 503] width 399 height 807
drag, startPoint x: 147, startPoint y: 57, endPoint x: 1301, endPoint y: 646, distance: 1295.4
click at [1301, 646] on section "Timber cross construction ltd Delete Edit Contact Subscriptions No subscription…" at bounding box center [758, 460] width 1227 height 920
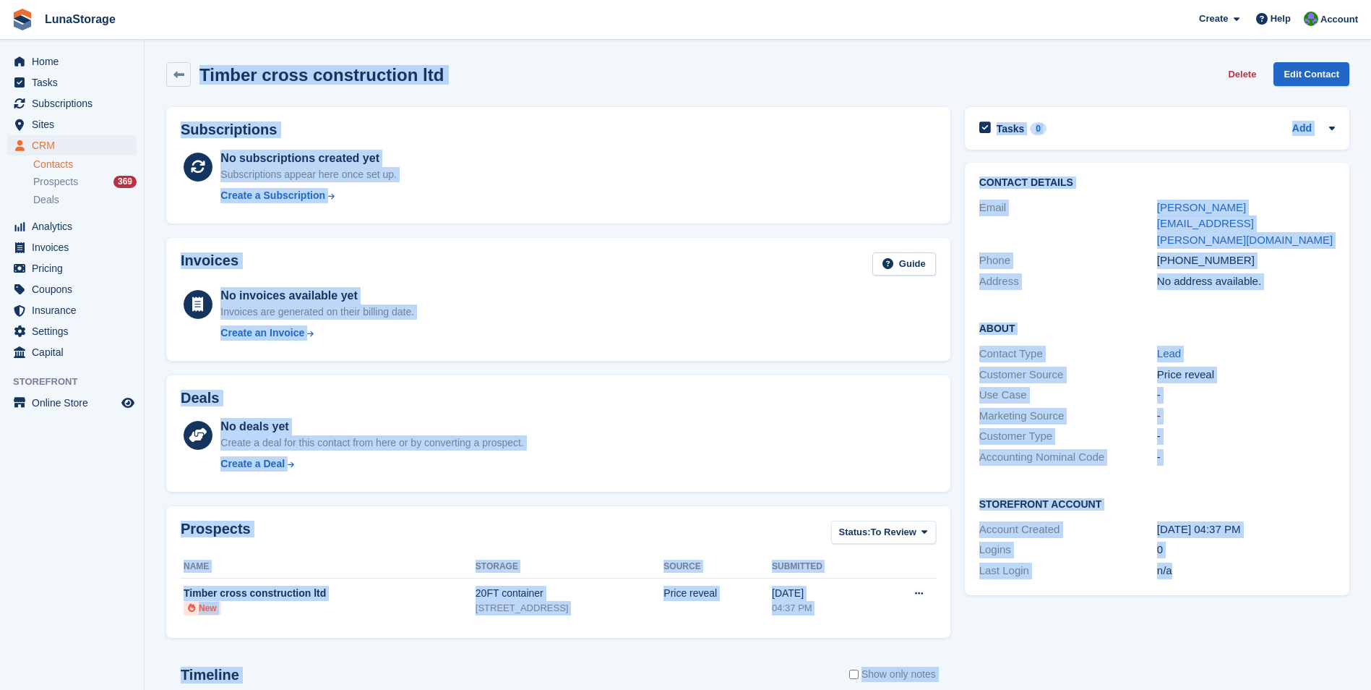
drag, startPoint x: 1301, startPoint y: 646, endPoint x: 1294, endPoint y: 652, distance: 9.3
click at [1294, 652] on div "Tasks 0 Add No tasks related to Timber cross construction ltd Contact Details E…" at bounding box center [1157, 503] width 399 height 807
drag, startPoint x: 1294, startPoint y: 652, endPoint x: 191, endPoint y: 67, distance: 1248.5
click at [191, 67] on div "Timber cross construction ltd Delete Edit Contact Subscriptions No subscription…" at bounding box center [757, 481] width 1183 height 852
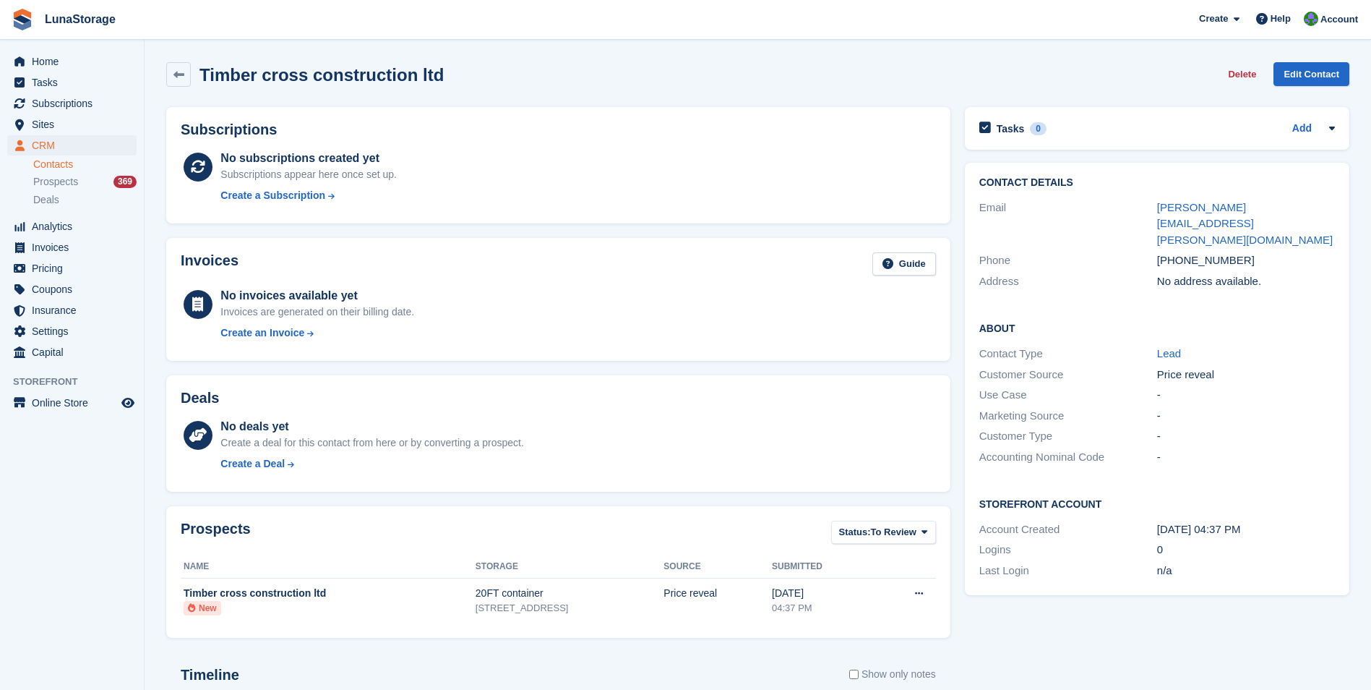
drag, startPoint x: 191, startPoint y: 67, endPoint x: 153, endPoint y: 51, distance: 41.1
click at [153, 51] on section "Timber cross construction ltd Delete Edit Contact Subscriptions No subscription…" at bounding box center [758, 460] width 1227 height 920
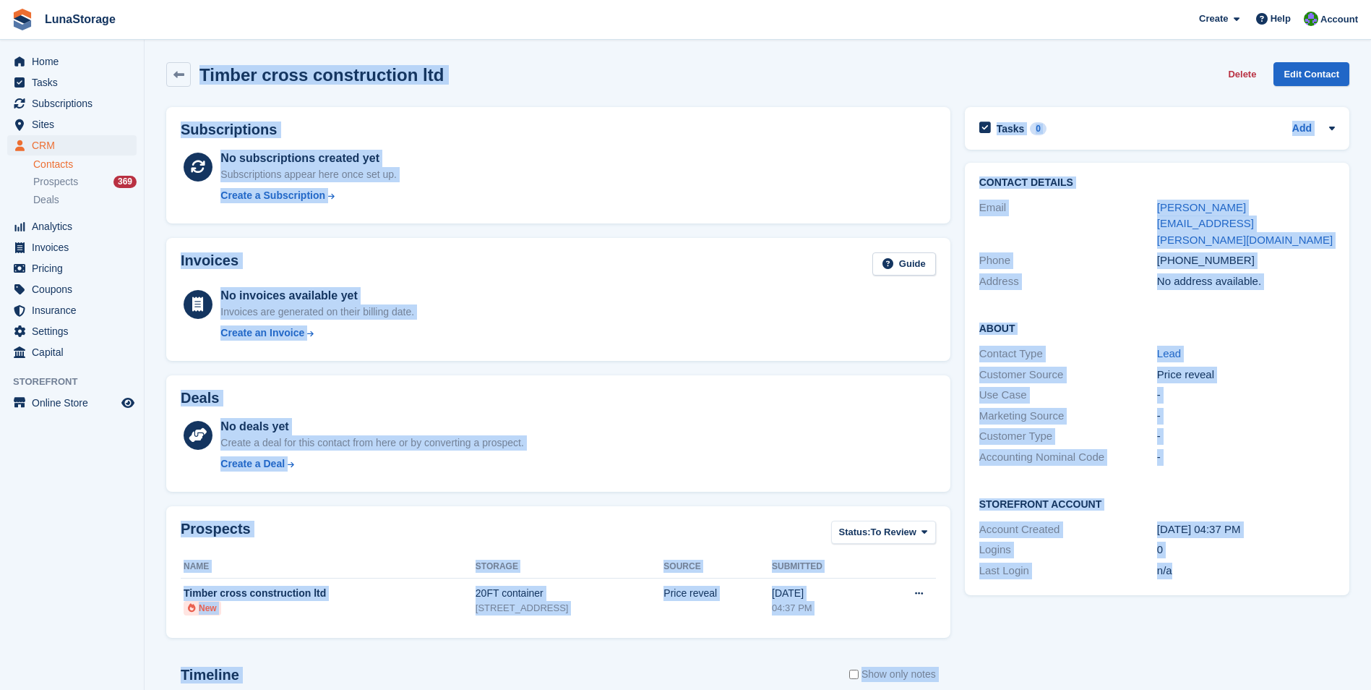
drag, startPoint x: 153, startPoint y: 51, endPoint x: 1198, endPoint y: 585, distance: 1173.8
click at [1198, 585] on section "Timber cross construction ltd Delete Edit Contact Subscriptions No subscription…" at bounding box center [758, 460] width 1227 height 920
drag, startPoint x: 1198, startPoint y: 585, endPoint x: 1283, endPoint y: 646, distance: 104.5
click at [1283, 646] on div "Tasks 0 Add No tasks related to Timber cross construction ltd Contact Details E…" at bounding box center [1157, 503] width 399 height 807
drag, startPoint x: 1290, startPoint y: 653, endPoint x: 158, endPoint y: 41, distance: 1286.6
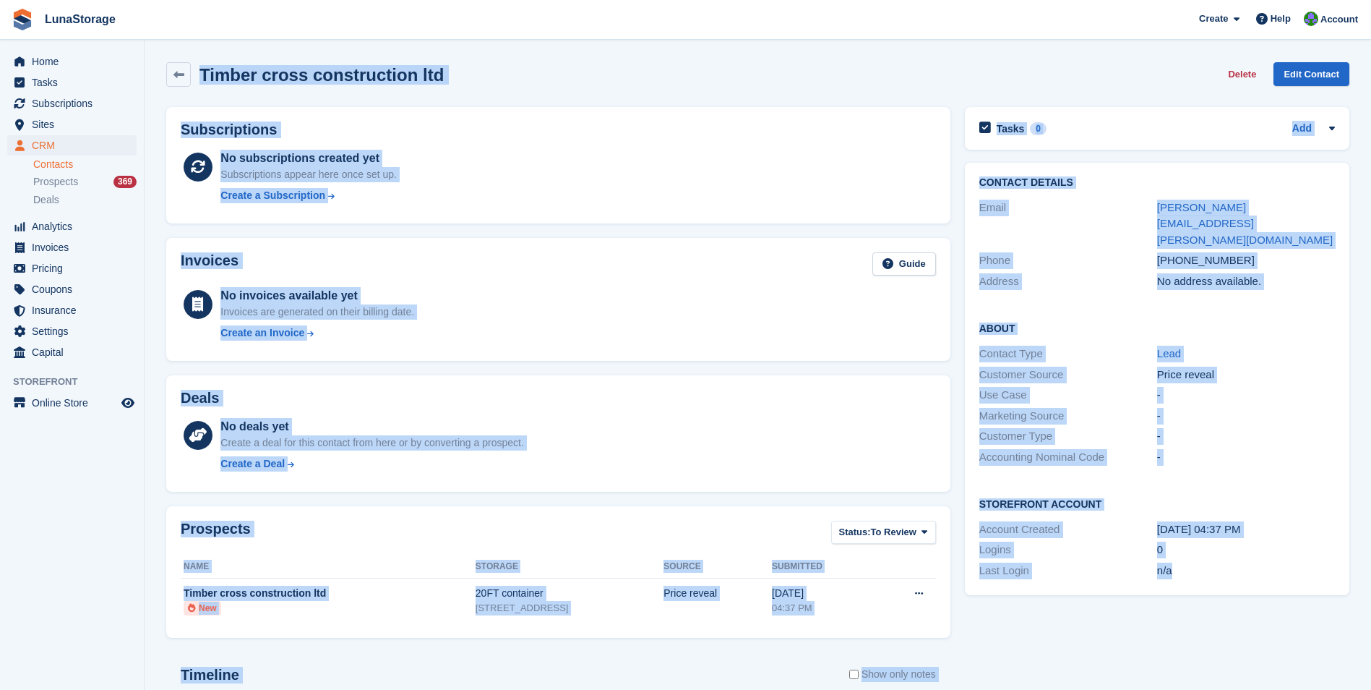
click at [158, 41] on section "Timber cross construction ltd Delete Edit Contact Subscriptions No subscription…" at bounding box center [758, 460] width 1227 height 920
drag, startPoint x: 158, startPoint y: 41, endPoint x: 156, endPoint y: 53, distance: 12.4
click at [156, 53] on section "Timber cross construction ltd Delete Edit Contact Subscriptions No subscription…" at bounding box center [758, 460] width 1227 height 920
drag, startPoint x: 156, startPoint y: 53, endPoint x: 1063, endPoint y: 617, distance: 1067.7
click at [1063, 617] on section "Timber cross construction ltd Delete Edit Contact Subscriptions No subscription…" at bounding box center [758, 460] width 1227 height 920
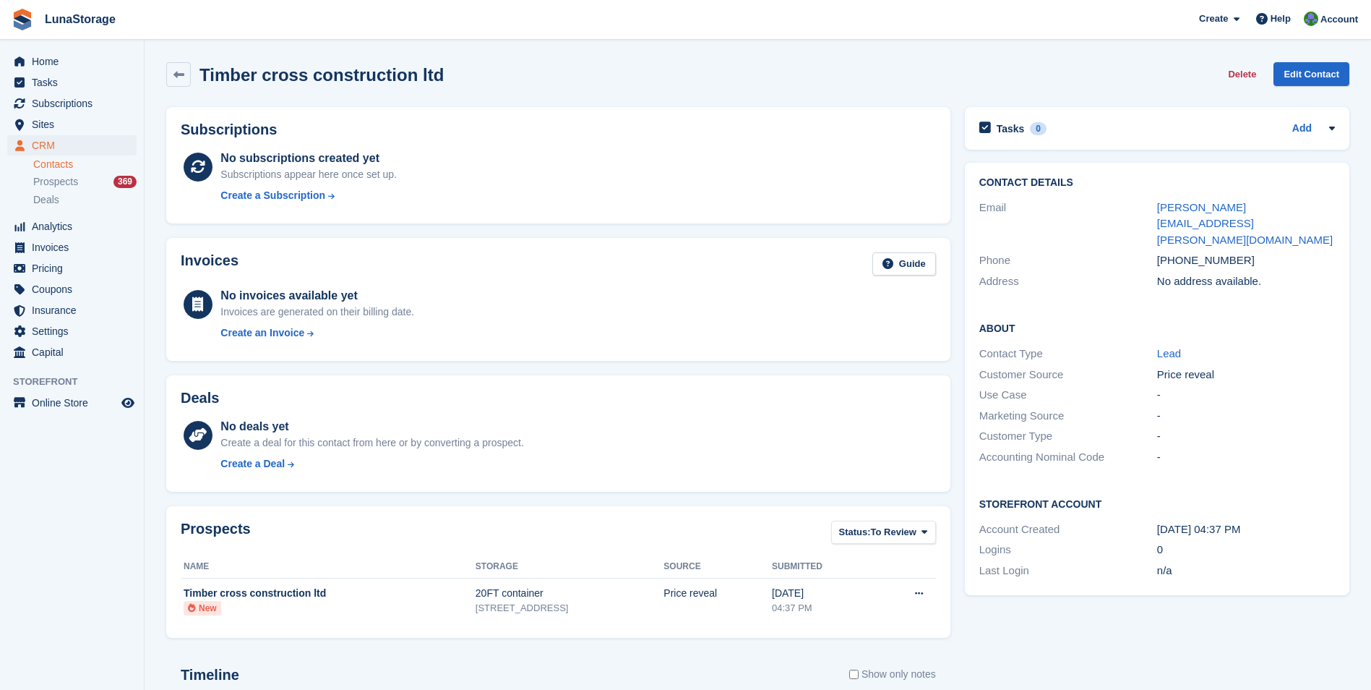
click at [1262, 653] on div "Tasks 0 Add No tasks related to Timber cross construction ltd Contact Details E…" at bounding box center [1157, 503] width 399 height 807
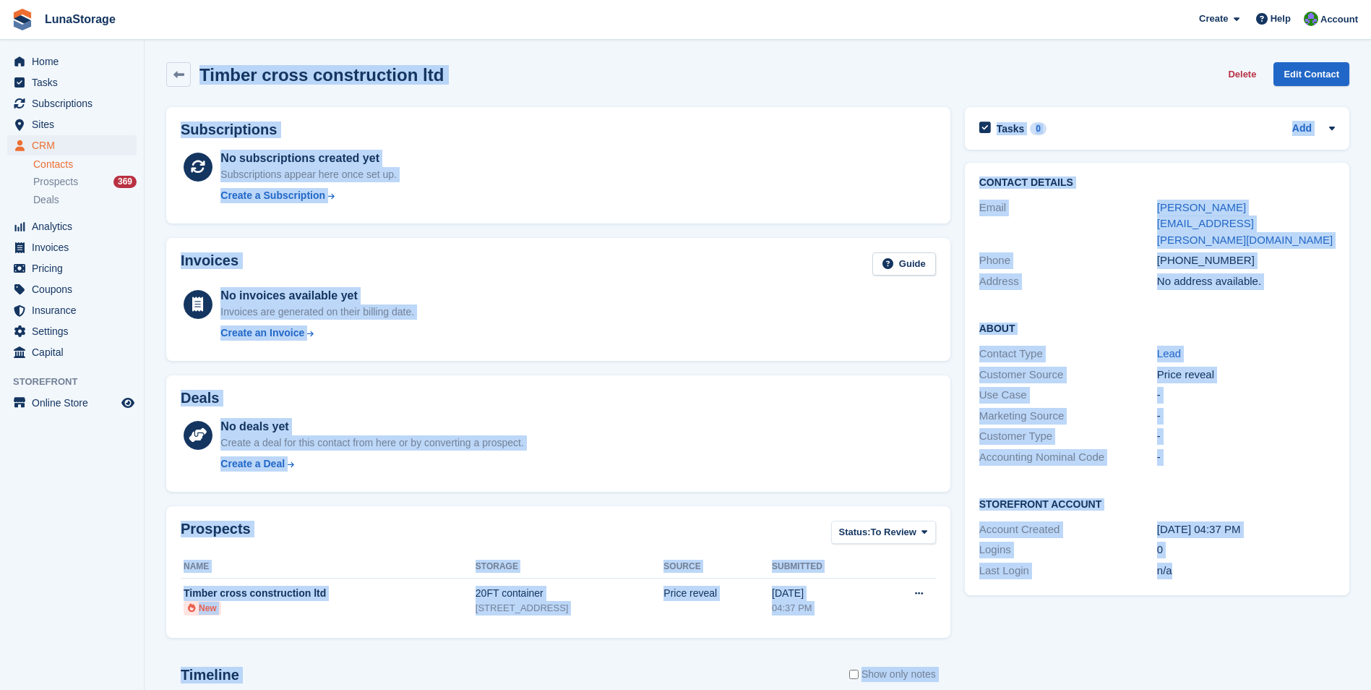
drag, startPoint x: 1262, startPoint y: 653, endPoint x: 155, endPoint y: 65, distance: 1253.4
click at [155, 65] on section "Timber cross construction ltd Delete Edit Contact Subscriptions No subscription…" at bounding box center [758, 460] width 1227 height 920
drag, startPoint x: 155, startPoint y: 65, endPoint x: 151, endPoint y: 59, distance: 7.8
click at [151, 59] on section "Timber cross construction ltd Delete Edit Contact Subscriptions No subscription…" at bounding box center [758, 460] width 1227 height 920
drag, startPoint x: 151, startPoint y: 59, endPoint x: 1191, endPoint y: 591, distance: 1168.0
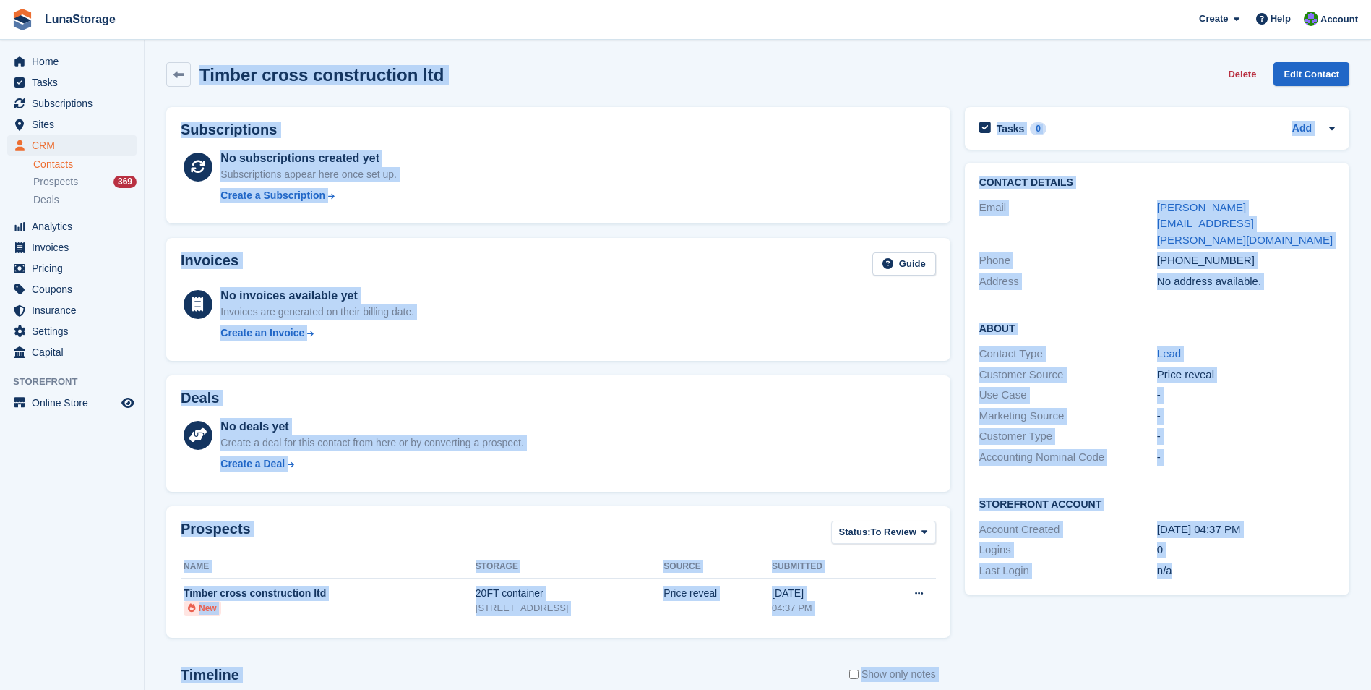
click at [1191, 591] on section "Timber cross construction ltd Delete Edit Contact Subscriptions No subscription…" at bounding box center [758, 460] width 1227 height 920
drag, startPoint x: 1191, startPoint y: 591, endPoint x: 1227, endPoint y: 637, distance: 58.6
click at [1227, 637] on div "Tasks 0 Add No tasks related to Timber cross construction ltd Contact Details E…" at bounding box center [1157, 503] width 399 height 807
drag, startPoint x: 1325, startPoint y: 635, endPoint x: 193, endPoint y: 68, distance: 1265.9
click at [193, 68] on div "Timber cross construction ltd Delete Edit Contact Subscriptions No subscription…" at bounding box center [757, 481] width 1183 height 852
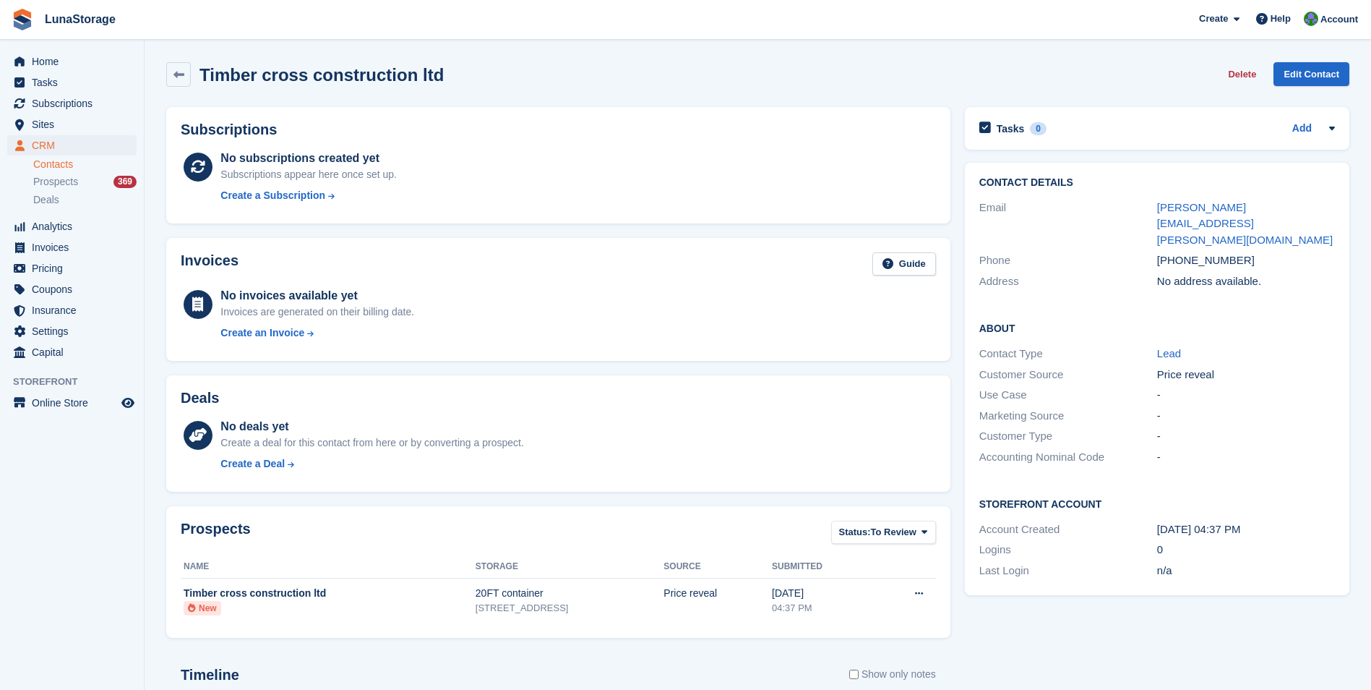
drag, startPoint x: 193, startPoint y: 68, endPoint x: 156, endPoint y: 61, distance: 37.4
click at [156, 61] on section "Timber cross construction ltd Delete Edit Contact Subscriptions No subscription…" at bounding box center [758, 460] width 1227 height 920
click at [181, 77] on icon at bounding box center [178, 74] width 11 height 11
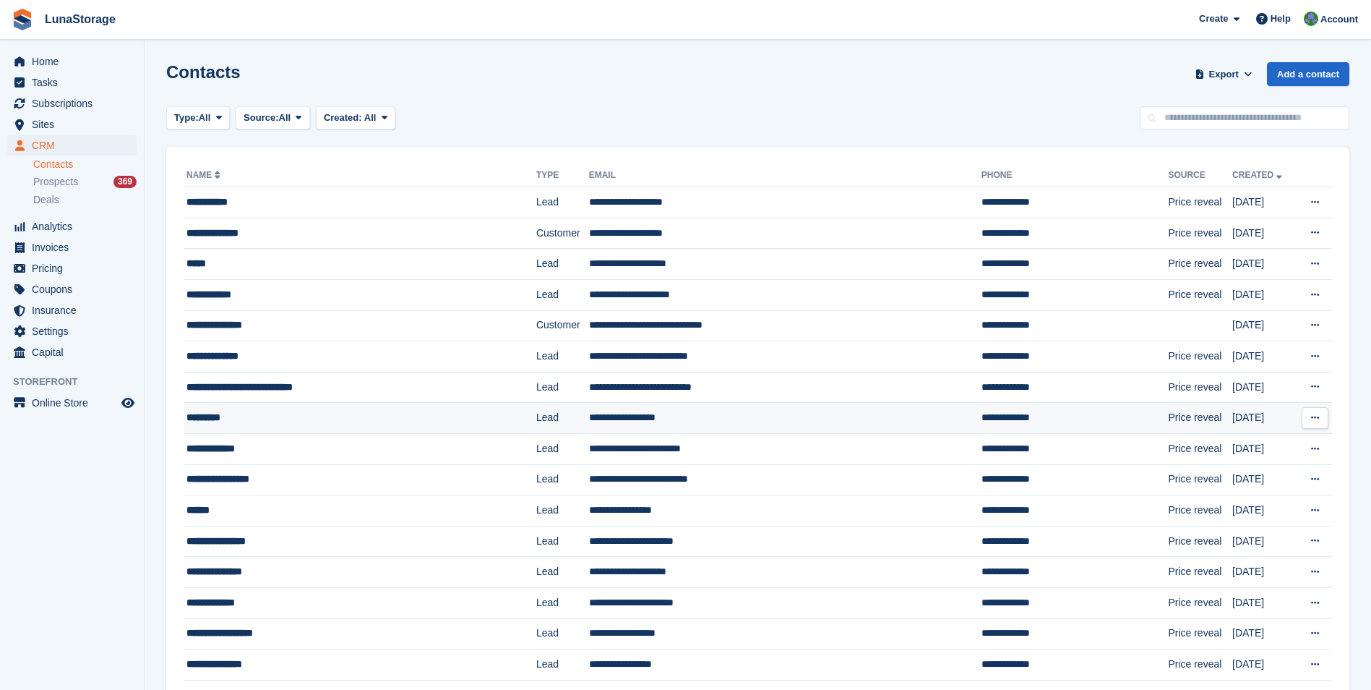
click at [224, 416] on div "*********" at bounding box center [331, 417] width 291 height 15
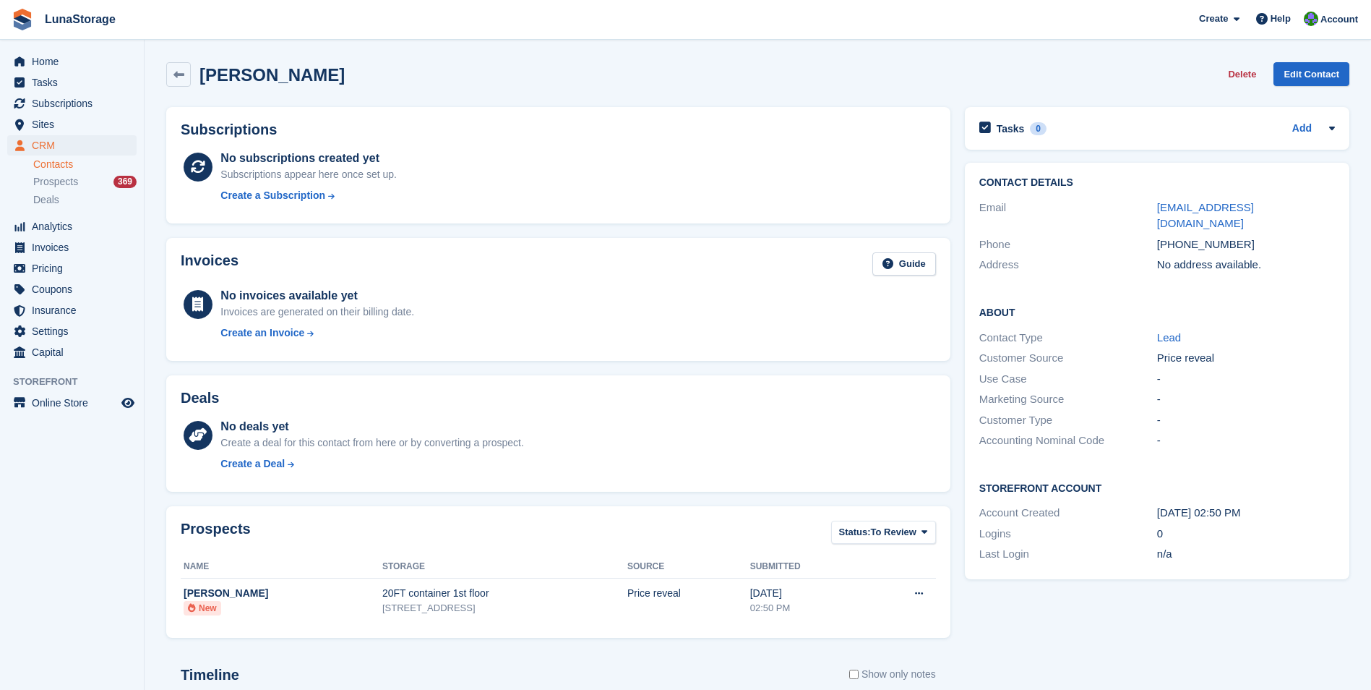
click at [1095, 608] on div "Tasks 0 Add No tasks related to [PERSON_NAME] Contact Details Email [EMAIL_ADDR…" at bounding box center [1157, 503] width 399 height 807
click at [805, 197] on div "No subscriptions created yet Subscriptions appear here once set up. Create a Su…" at bounding box center [577, 179] width 715 height 59
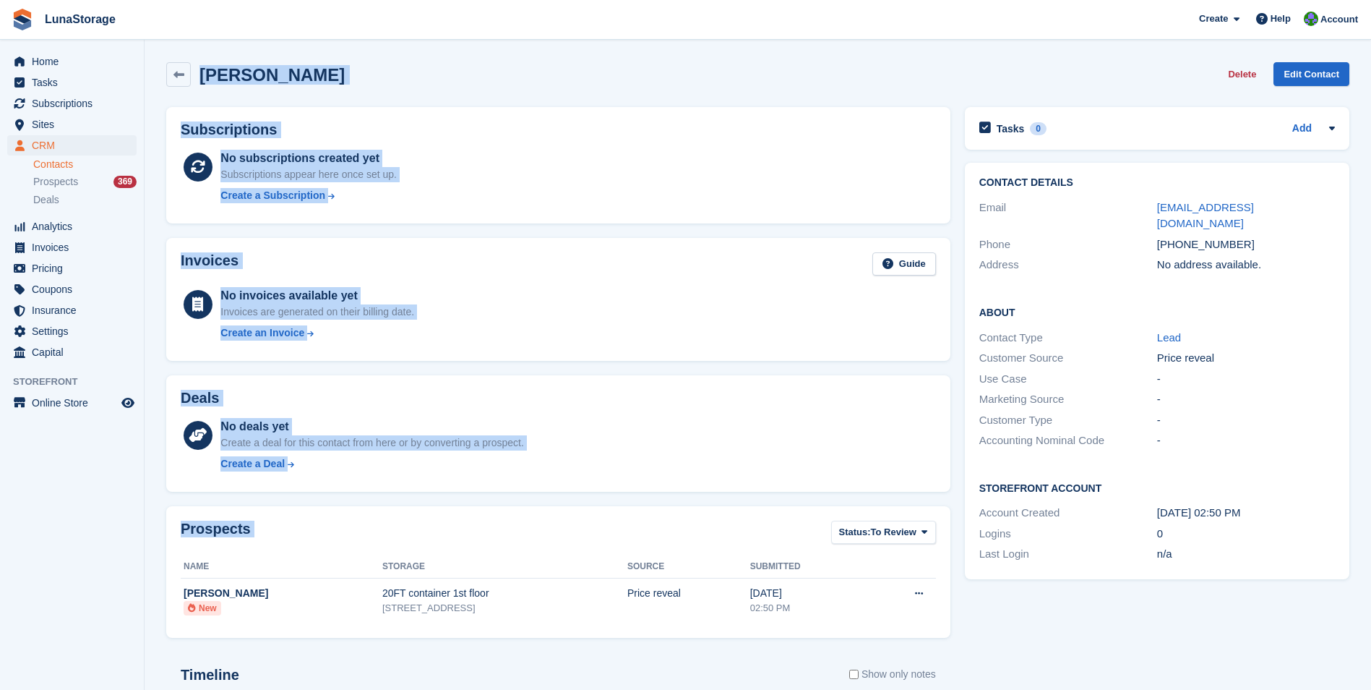
drag, startPoint x: 153, startPoint y: 92, endPoint x: 919, endPoint y: 631, distance: 937.0
click at [919, 631] on section "Adam Bird Delete Edit Contact Subscriptions No subscriptions created yet Subscr…" at bounding box center [758, 460] width 1227 height 920
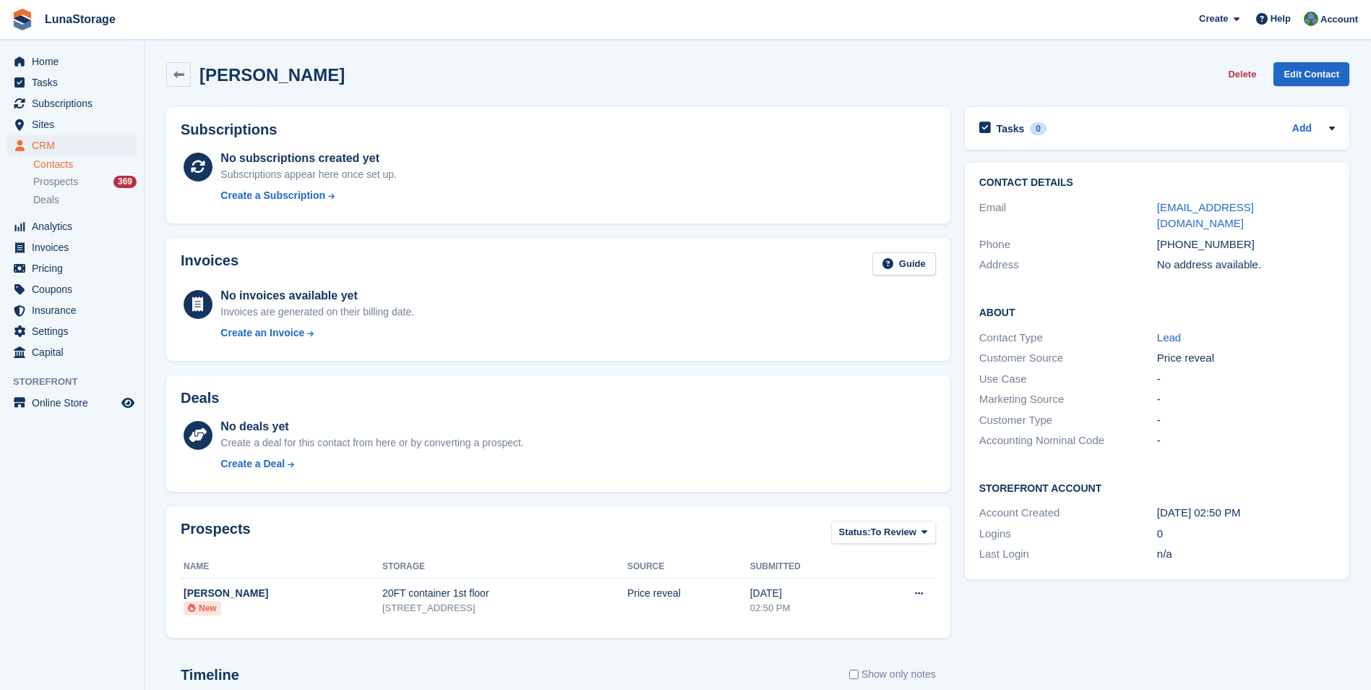
drag, startPoint x: 919, startPoint y: 631, endPoint x: 961, endPoint y: 648, distance: 46.0
click at [961, 648] on div "Tasks 0 Add No tasks related to Adam Bird Contact Details Email birdy21599@msn.…" at bounding box center [1157, 503] width 399 height 807
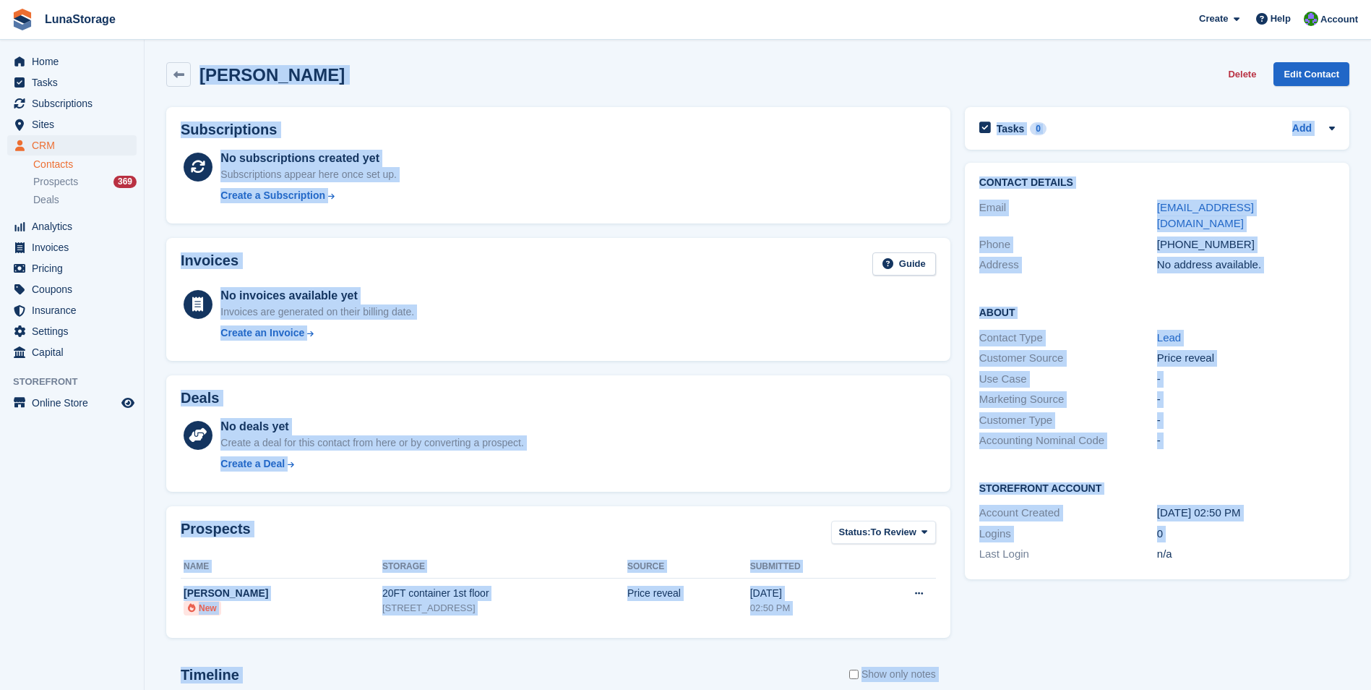
drag, startPoint x: 961, startPoint y: 648, endPoint x: 185, endPoint y: 56, distance: 976.8
click at [185, 56] on div "Adam Bird Delete Edit Contact Subscriptions No subscriptions created yet Subscr…" at bounding box center [757, 481] width 1183 height 852
drag, startPoint x: 185, startPoint y: 56, endPoint x: 146, endPoint y: 60, distance: 39.3
click at [146, 60] on section "Adam Bird Delete Edit Contact Subscriptions No subscriptions created yet Subscr…" at bounding box center [758, 460] width 1227 height 920
click at [156, 59] on section "Adam Bird Delete Edit Contact Subscriptions No subscriptions created yet Subscr…" at bounding box center [758, 460] width 1227 height 920
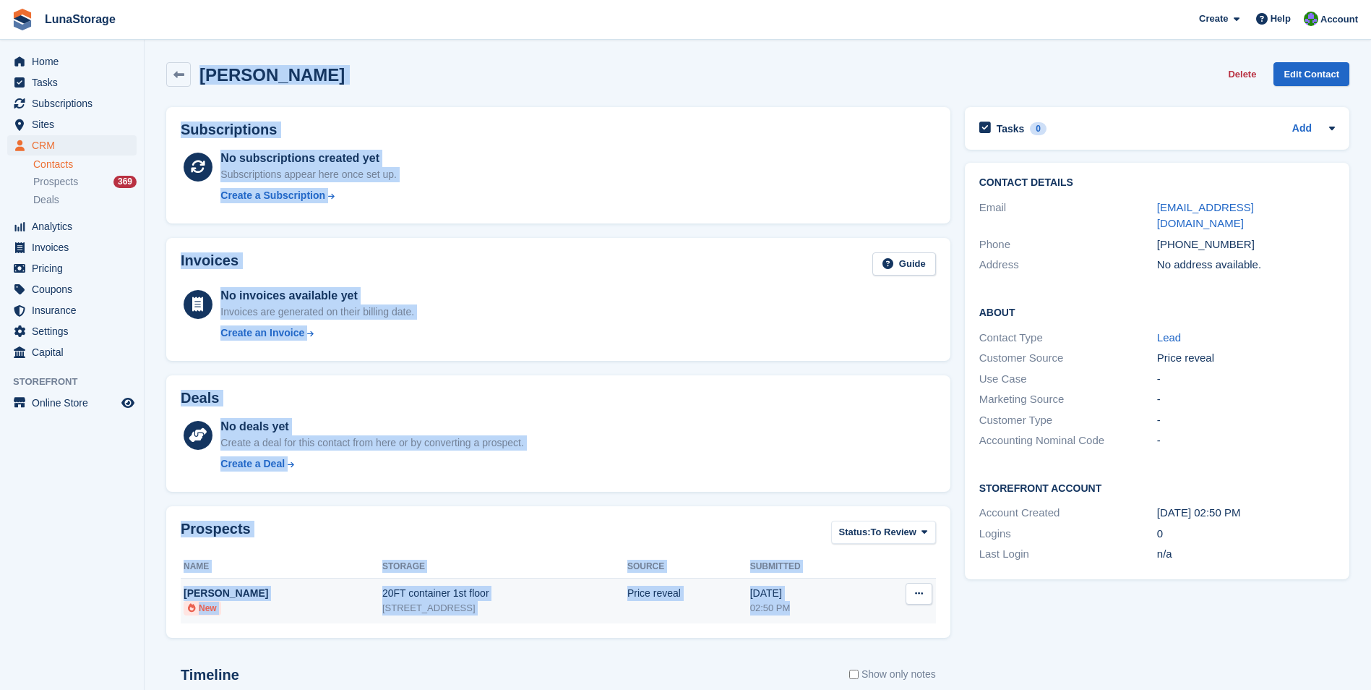
drag, startPoint x: 156, startPoint y: 59, endPoint x: 859, endPoint y: 609, distance: 892.5
click at [859, 609] on section "Adam Bird Delete Edit Contact Subscriptions No subscriptions created yet Subscr…" at bounding box center [758, 460] width 1227 height 920
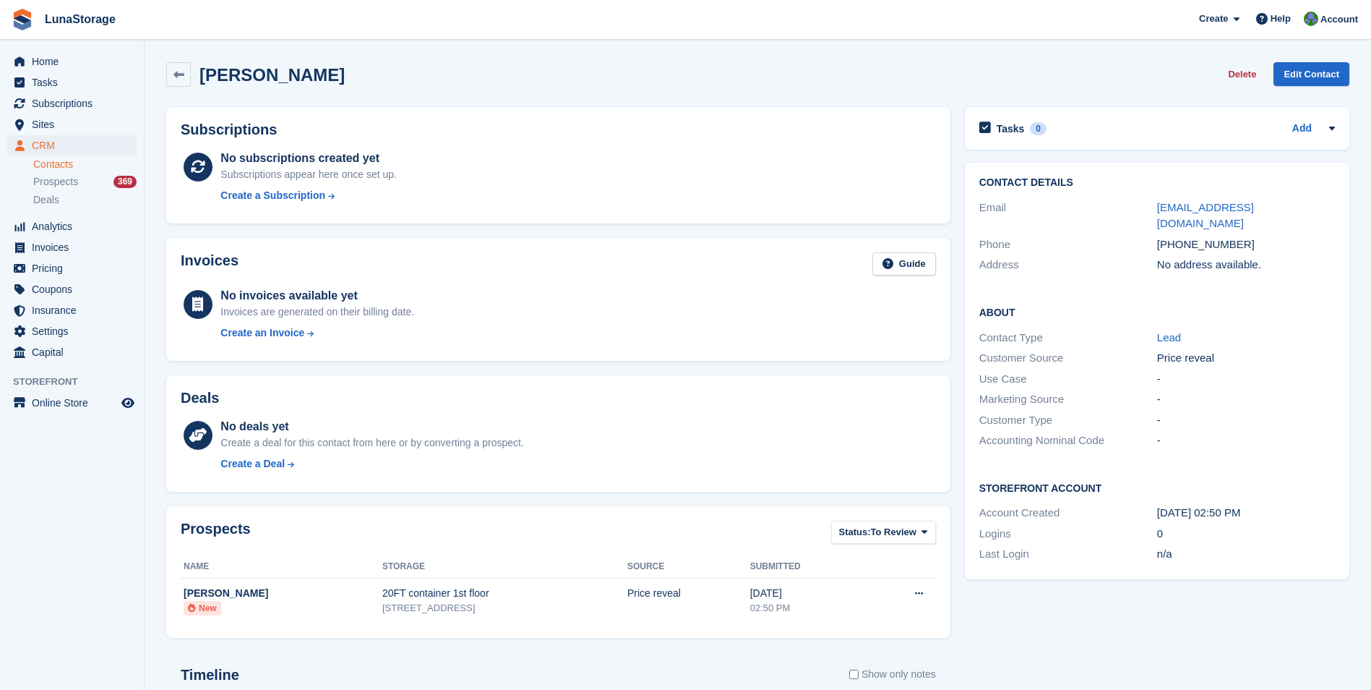
drag, startPoint x: 859, startPoint y: 609, endPoint x: 953, endPoint y: 636, distance: 97.2
click at [953, 636] on div "Prospects Status: To Review All Archived To Review Name Storage Source Submitte…" at bounding box center [558, 572] width 799 height 146
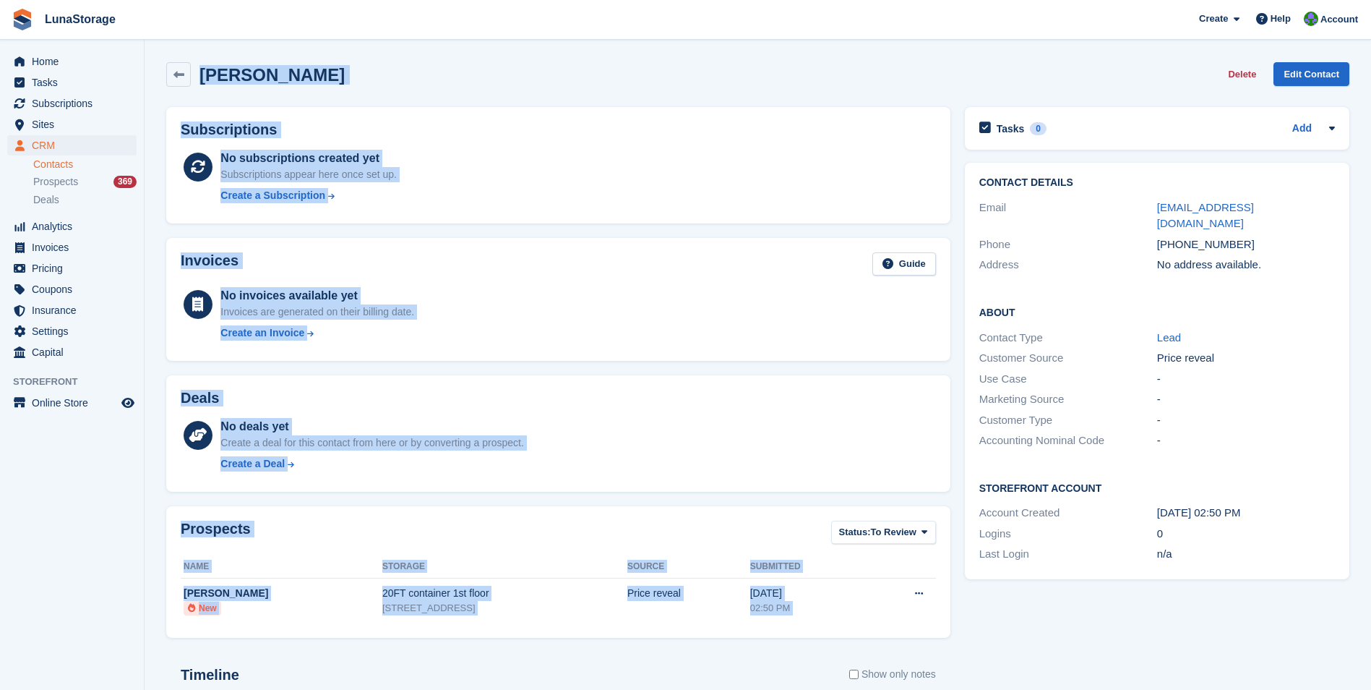
drag, startPoint x: 953, startPoint y: 636, endPoint x: 208, endPoint y: 67, distance: 937.4
click at [208, 67] on div "Adam Bird Delete Edit Contact Subscriptions No subscriptions created yet Subscr…" at bounding box center [757, 481] width 1183 height 852
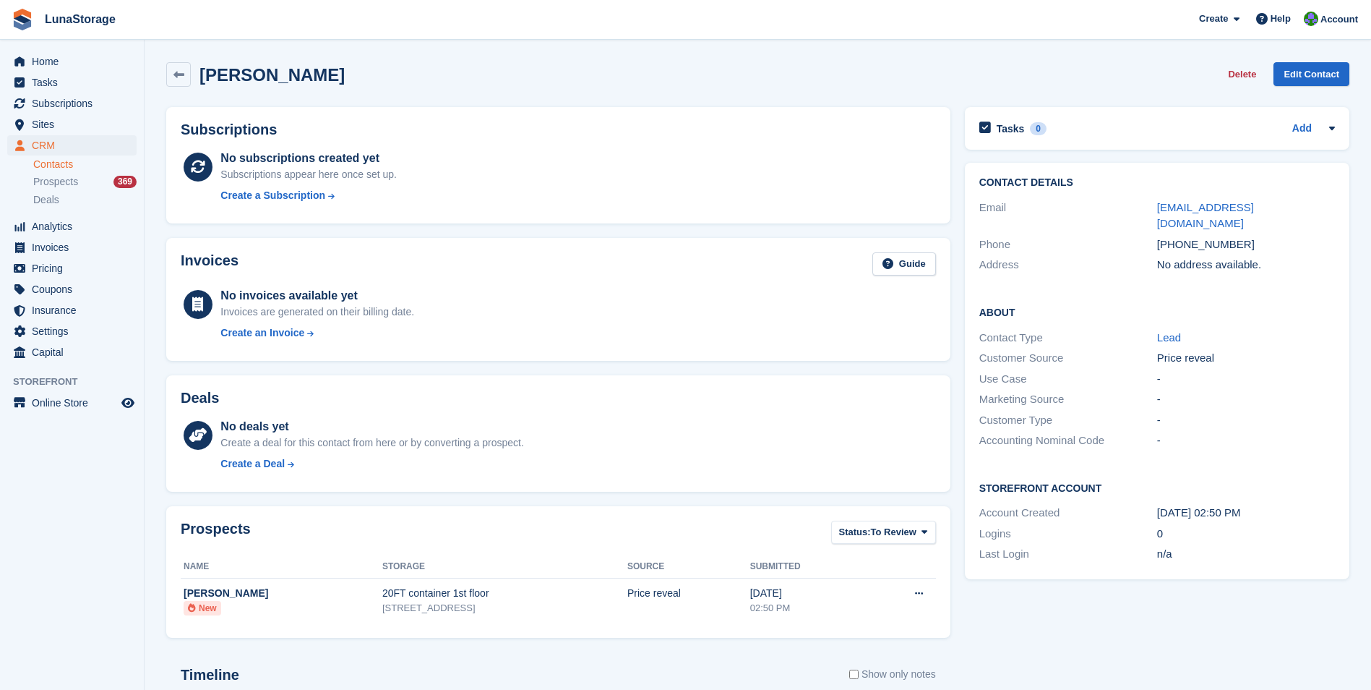
drag, startPoint x: 208, startPoint y: 67, endPoint x: 166, endPoint y: 63, distance: 42.8
click at [166, 63] on div "Adam Bird Delete Edit Contact" at bounding box center [758, 77] width 1198 height 45
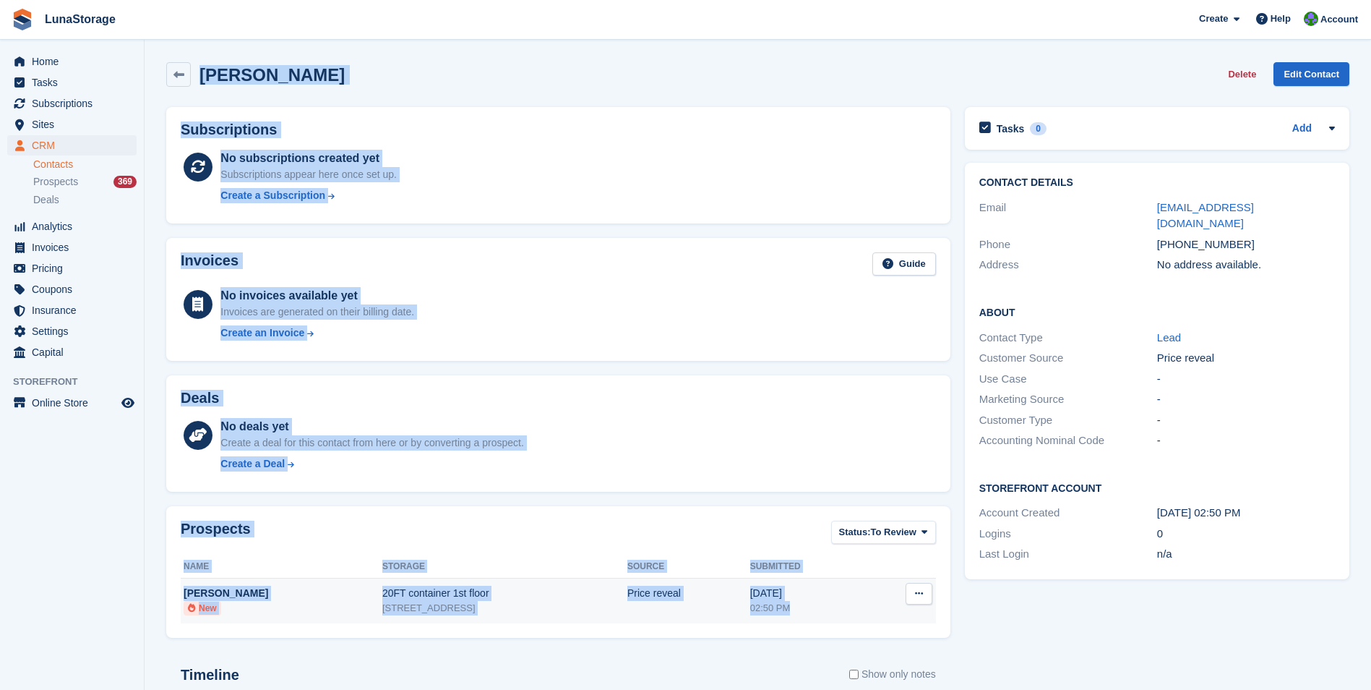
drag, startPoint x: 161, startPoint y: 64, endPoint x: 846, endPoint y: 610, distance: 876.5
click at [846, 610] on div "Adam Bird Delete Edit Contact Subscriptions No subscriptions created yet Subscr…" at bounding box center [757, 481] width 1183 height 852
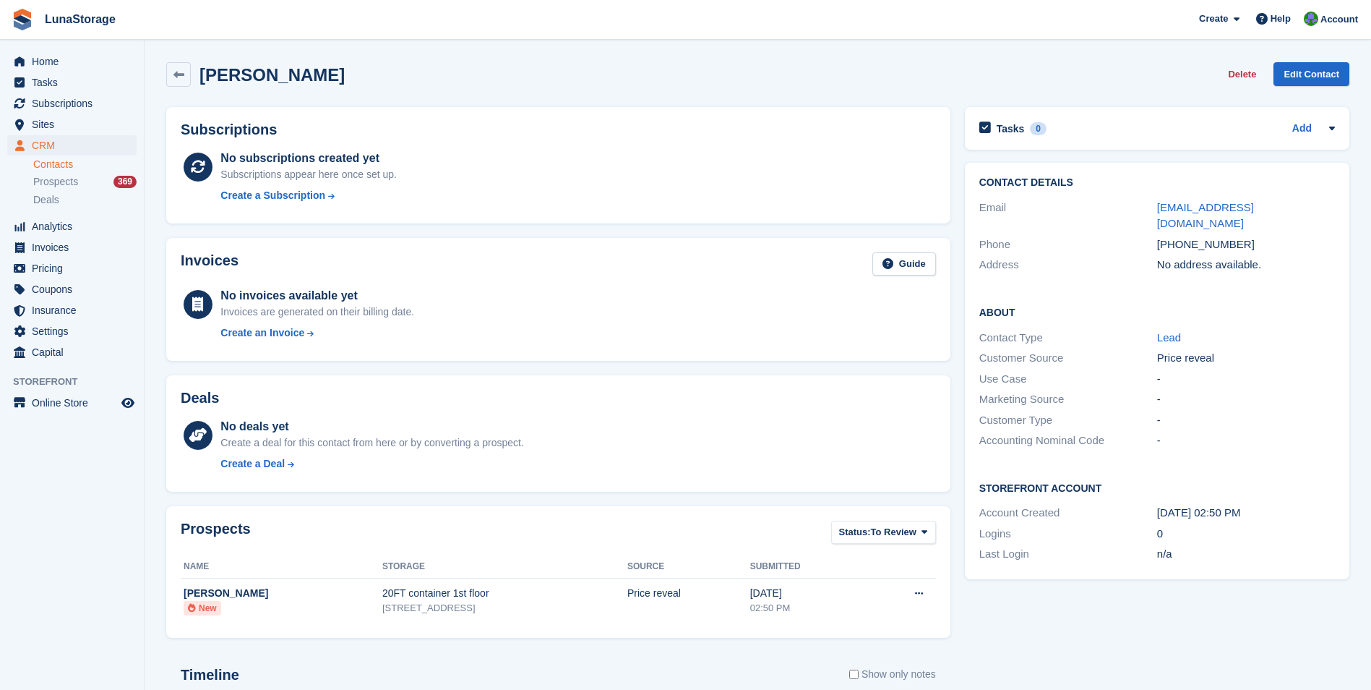
drag, startPoint x: 846, startPoint y: 610, endPoint x: 972, endPoint y: 656, distance: 133.8
click at [972, 656] on div "Tasks 0 Add No tasks related to Adam Bird Contact Details Email birdy21599@msn.…" at bounding box center [1157, 503] width 399 height 807
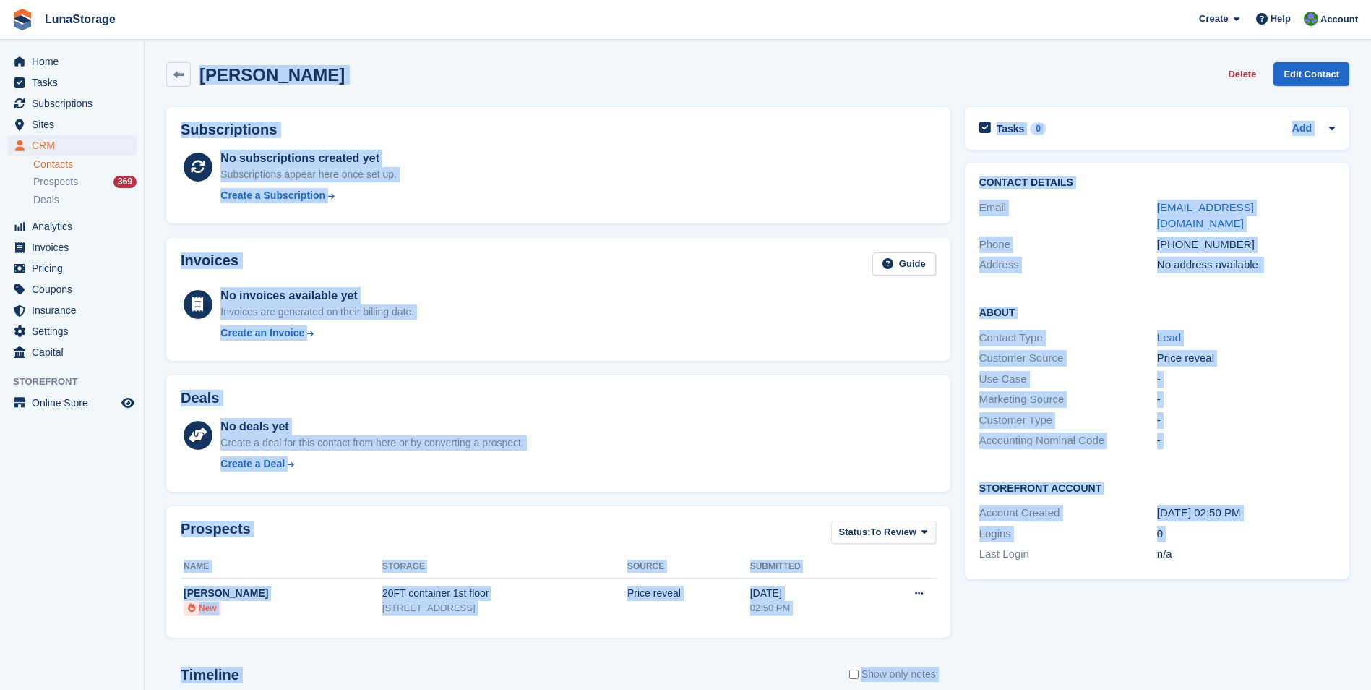
drag, startPoint x: 968, startPoint y: 651, endPoint x: 168, endPoint y: 52, distance: 998.7
click at [168, 52] on section "Adam Bird Delete Edit Contact Subscriptions No subscriptions created yet Subscr…" at bounding box center [758, 460] width 1227 height 920
drag, startPoint x: 168, startPoint y: 52, endPoint x: 153, endPoint y: 62, distance: 18.8
click at [153, 62] on section "Adam Bird Delete Edit Contact Subscriptions No subscriptions created yet Subscr…" at bounding box center [758, 460] width 1227 height 920
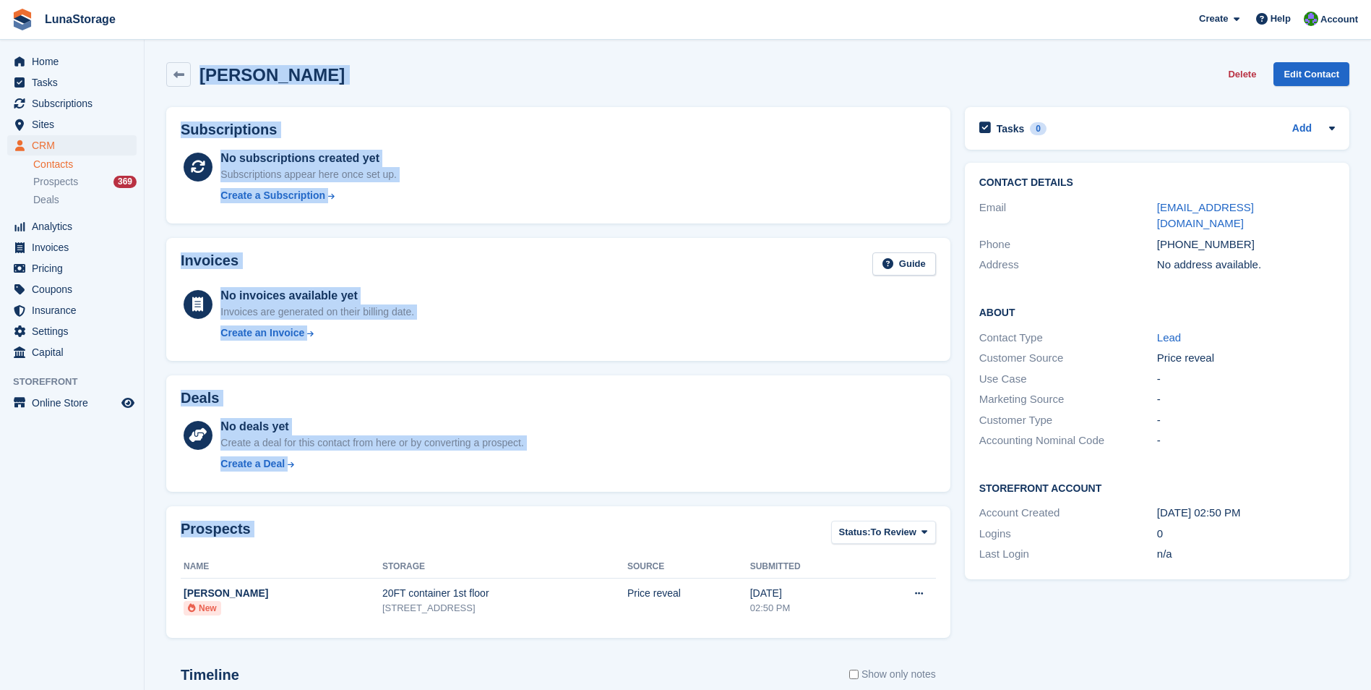
drag, startPoint x: 157, startPoint y: 56, endPoint x: 945, endPoint y: 627, distance: 973.1
click at [945, 627] on section "Adam Bird Delete Edit Contact Subscriptions No subscriptions created yet Subscr…" at bounding box center [758, 460] width 1227 height 920
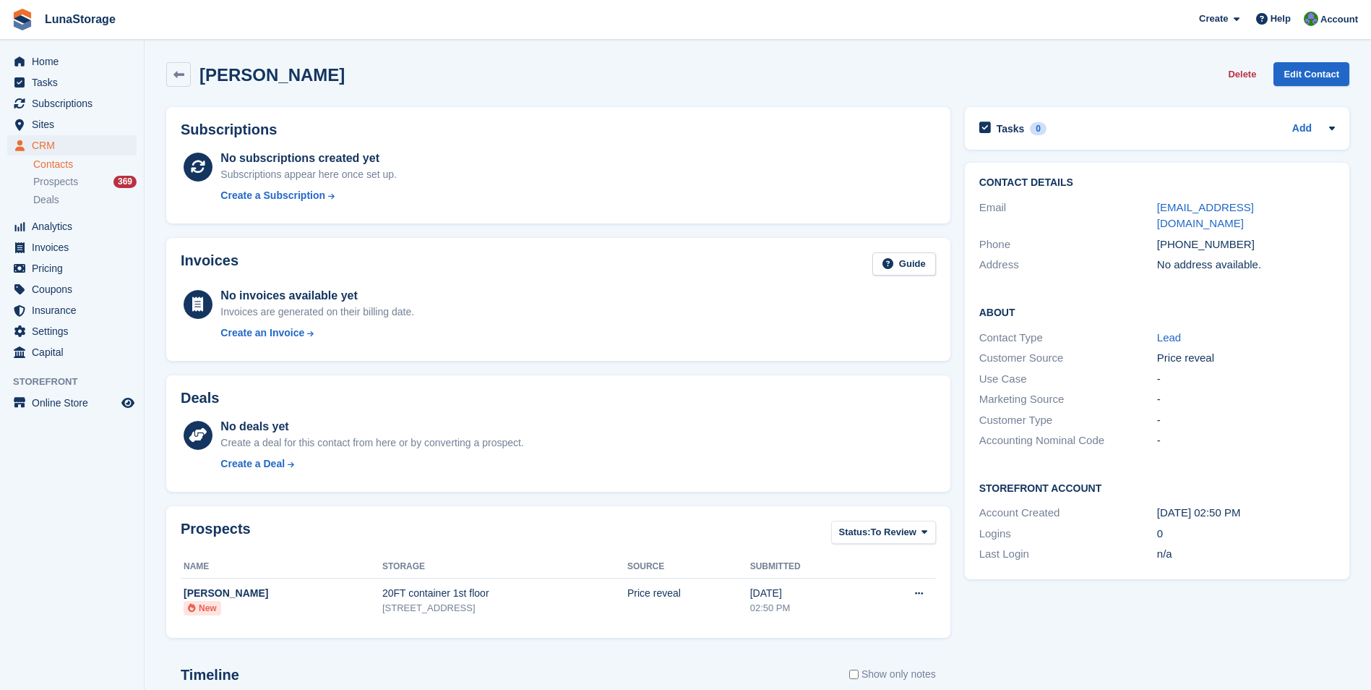
drag, startPoint x: 945, startPoint y: 627, endPoint x: 960, endPoint y: 643, distance: 22.0
click at [960, 643] on div "Tasks 0 Add No tasks related to Adam Bird Contact Details Email birdy21599@msn.…" at bounding box center [1157, 503] width 399 height 807
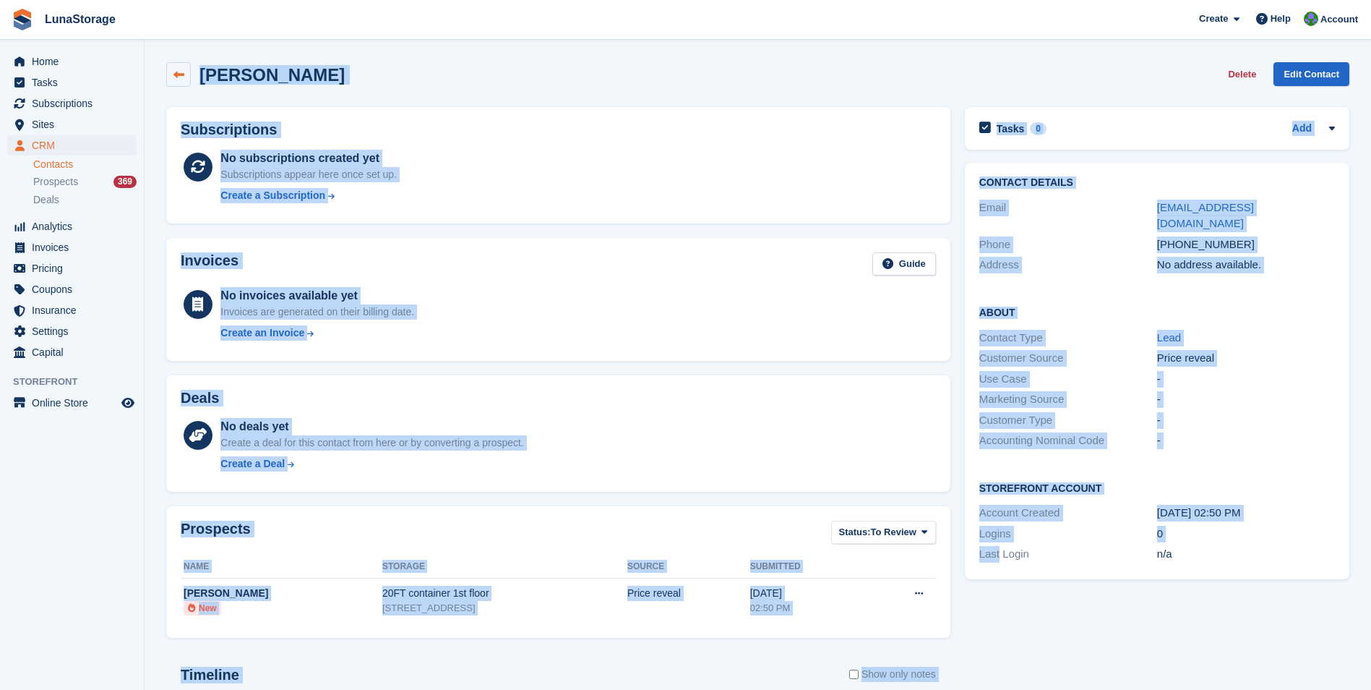
drag, startPoint x: 960, startPoint y: 643, endPoint x: 168, endPoint y: 62, distance: 981.5
click at [168, 62] on div "Adam Bird Delete Edit Contact Subscriptions No subscriptions created yet Subscr…" at bounding box center [757, 481] width 1183 height 852
drag, startPoint x: 168, startPoint y: 62, endPoint x: 152, endPoint y: 62, distance: 16.6
click at [152, 62] on section "Adam Bird Delete Edit Contact Subscriptions No subscriptions created yet Subscr…" at bounding box center [758, 460] width 1227 height 920
drag, startPoint x: 152, startPoint y: 62, endPoint x: 1002, endPoint y: 654, distance: 1035.9
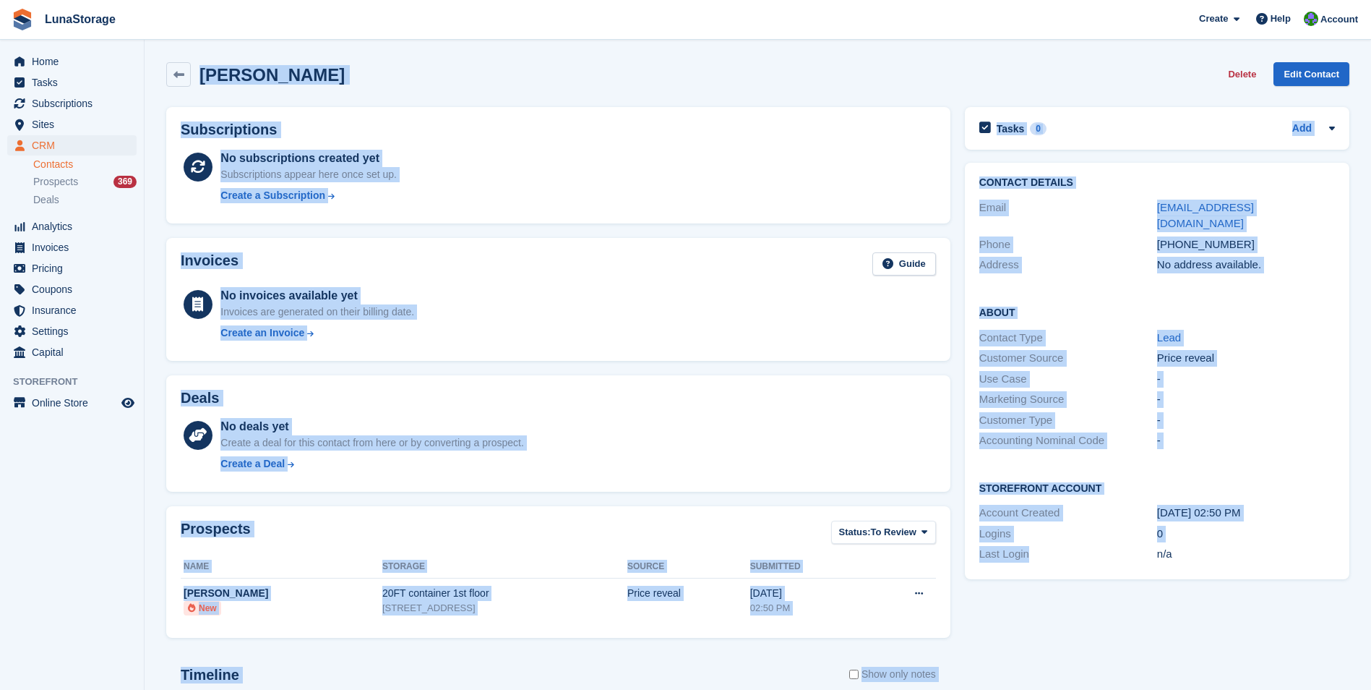
click at [1002, 654] on section "Adam Bird Delete Edit Contact Subscriptions No subscriptions created yet Subscr…" at bounding box center [758, 460] width 1227 height 920
drag, startPoint x: 1002, startPoint y: 654, endPoint x: 963, endPoint y: 646, distance: 40.0
click at [963, 646] on div "Tasks 0 Add No tasks related to Adam Bird Contact Details Email birdy21599@msn.…" at bounding box center [1157, 503] width 399 height 807
drag, startPoint x: 963, startPoint y: 646, endPoint x: 176, endPoint y: 59, distance: 981.9
click at [176, 59] on div "Adam Bird Delete Edit Contact Subscriptions No subscriptions created yet Subscr…" at bounding box center [757, 481] width 1183 height 852
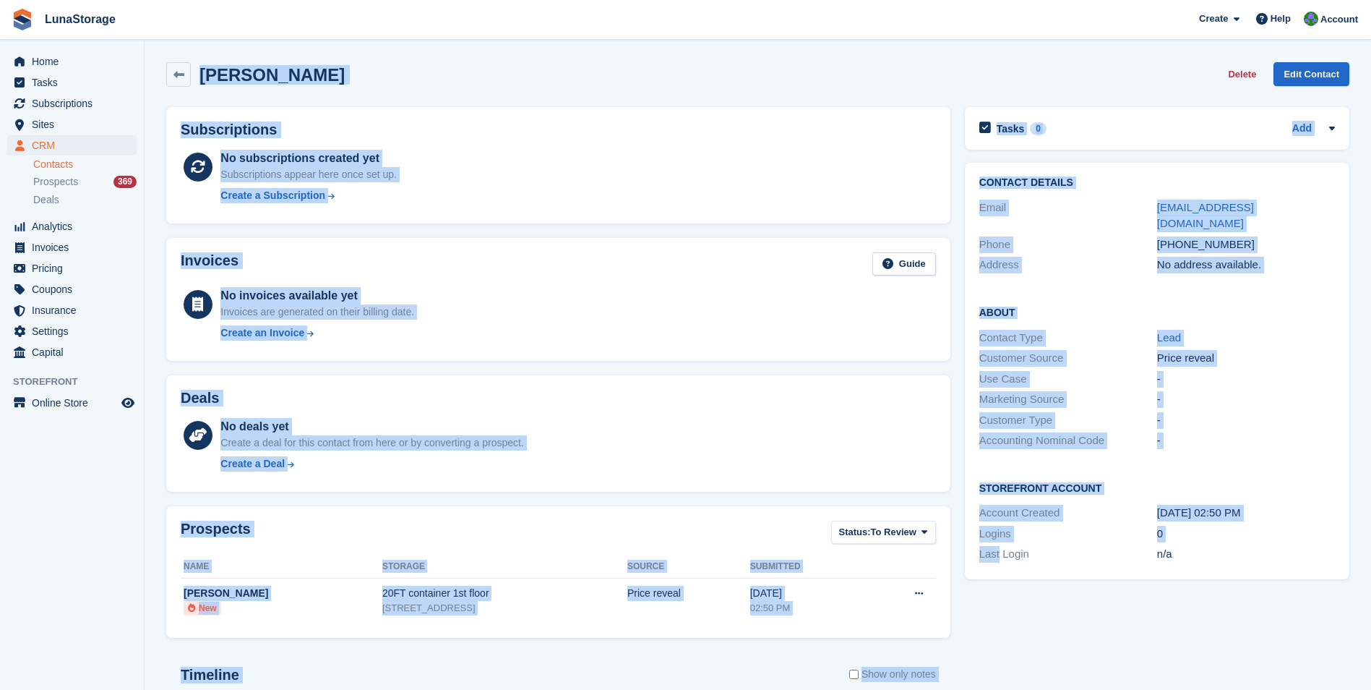
drag, startPoint x: 176, startPoint y: 59, endPoint x: 158, endPoint y: 52, distance: 19.2
click at [158, 52] on section "Adam Bird Delete Edit Contact Subscriptions No subscriptions created yet Subscr…" at bounding box center [758, 460] width 1227 height 920
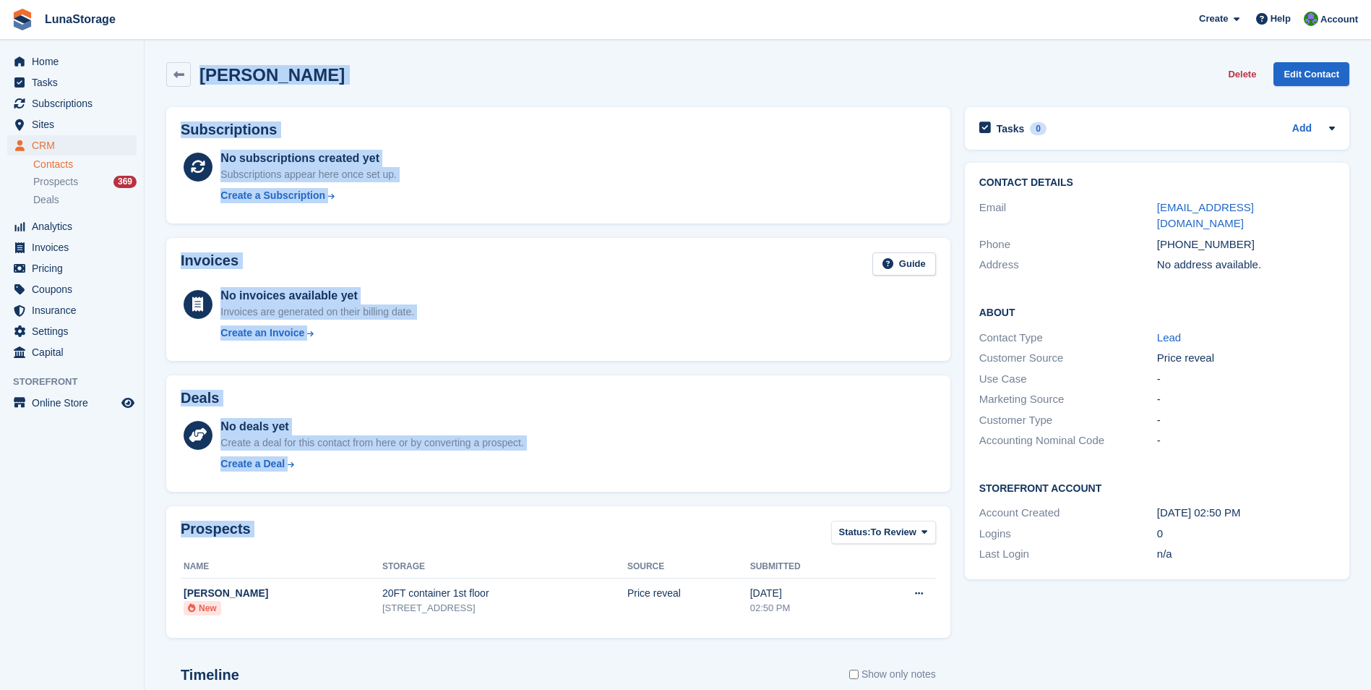
drag, startPoint x: 158, startPoint y: 52, endPoint x: 946, endPoint y: 637, distance: 981.8
click at [946, 637] on section "Adam Bird Delete Edit Contact Subscriptions No subscriptions created yet Subscr…" at bounding box center [758, 460] width 1227 height 920
click at [953, 638] on div "Prospects Status: To Review All Archived To Review Name Storage Source Submitte…" at bounding box center [558, 572] width 799 height 146
drag, startPoint x: 956, startPoint y: 634, endPoint x: 163, endPoint y: 61, distance: 978.6
click at [166, 61] on div "Adam Bird Delete Edit Contact Subscriptions No subscriptions created yet Subscr…" at bounding box center [757, 481] width 1183 height 852
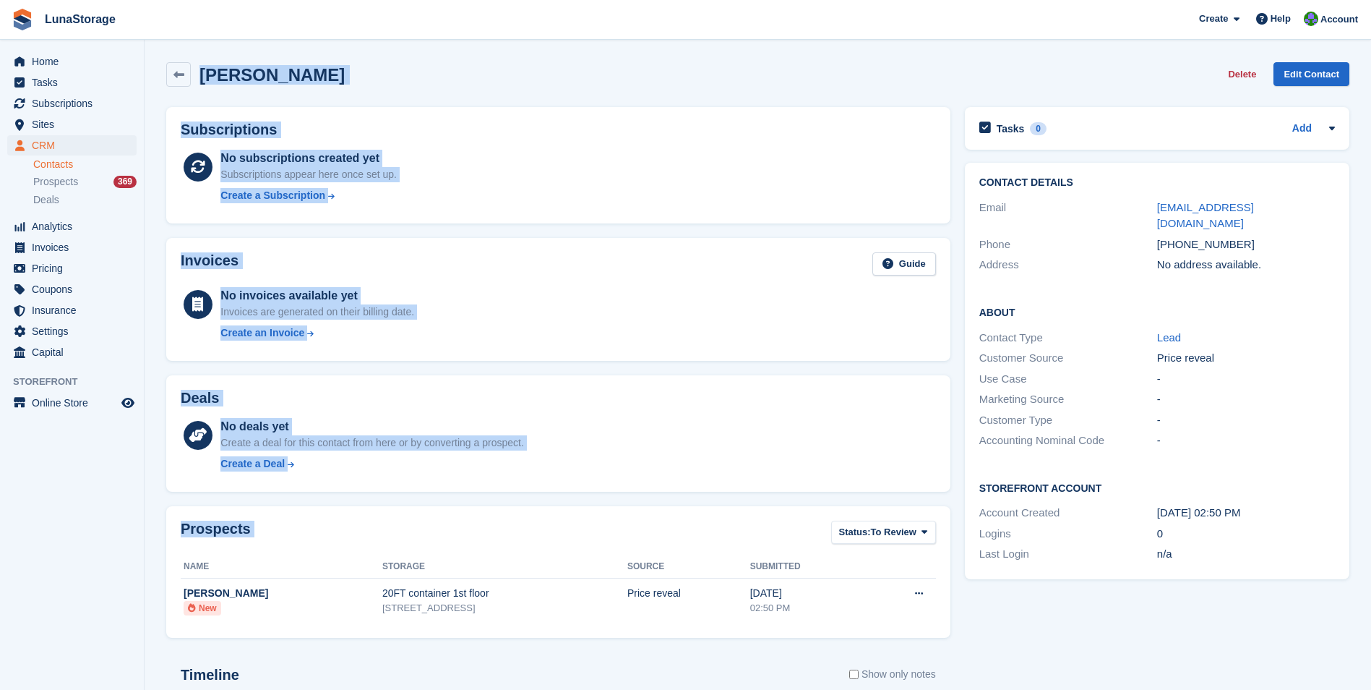
click at [156, 61] on section "Adam Bird Delete Edit Contact Subscriptions No subscriptions created yet Subscr…" at bounding box center [758, 460] width 1227 height 920
drag, startPoint x: 156, startPoint y: 51, endPoint x: 951, endPoint y: 638, distance: 988.3
click at [951, 638] on section "Adam Bird Delete Edit Contact Subscriptions No subscriptions created yet Subscr…" at bounding box center [758, 460] width 1227 height 920
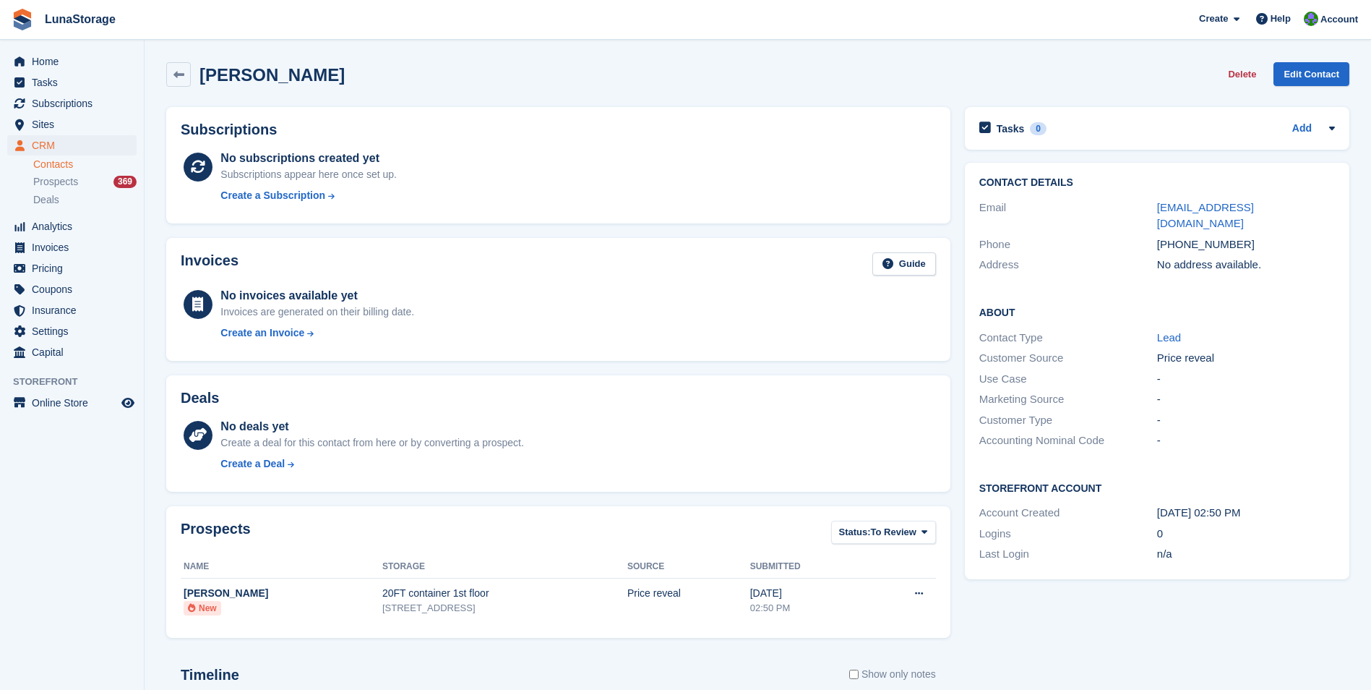
drag, startPoint x: 951, startPoint y: 638, endPoint x: 963, endPoint y: 642, distance: 12.1
click at [963, 642] on div "Tasks 0 Add No tasks related to Adam Bird Contact Details Email birdy21599@msn.…" at bounding box center [1157, 503] width 399 height 807
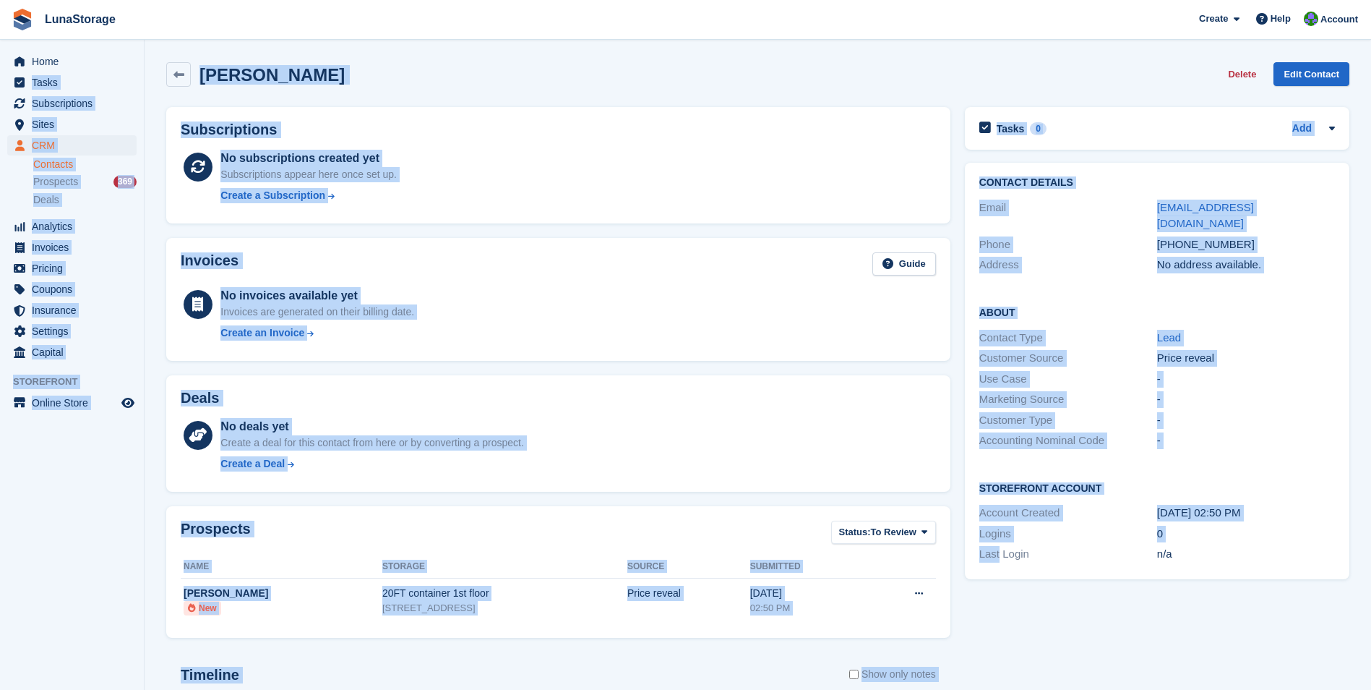
drag, startPoint x: 963, startPoint y: 642, endPoint x: 142, endPoint y: 61, distance: 1005.6
click at [142, 61] on div "Home Tasks Subscriptions Subscriptions Subscriptions Price increases NEW Price …" at bounding box center [685, 460] width 1371 height 920
click at [147, 57] on section "Adam Bird Delete Edit Contact Subscriptions No subscriptions created yet Subscr…" at bounding box center [758, 460] width 1227 height 920
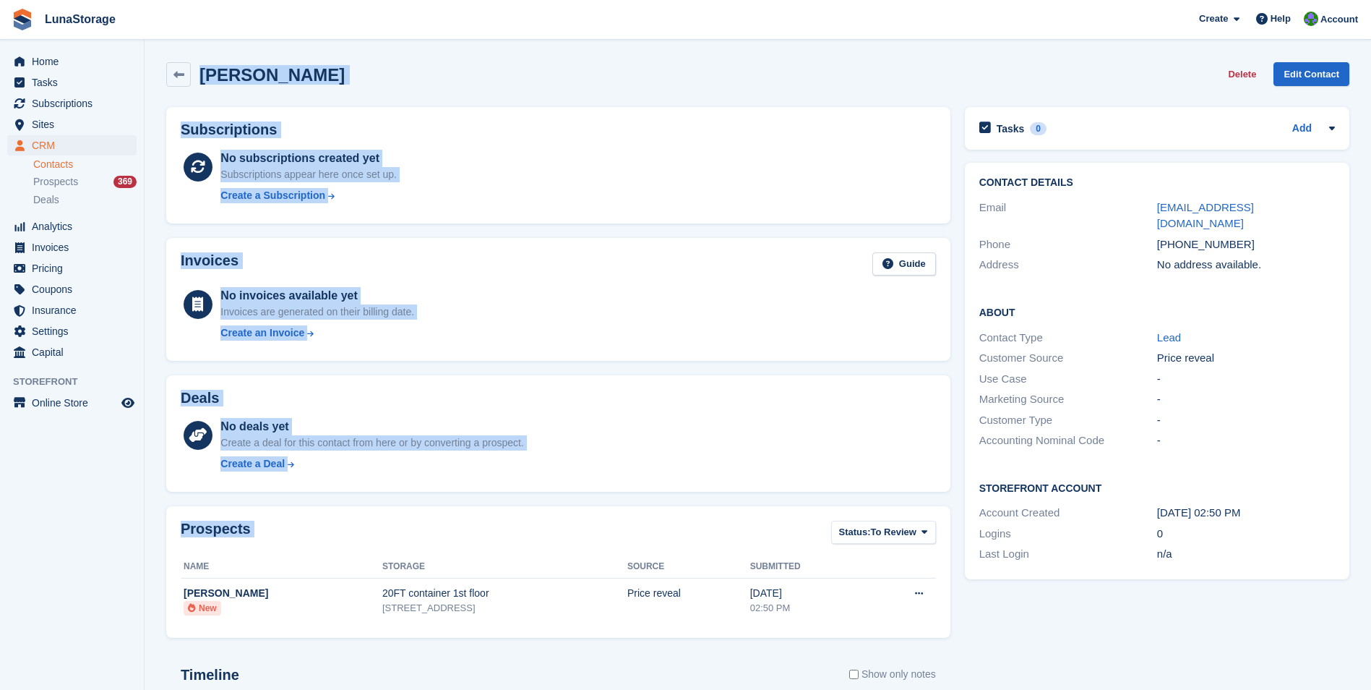
drag, startPoint x: 147, startPoint y: 57, endPoint x: 951, endPoint y: 639, distance: 991.7
click at [951, 639] on section "Adam Bird Delete Edit Contact Subscriptions No subscriptions created yet Subscr…" at bounding box center [758, 460] width 1227 height 920
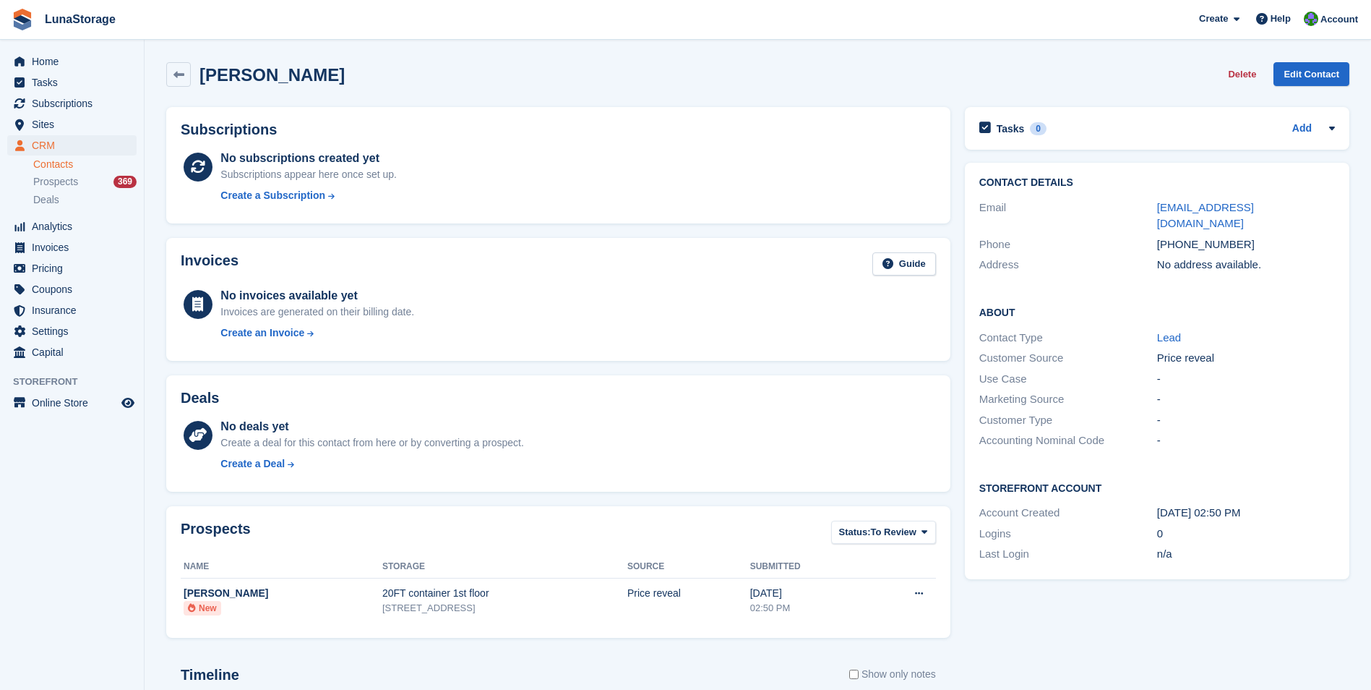
drag, startPoint x: 951, startPoint y: 639, endPoint x: 969, endPoint y: 648, distance: 21.0
click at [969, 648] on div "Tasks 0 Add No tasks related to Adam Bird Contact Details Email birdy21599@msn.…" at bounding box center [1157, 503] width 399 height 807
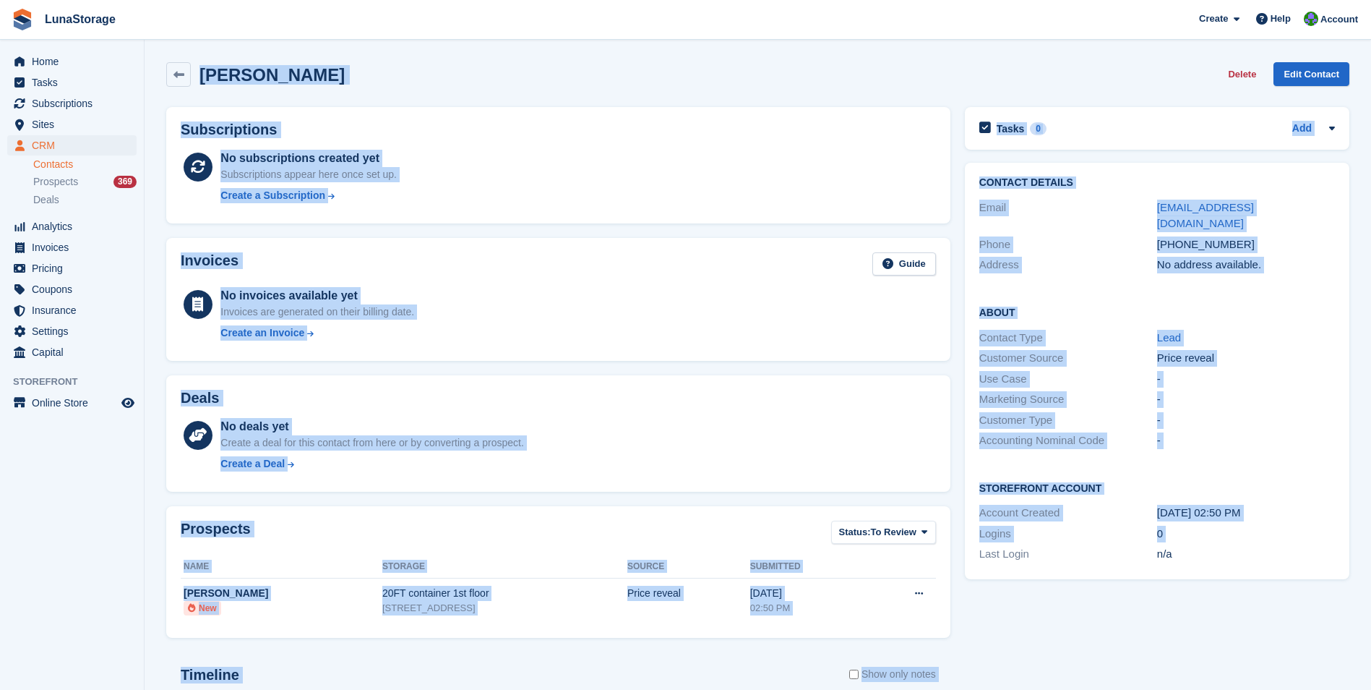
drag, startPoint x: 959, startPoint y: 648, endPoint x: 159, endPoint y: 67, distance: 988.8
click at [166, 67] on div "Adam Bird Delete Edit Contact Subscriptions No subscriptions created yet Subscr…" at bounding box center [757, 481] width 1183 height 852
drag, startPoint x: 159, startPoint y: 67, endPoint x: 156, endPoint y: 57, distance: 9.8
click at [156, 57] on section "Adam Bird Delete Edit Contact Subscriptions No subscriptions created yet Subscr…" at bounding box center [758, 460] width 1227 height 920
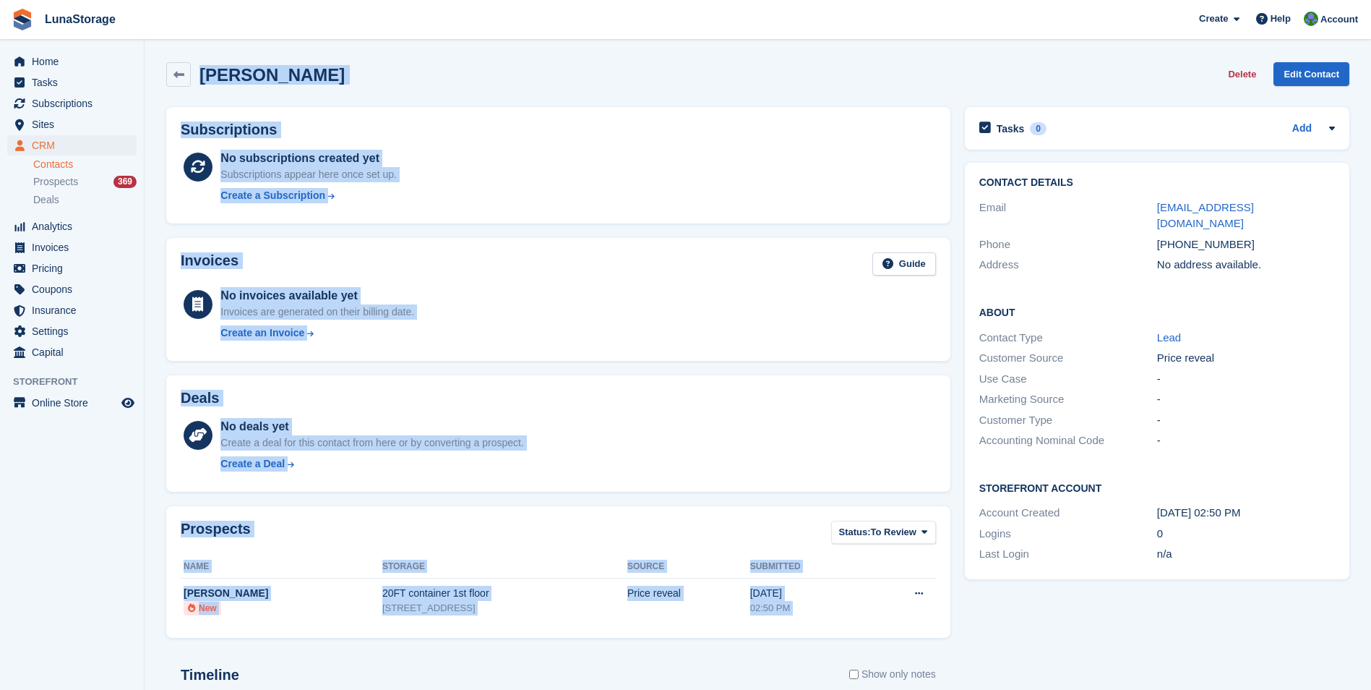
drag, startPoint x: 156, startPoint y: 57, endPoint x: 953, endPoint y: 636, distance: 984.8
click at [953, 636] on section "Adam Bird Delete Edit Contact Subscriptions No subscriptions created yet Subscr…" at bounding box center [758, 460] width 1227 height 920
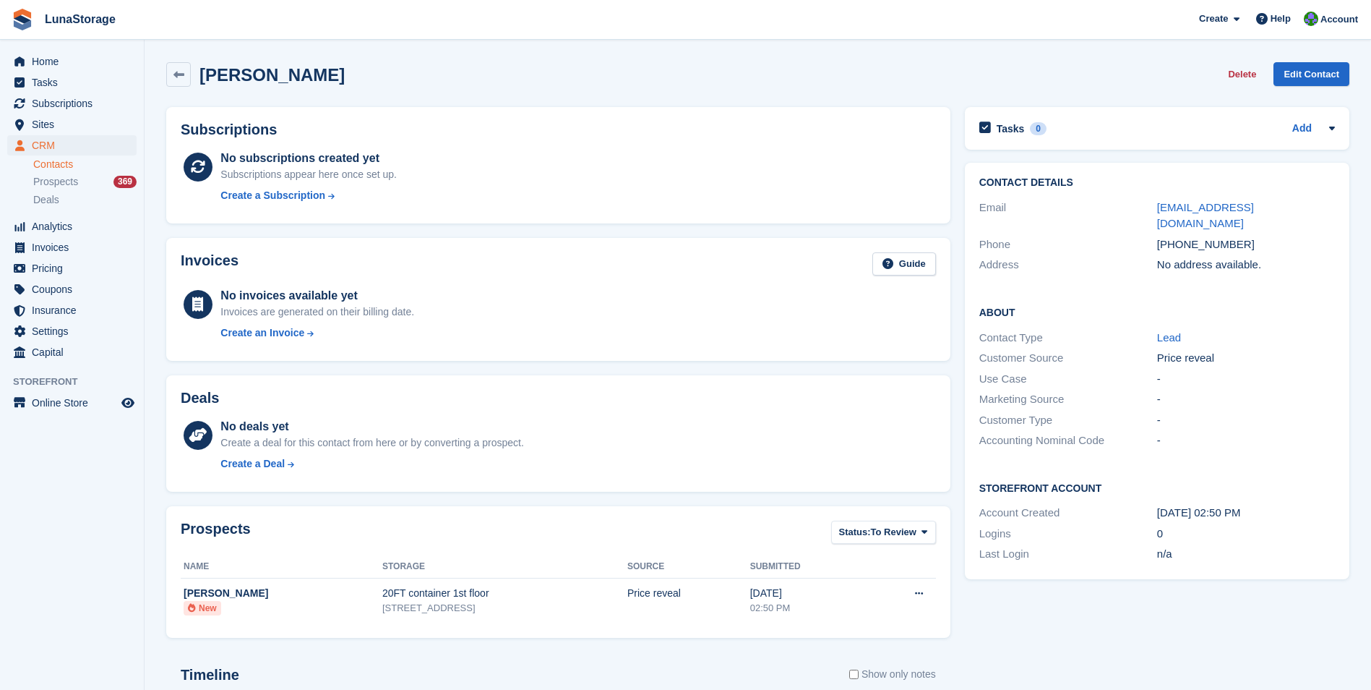
drag, startPoint x: 953, startPoint y: 636, endPoint x: 965, endPoint y: 655, distance: 22.5
click at [965, 655] on div "Tasks 0 Add No tasks related to Adam Bird Contact Details Email birdy21599@msn.…" at bounding box center [1157, 503] width 399 height 807
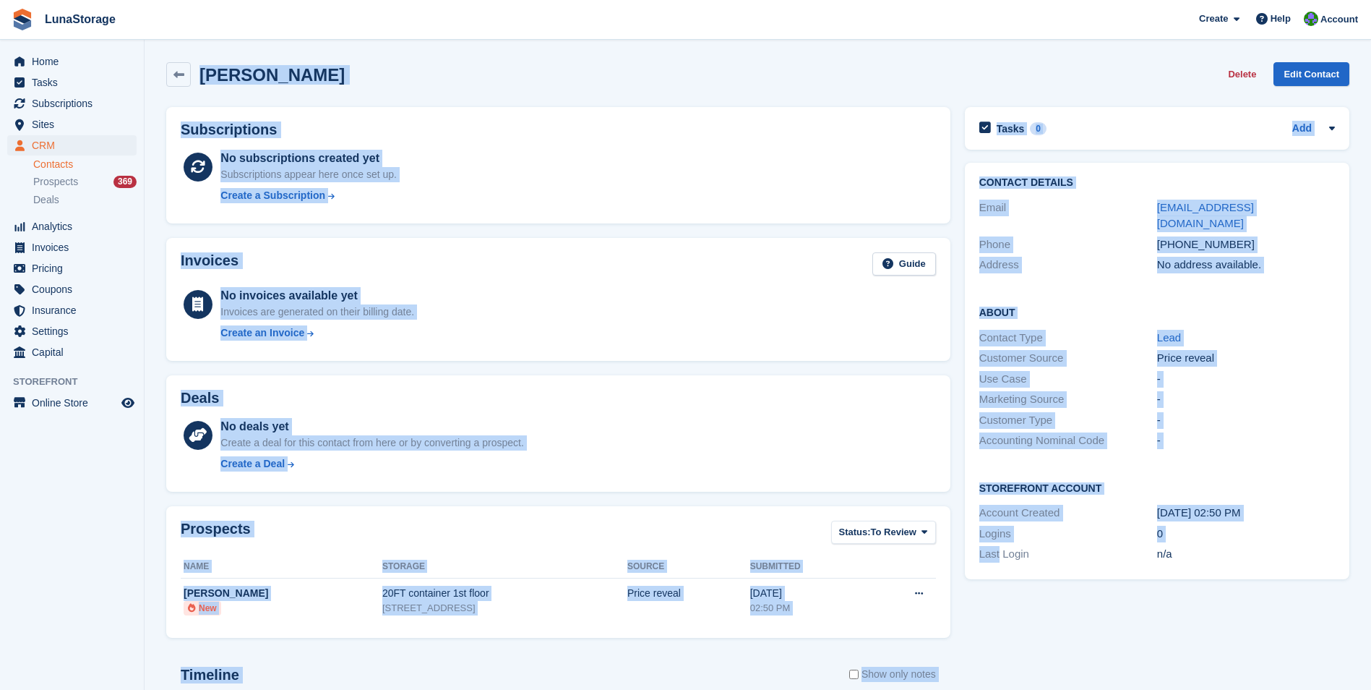
drag, startPoint x: 965, startPoint y: 655, endPoint x: 153, endPoint y: 61, distance: 1006.0
click at [153, 61] on section "Adam Bird Delete Edit Contact Subscriptions No subscriptions created yet Subscr…" at bounding box center [758, 460] width 1227 height 920
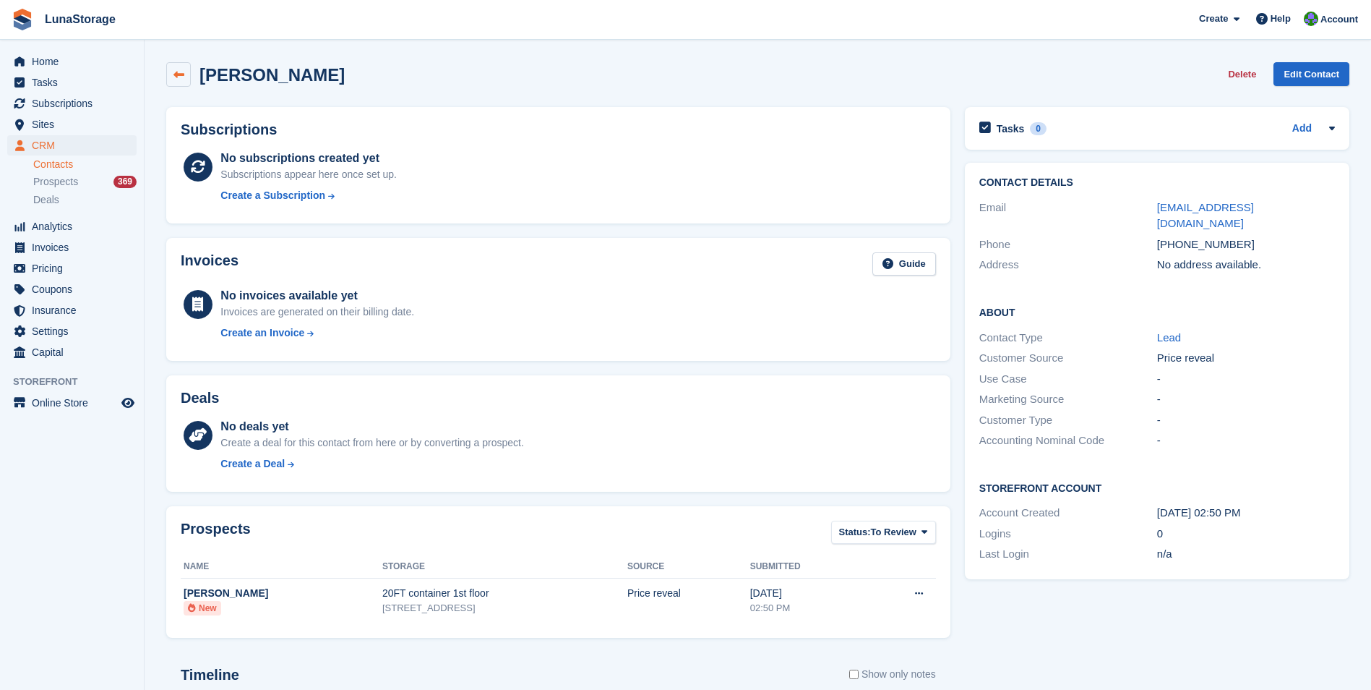
click at [178, 74] on icon at bounding box center [178, 74] width 11 height 11
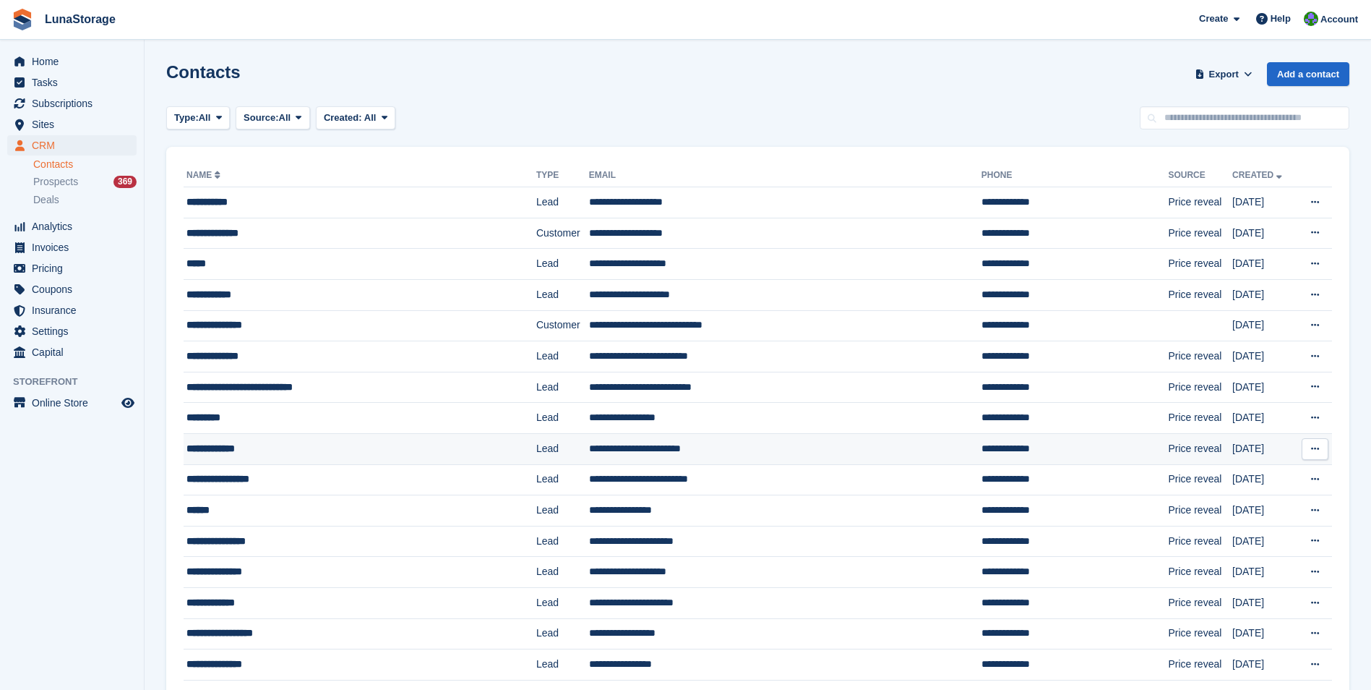
click at [221, 446] on div "**********" at bounding box center [331, 448] width 291 height 15
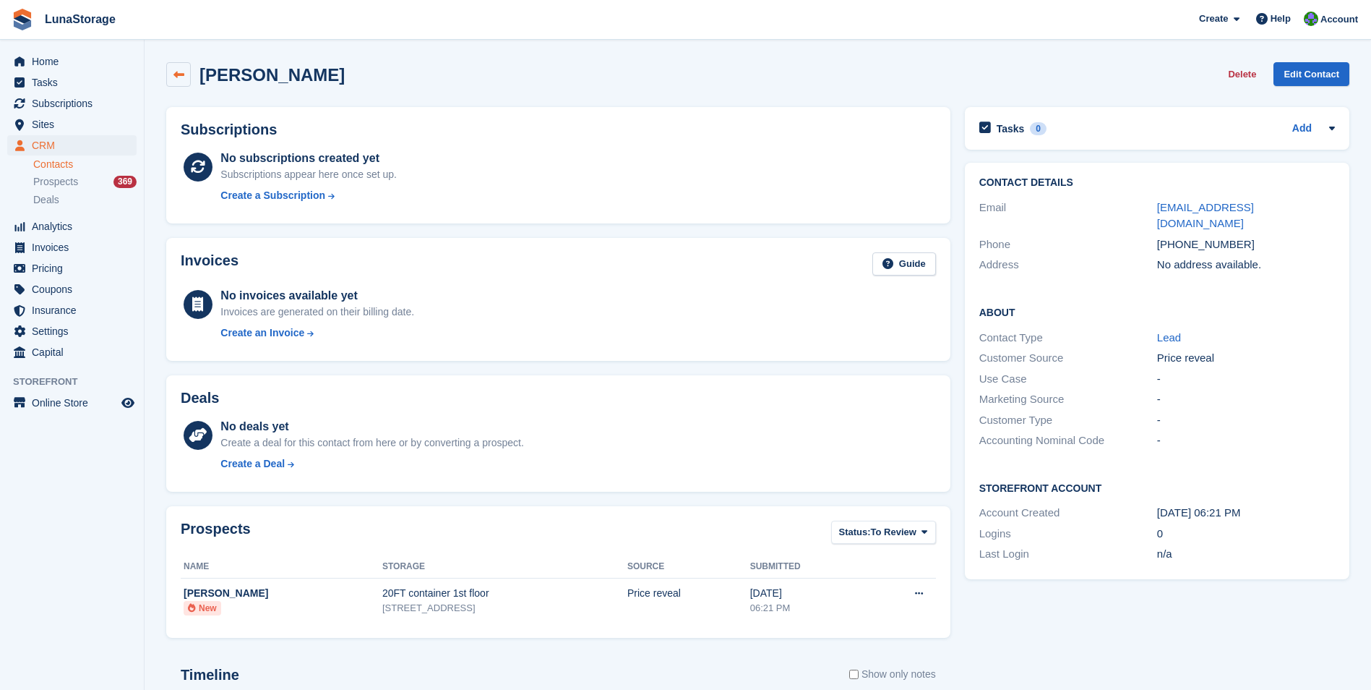
click at [173, 83] on link at bounding box center [178, 74] width 25 height 25
